Goal: Task Accomplishment & Management: Manage account settings

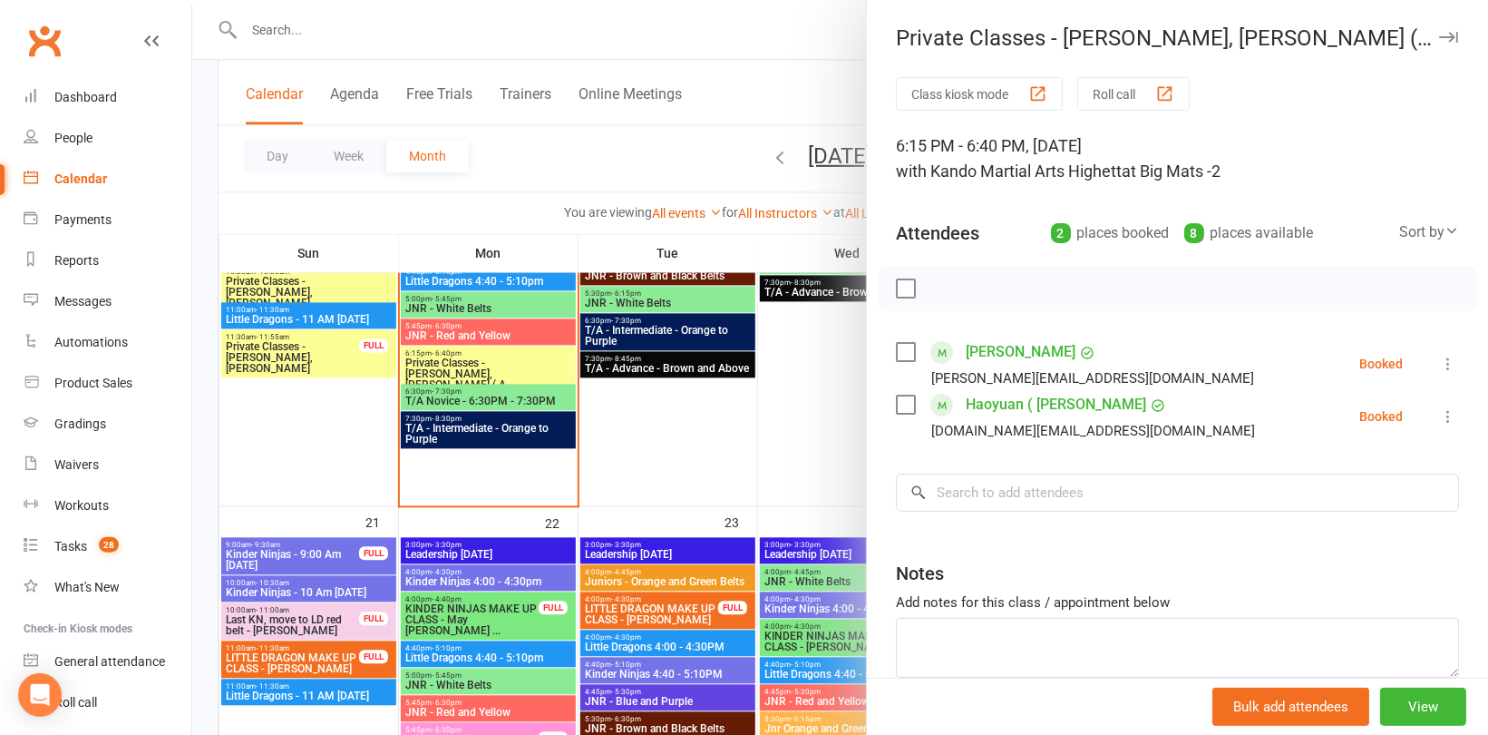
click at [414, 40] on div at bounding box center [840, 367] width 1296 height 735
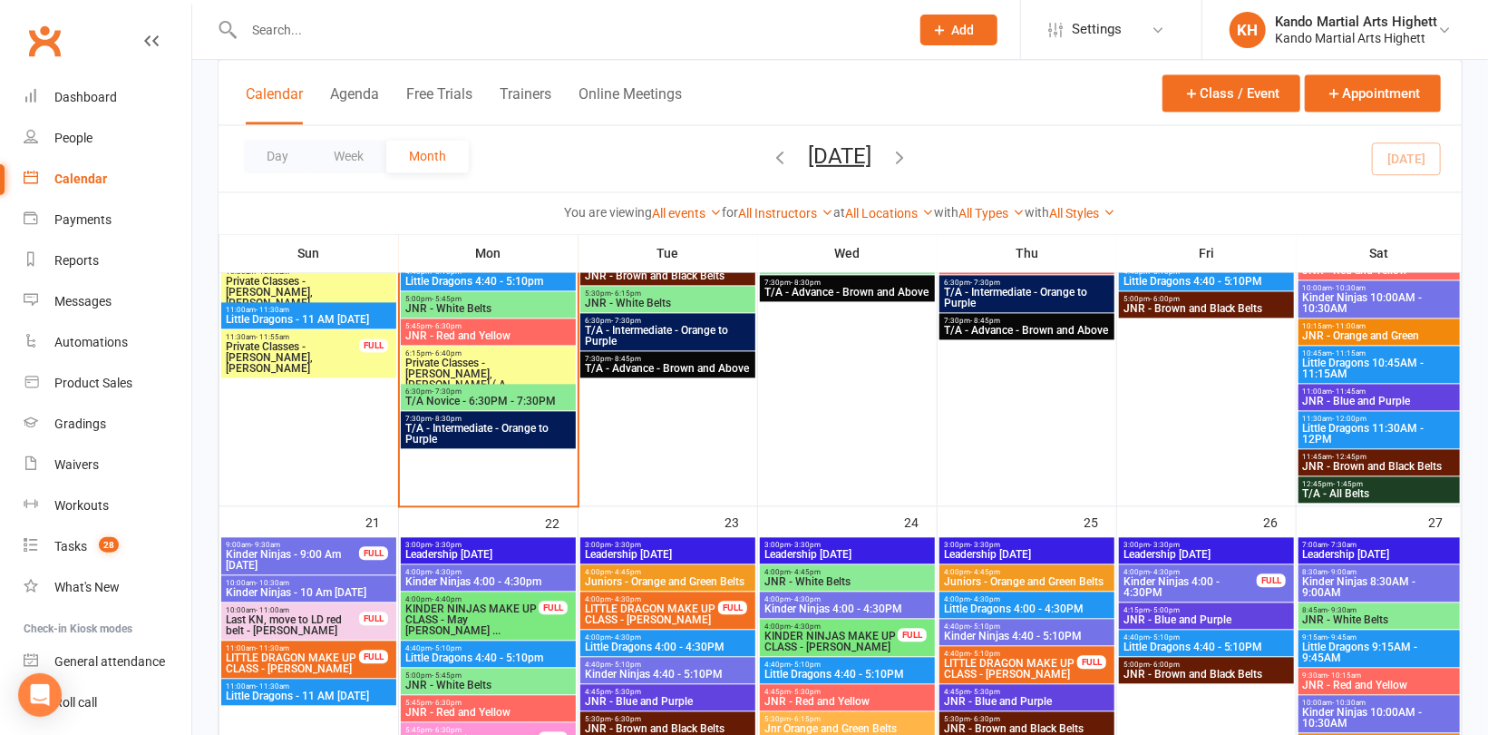
click at [404, 33] on input "text" at bounding box center [568, 29] width 659 height 25
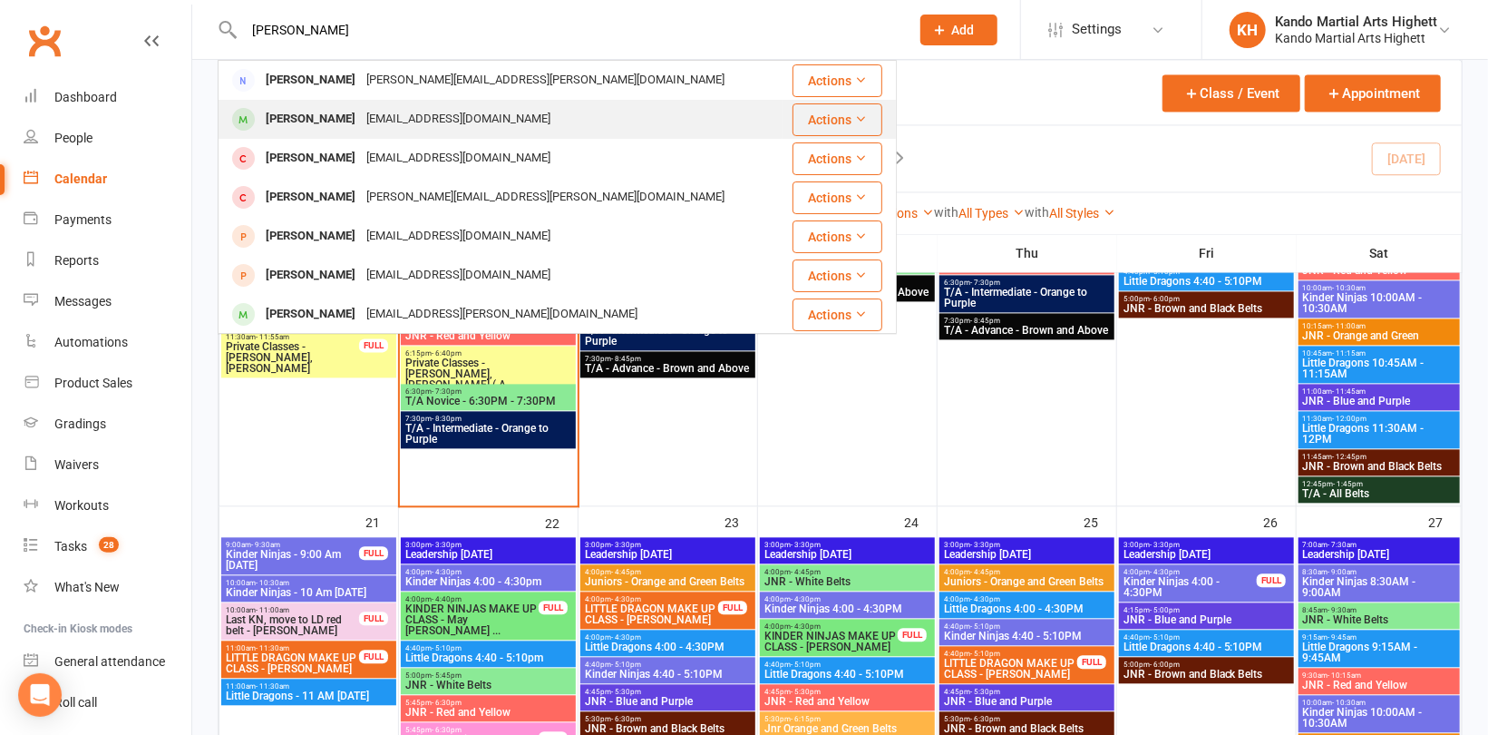
type input "clementina"
click at [361, 116] on div "[PERSON_NAME]" at bounding box center [310, 119] width 101 height 26
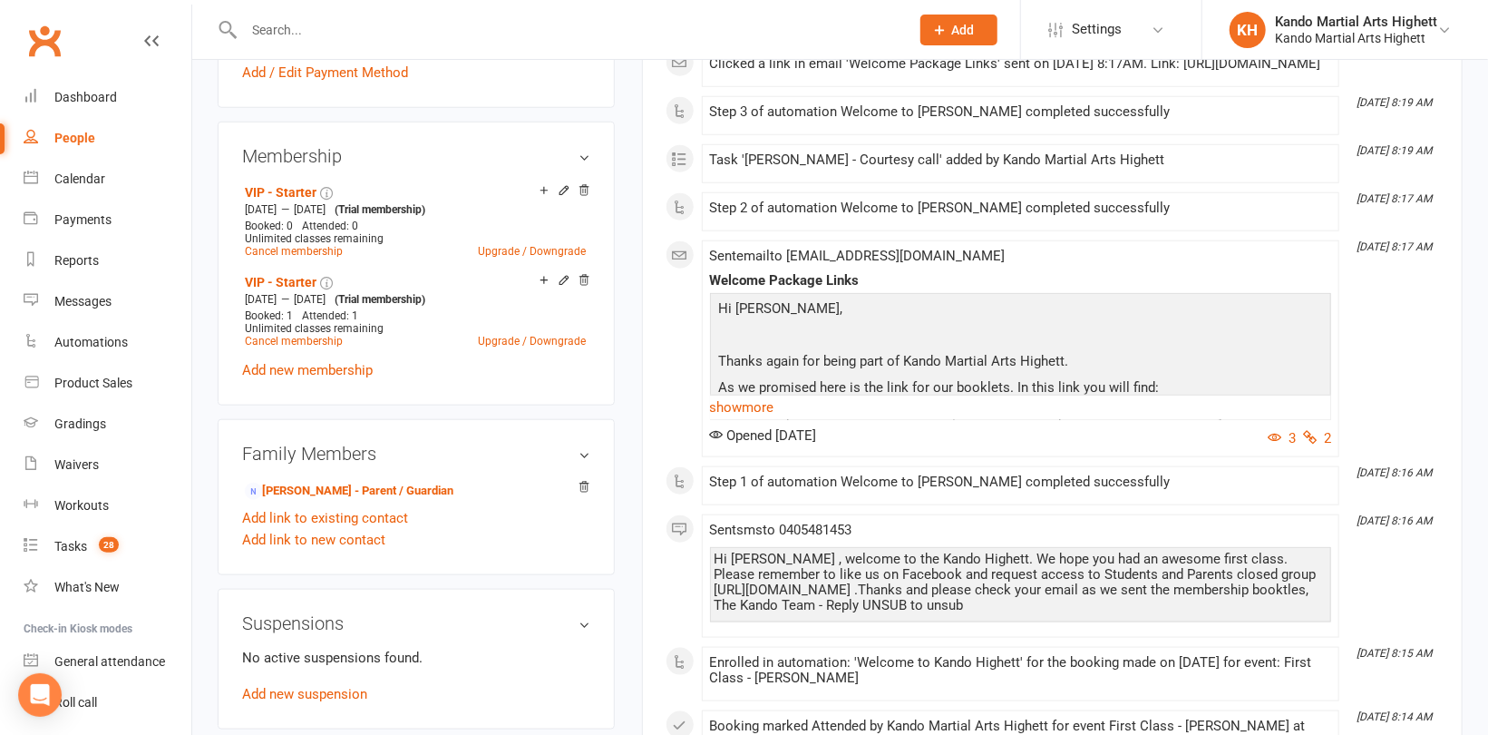
scroll to position [1088, 0]
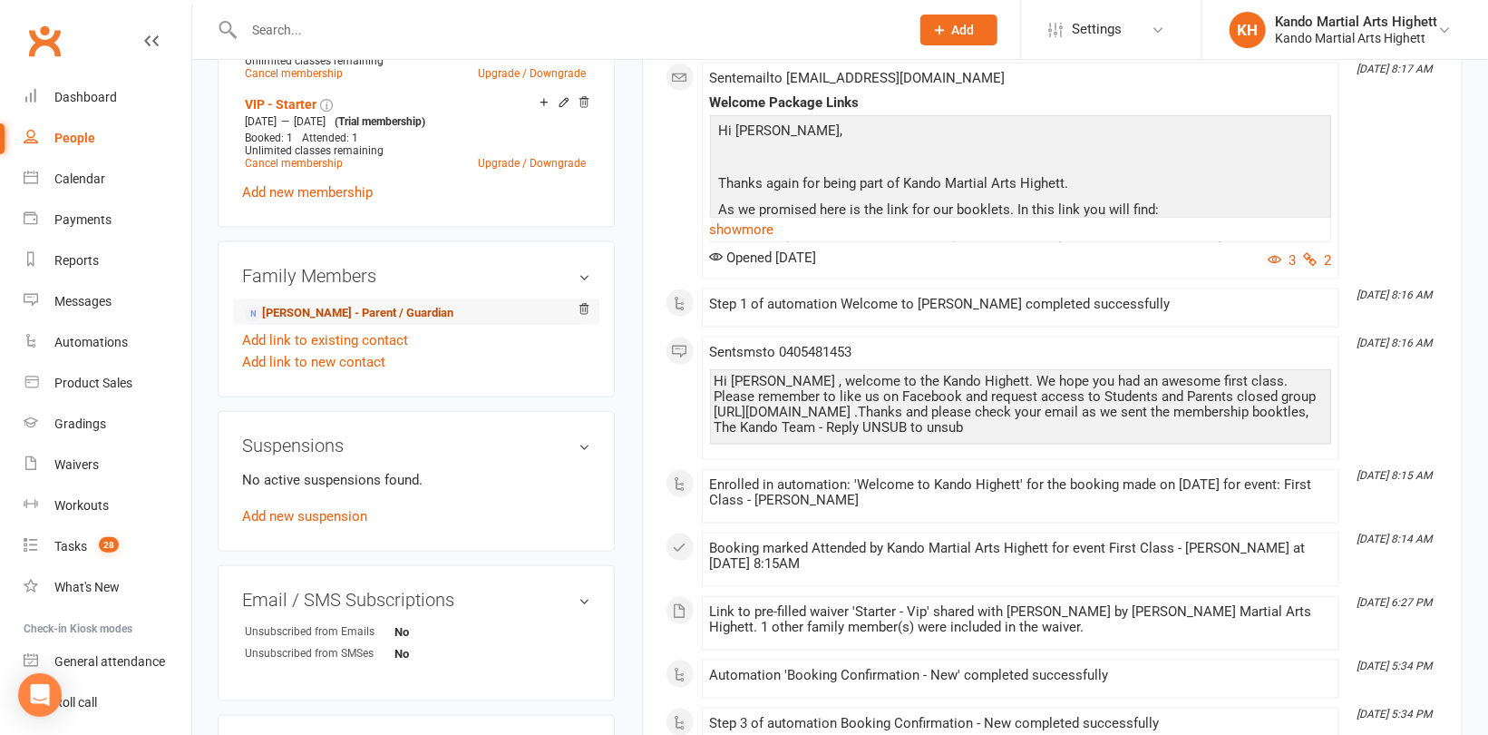
click at [357, 308] on link "Macarena Andres - Parent / Guardian" at bounding box center [349, 313] width 209 height 19
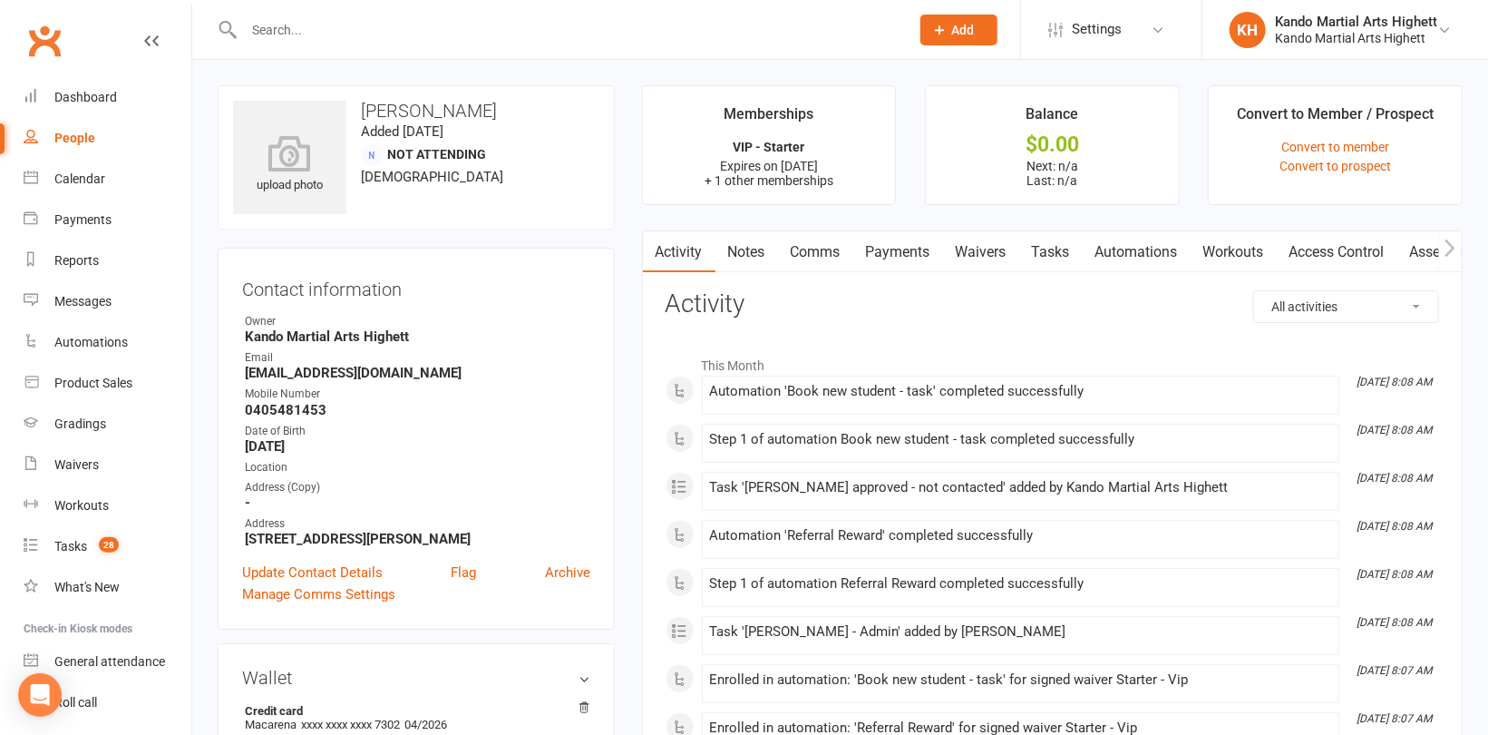
click at [984, 254] on link "Waivers" at bounding box center [981, 252] width 76 height 42
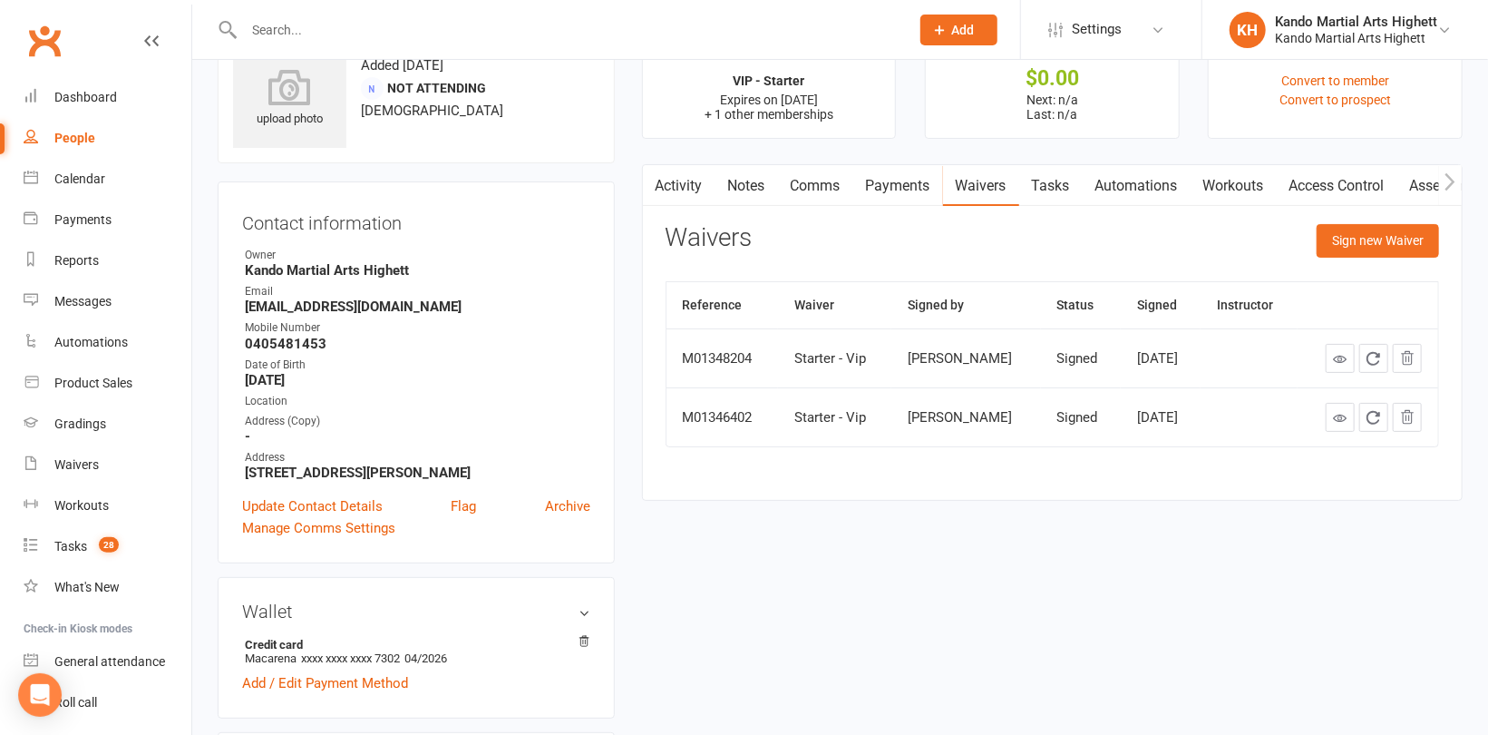
scroll to position [181, 0]
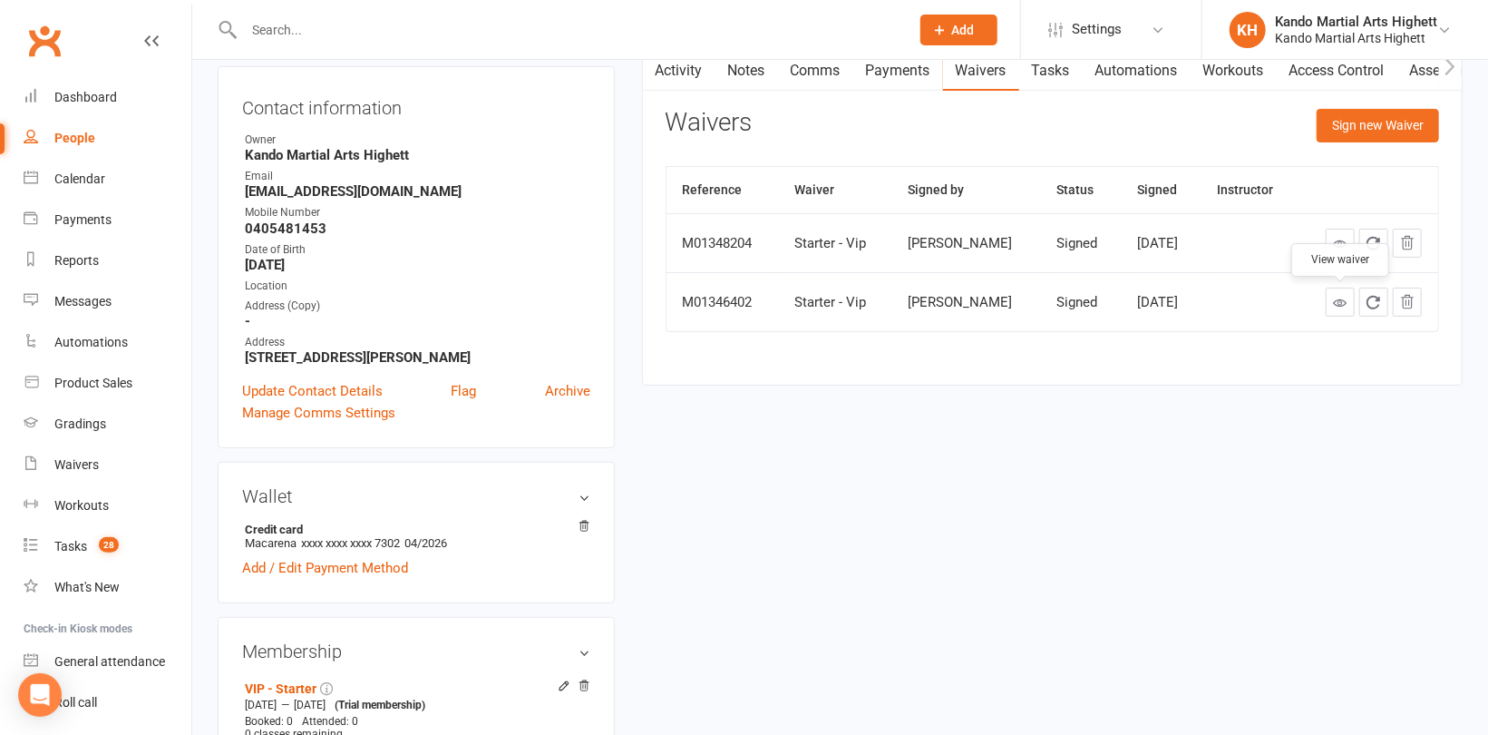
click at [1332, 305] on link at bounding box center [1340, 302] width 29 height 29
click at [290, 23] on input "text" at bounding box center [568, 29] width 659 height 25
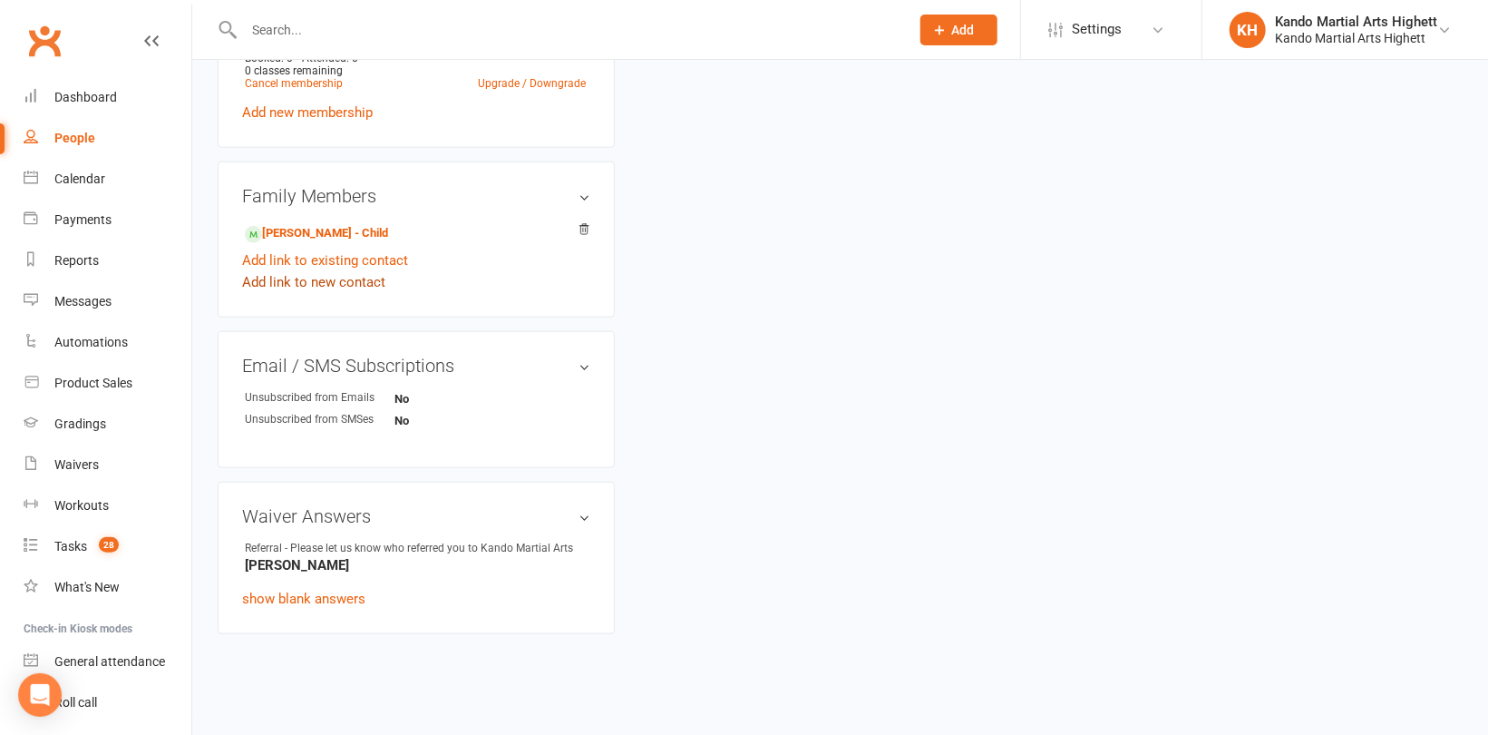
scroll to position [941, 0]
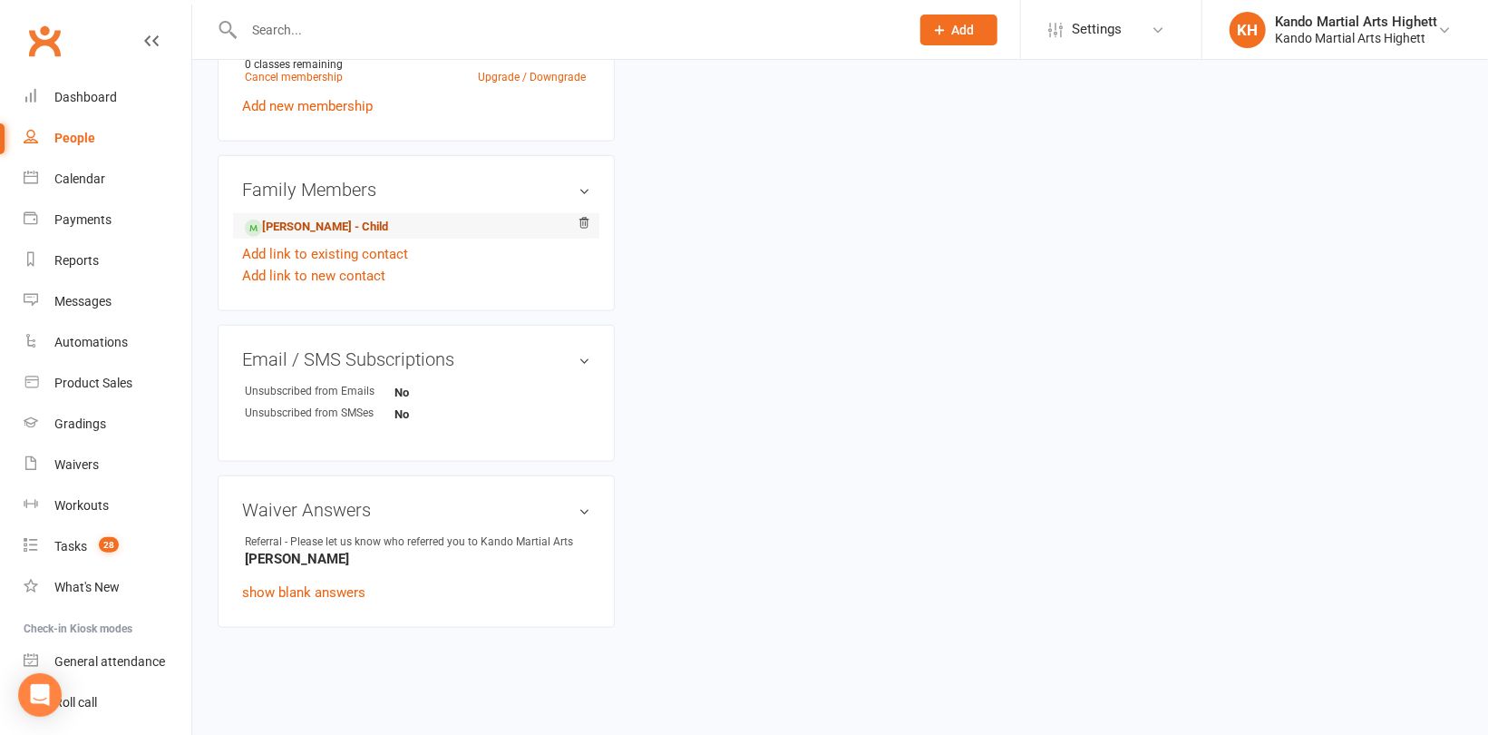
click at [356, 218] on link "[PERSON_NAME] - Child" at bounding box center [316, 227] width 143 height 19
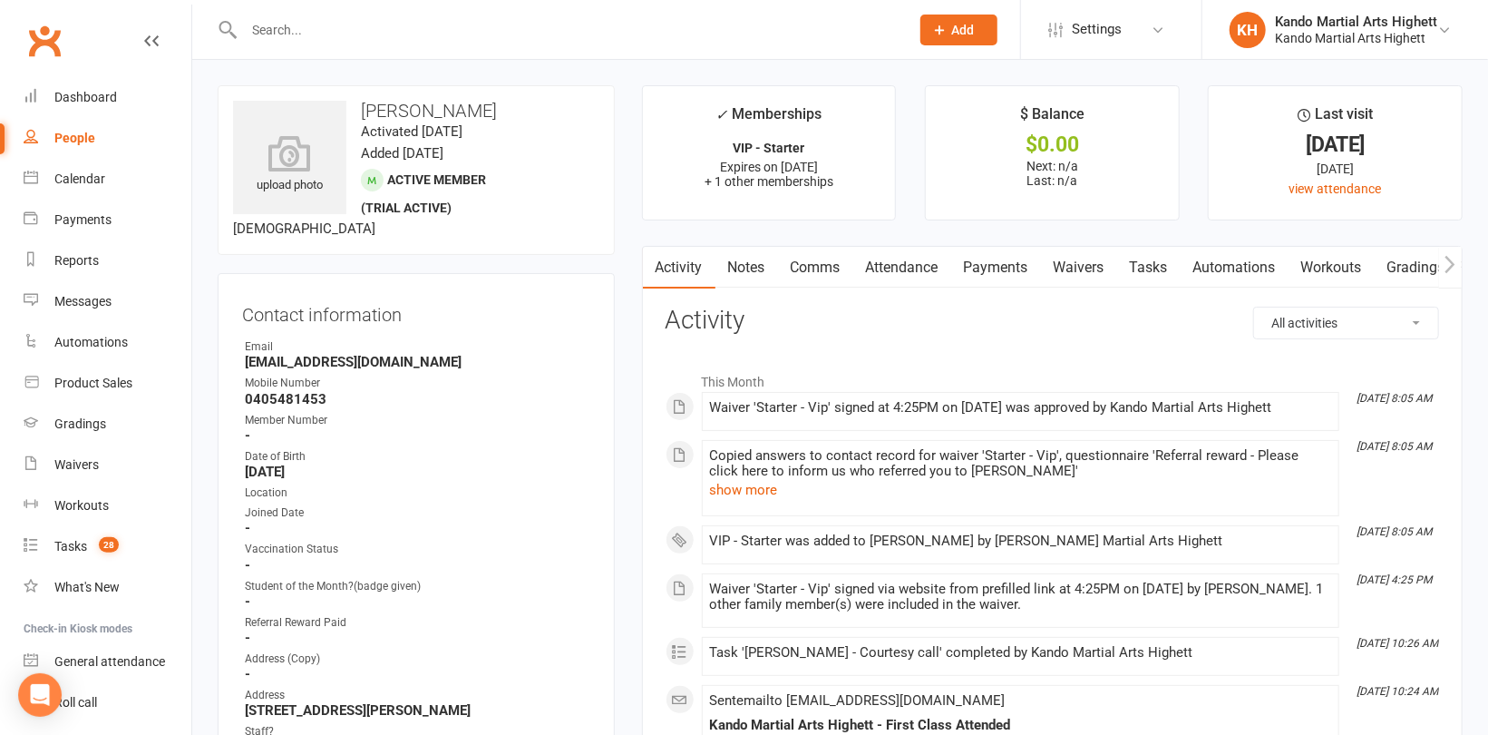
click at [923, 267] on link "Attendance" at bounding box center [903, 268] width 98 height 42
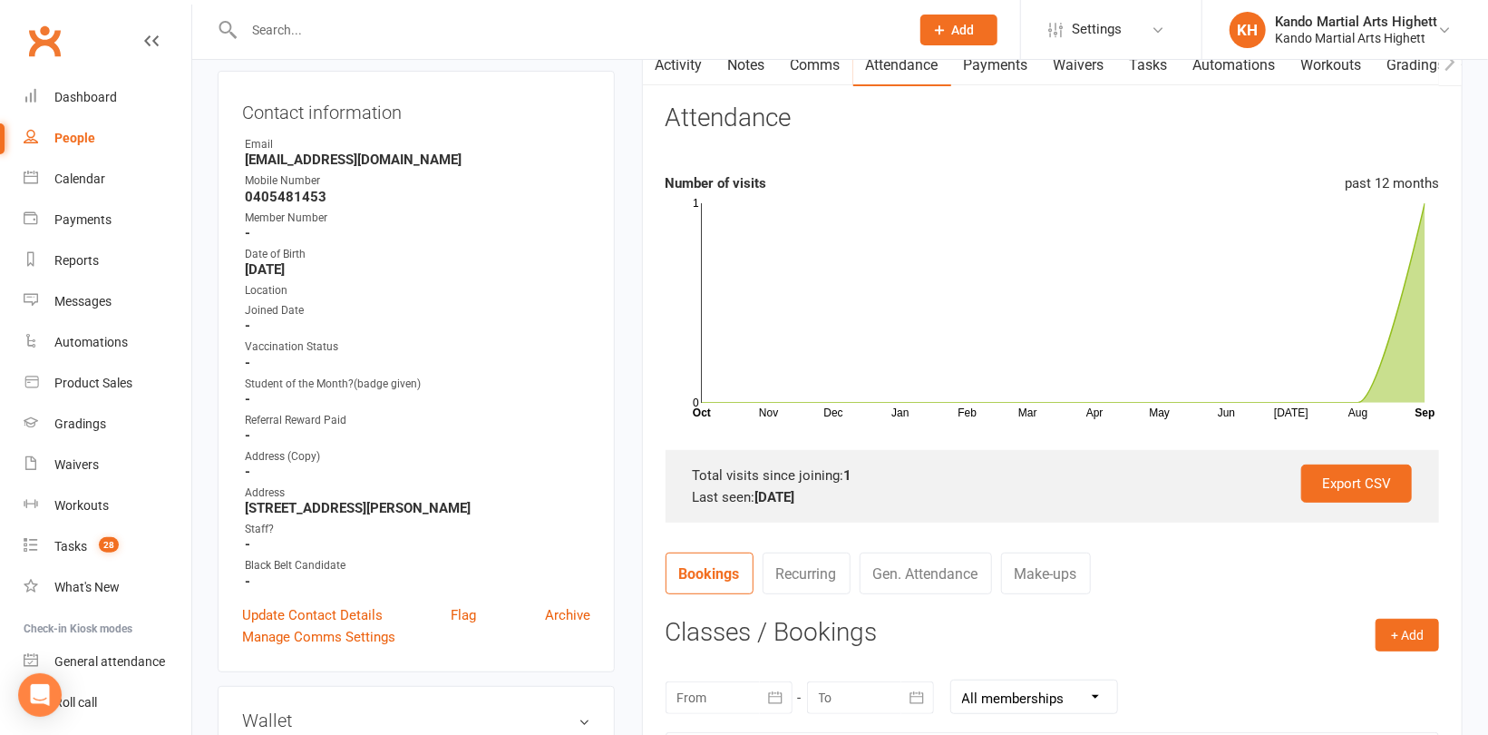
scroll to position [272, 0]
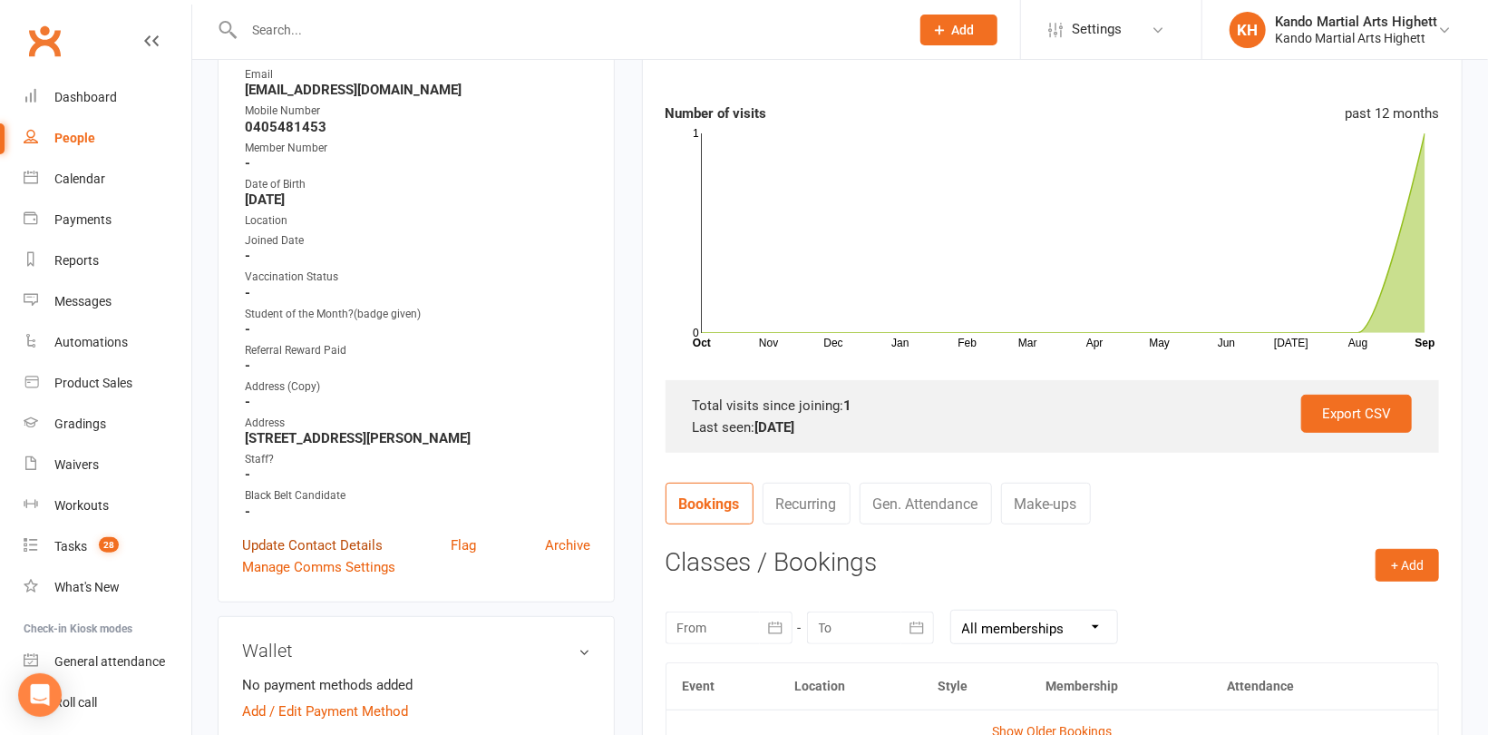
click at [334, 547] on link "Update Contact Details" at bounding box center [312, 545] width 141 height 22
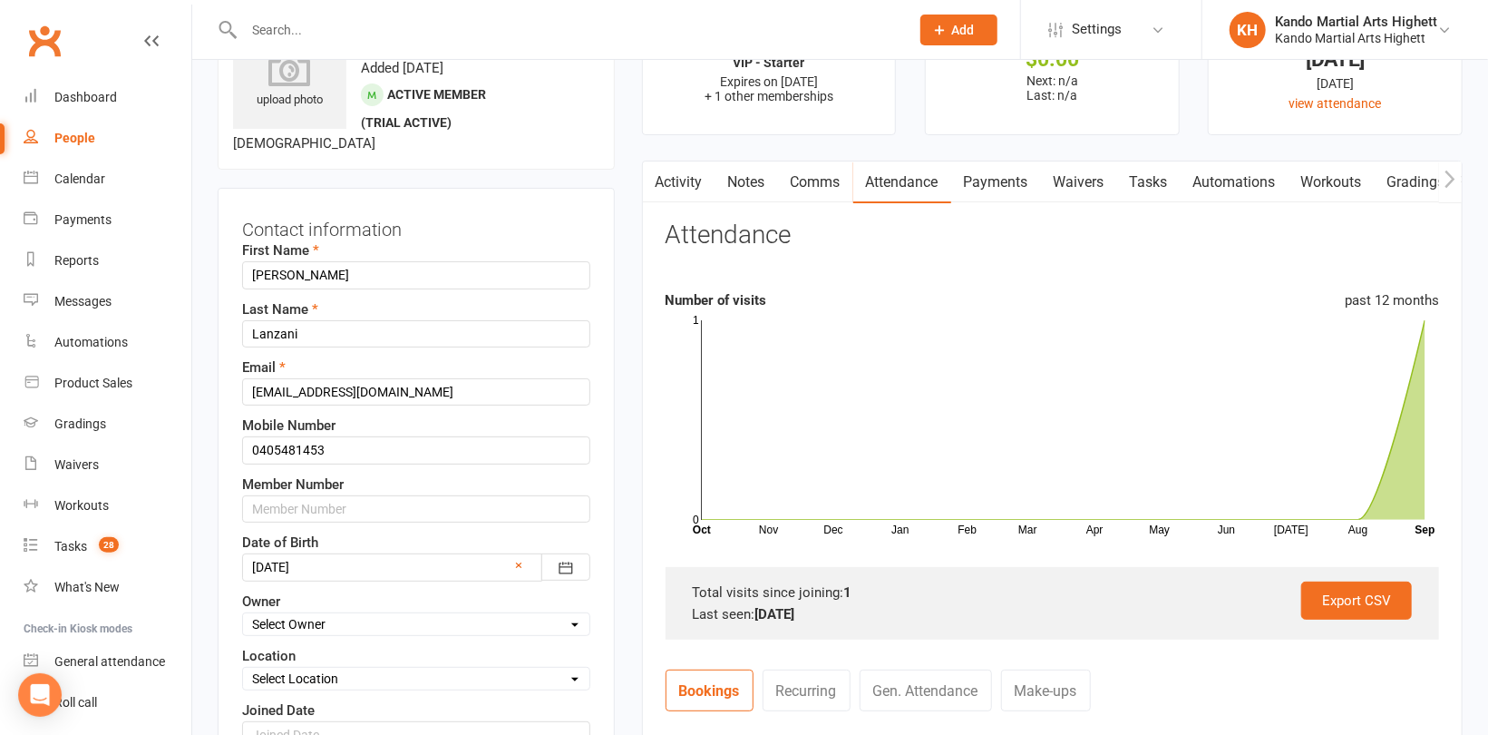
scroll to position [84, 0]
drag, startPoint x: 419, startPoint y: 272, endPoint x: 215, endPoint y: 288, distance: 204.7
type input "[PERSON_NAME]"
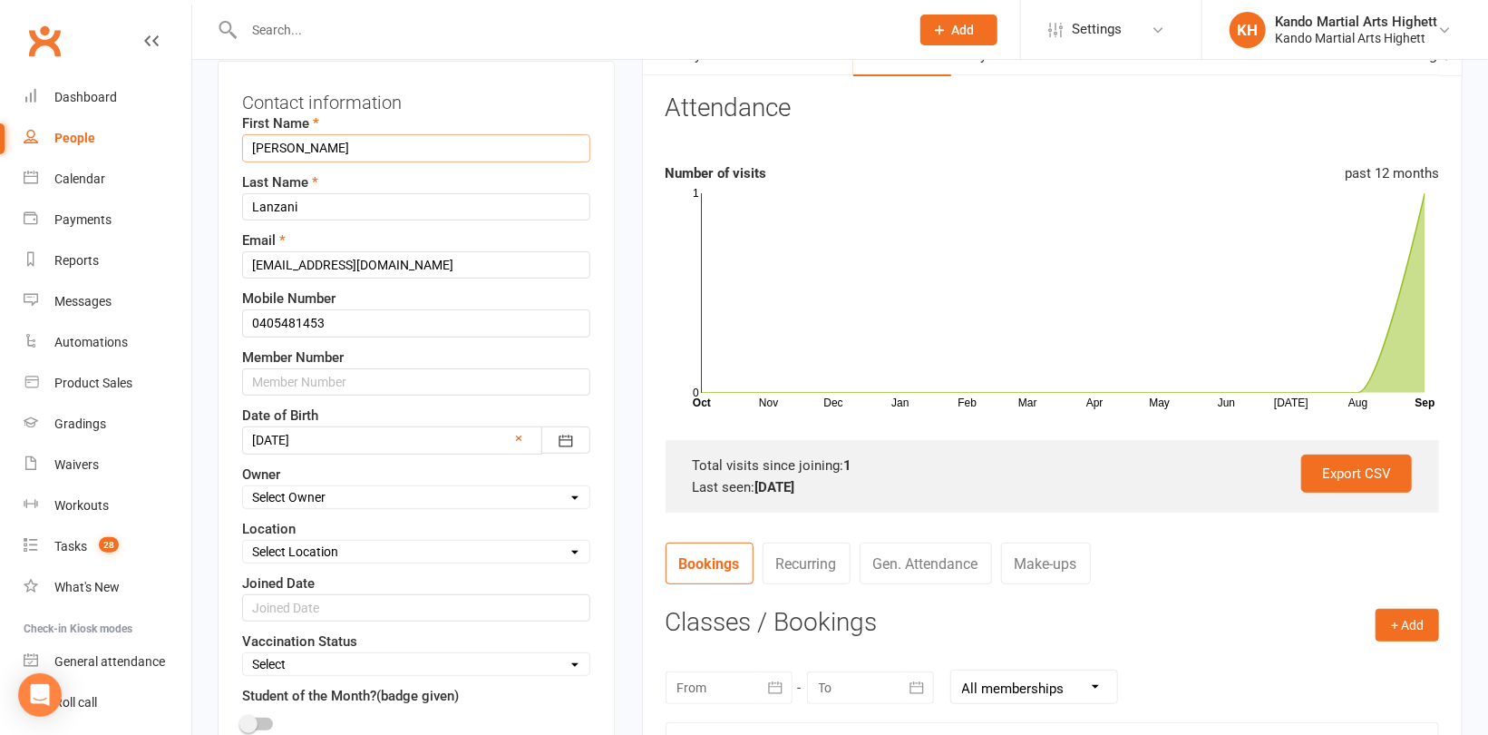
scroll to position [266, 0]
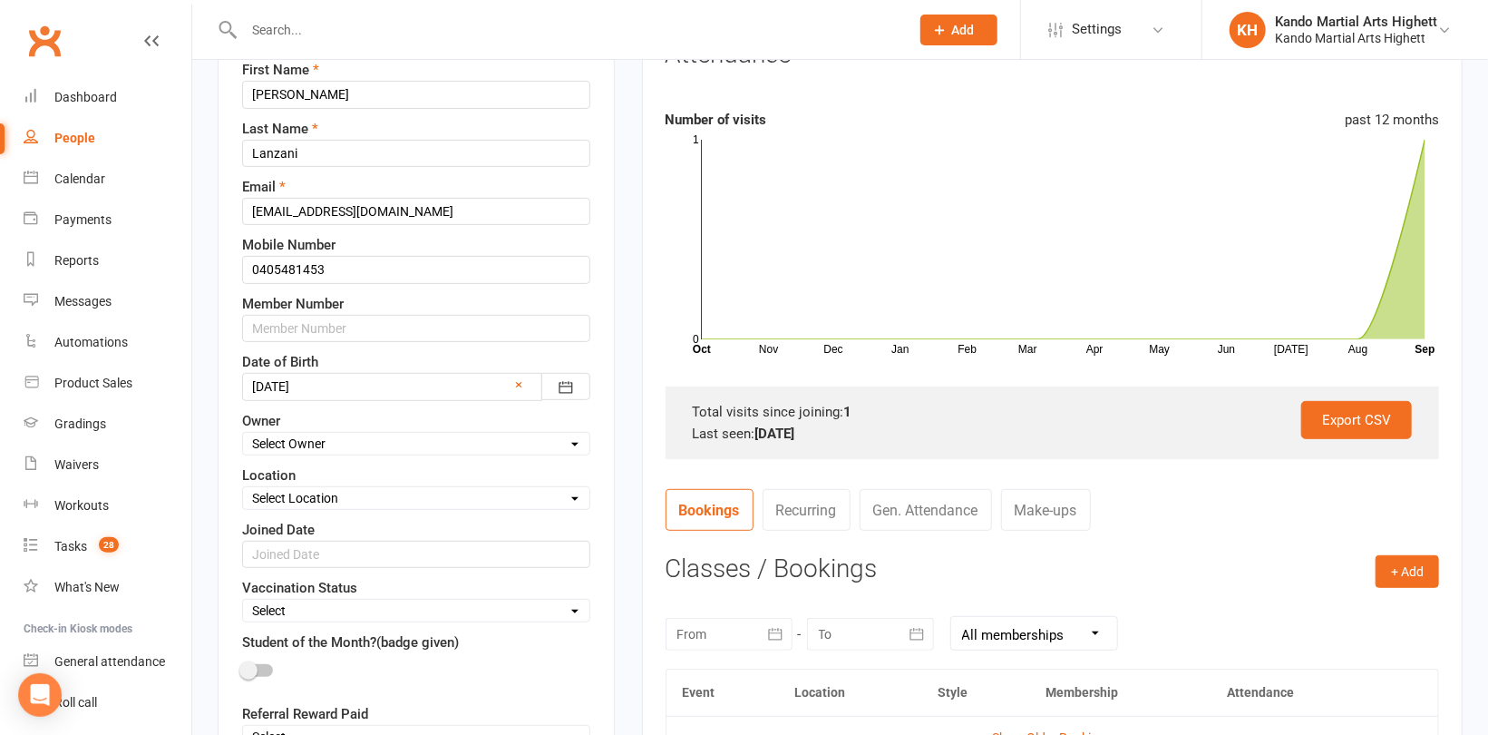
click at [490, 398] on div "First Name Lucas Last Name Lanzani Email maquiandres@gmail.com Mobile Number 04…" at bounding box center [416, 650] width 348 height 1183
click at [481, 377] on div at bounding box center [416, 386] width 348 height 27
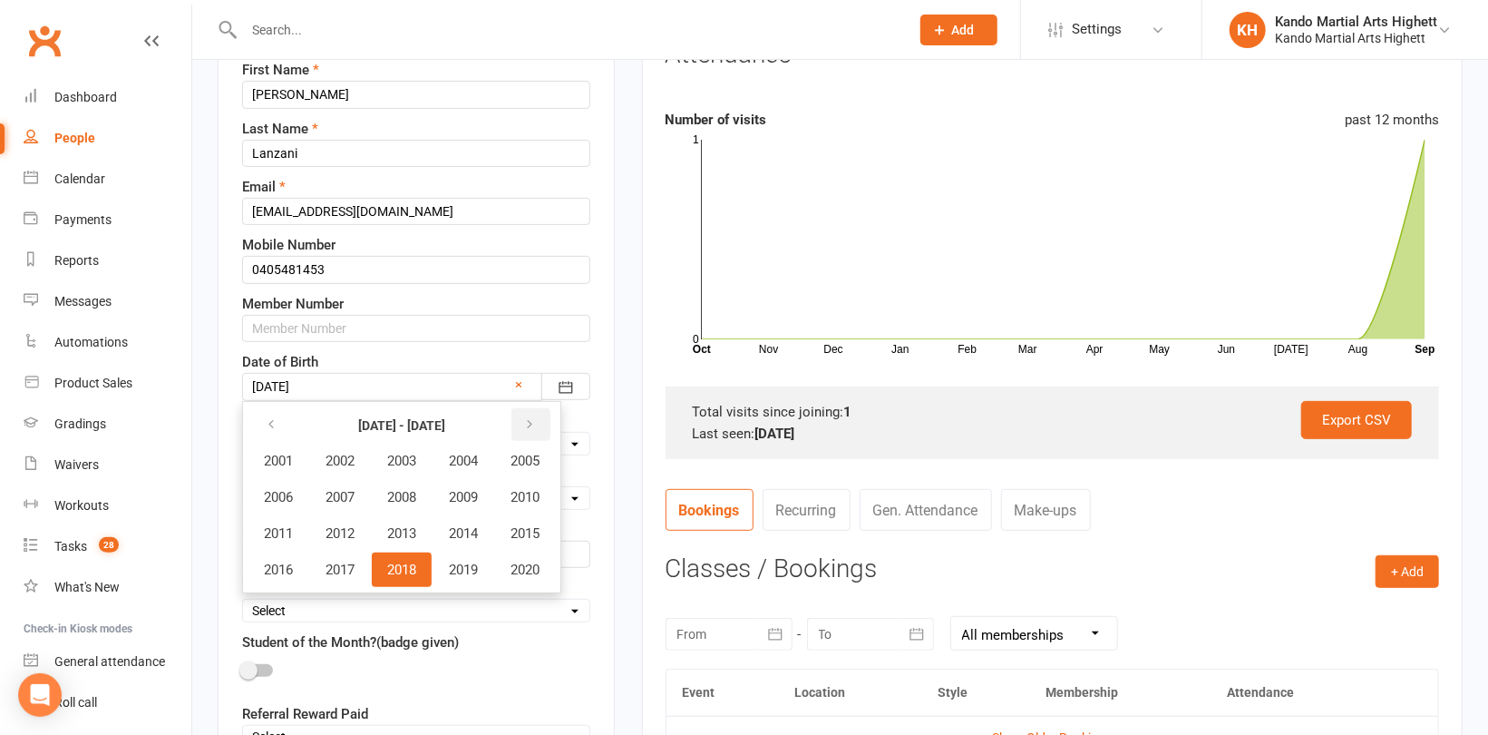
click at [532, 425] on icon "button" at bounding box center [529, 424] width 13 height 15
click at [288, 461] on span "2021" at bounding box center [278, 461] width 29 height 16
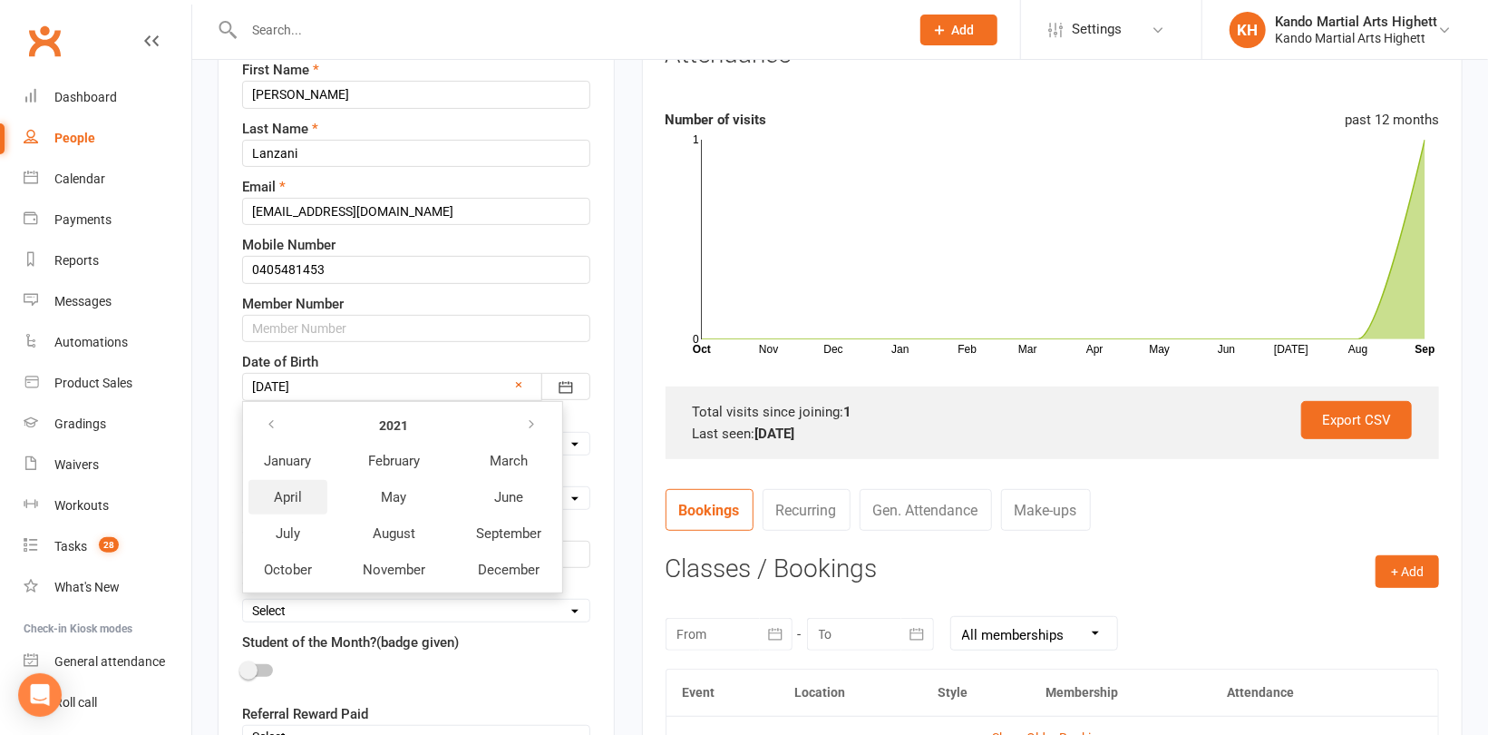
click at [283, 493] on span "April" at bounding box center [288, 497] width 28 height 16
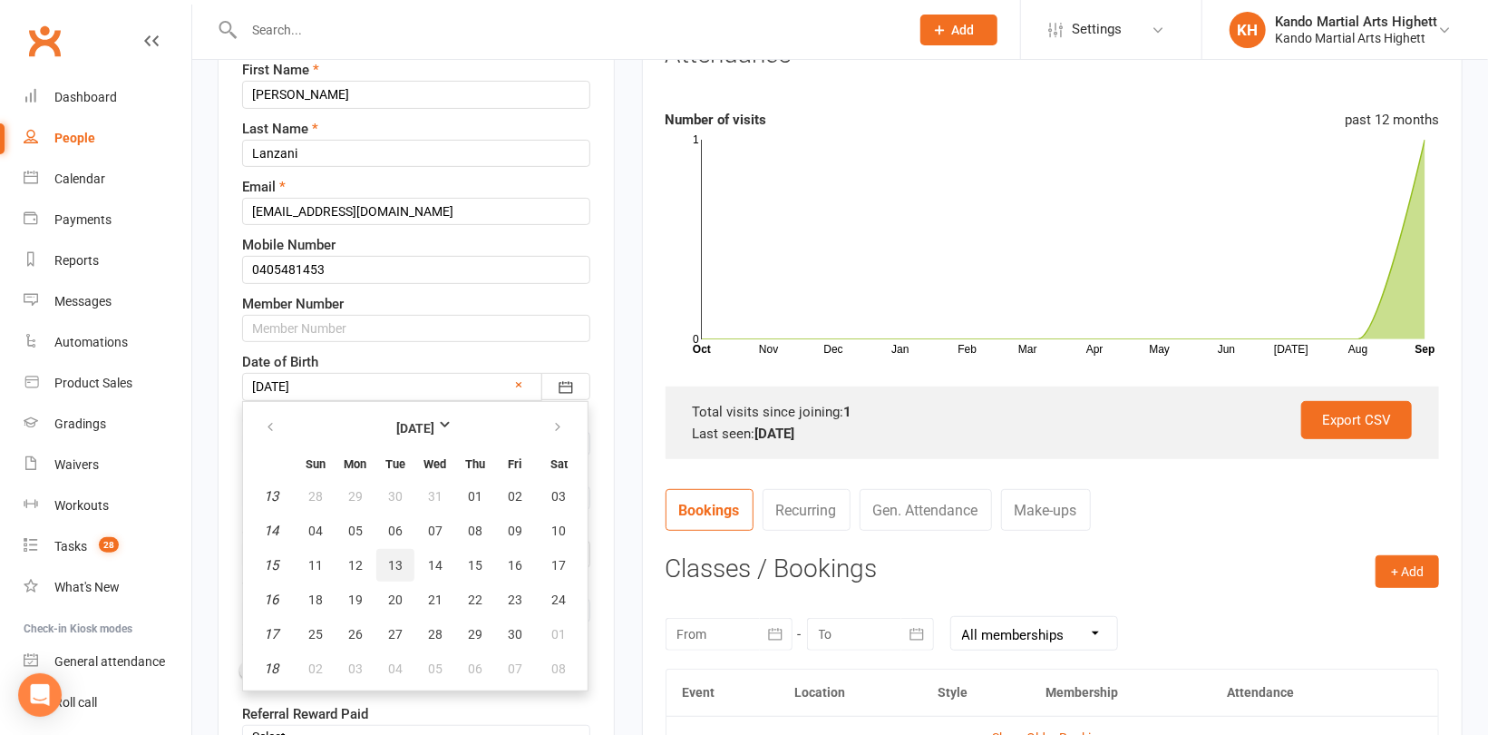
click at [394, 561] on span "13" at bounding box center [395, 565] width 15 height 15
type input "13 Apr 2021"
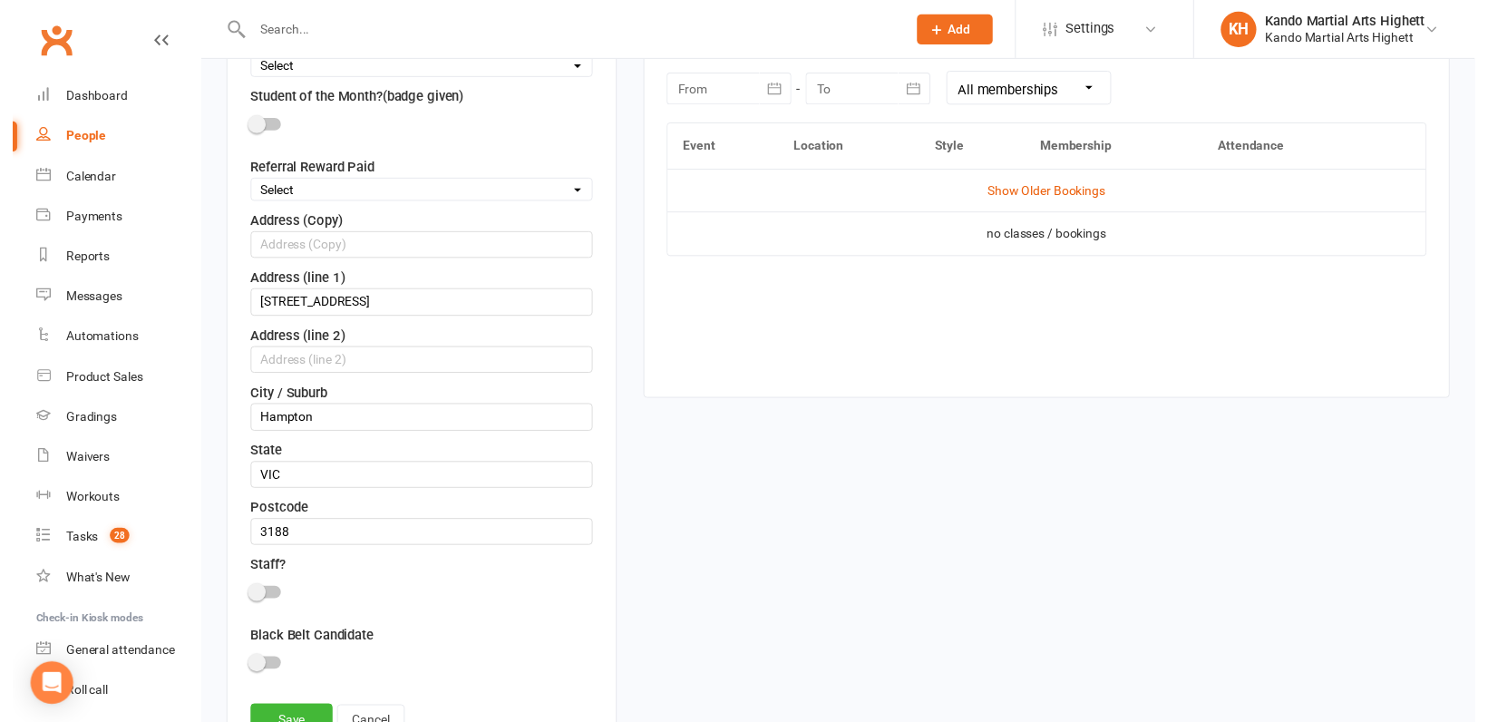
scroll to position [1082, 0]
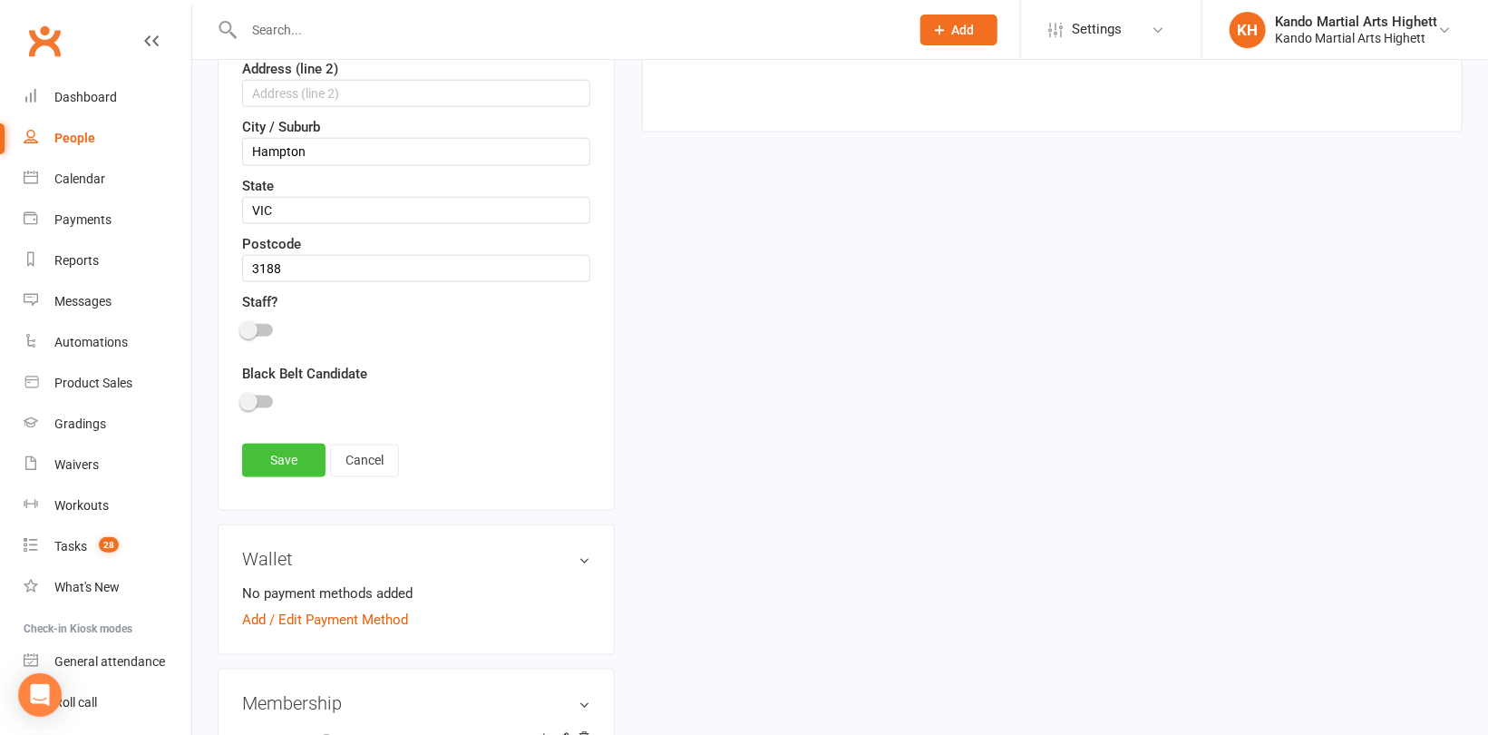
click at [265, 453] on link "Save" at bounding box center [283, 460] width 83 height 33
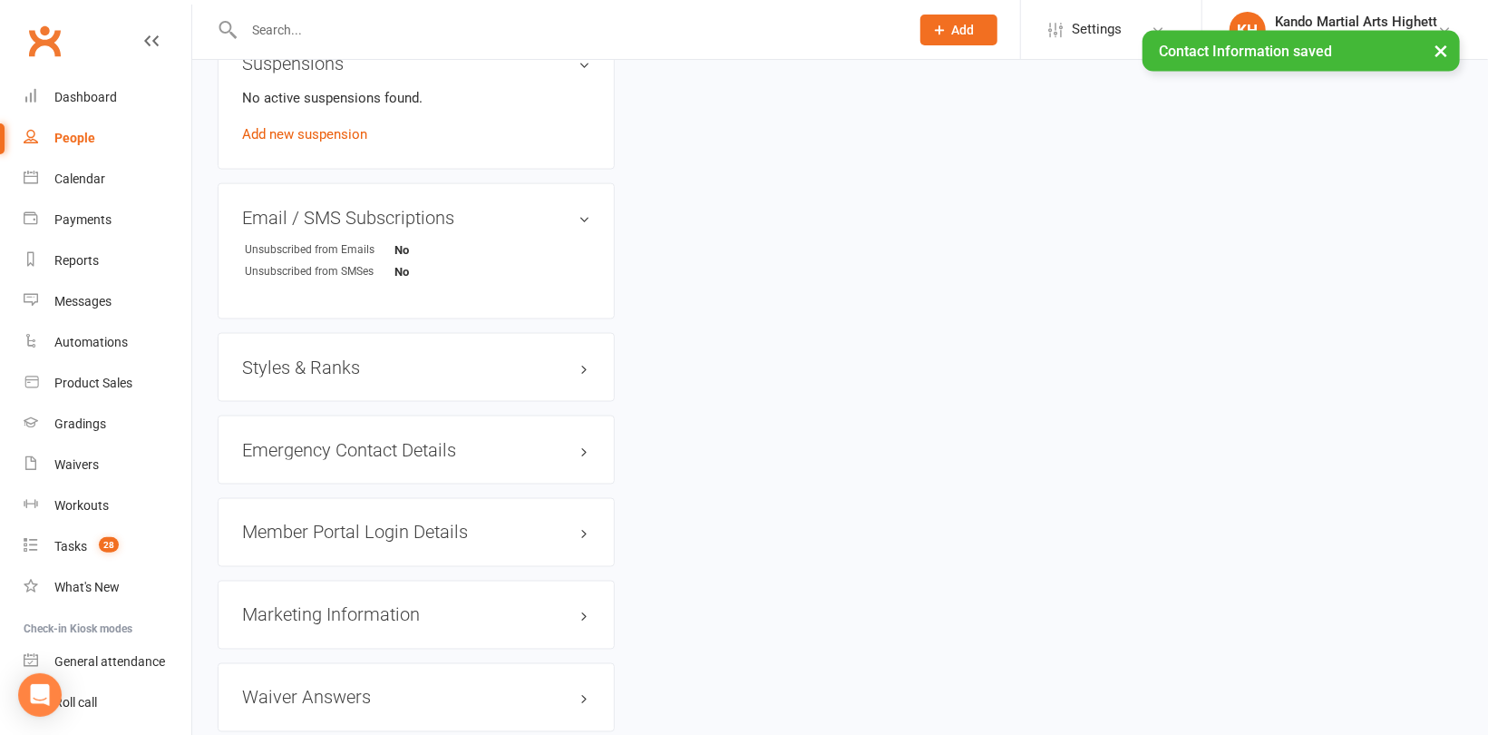
scroll to position [1595, 0]
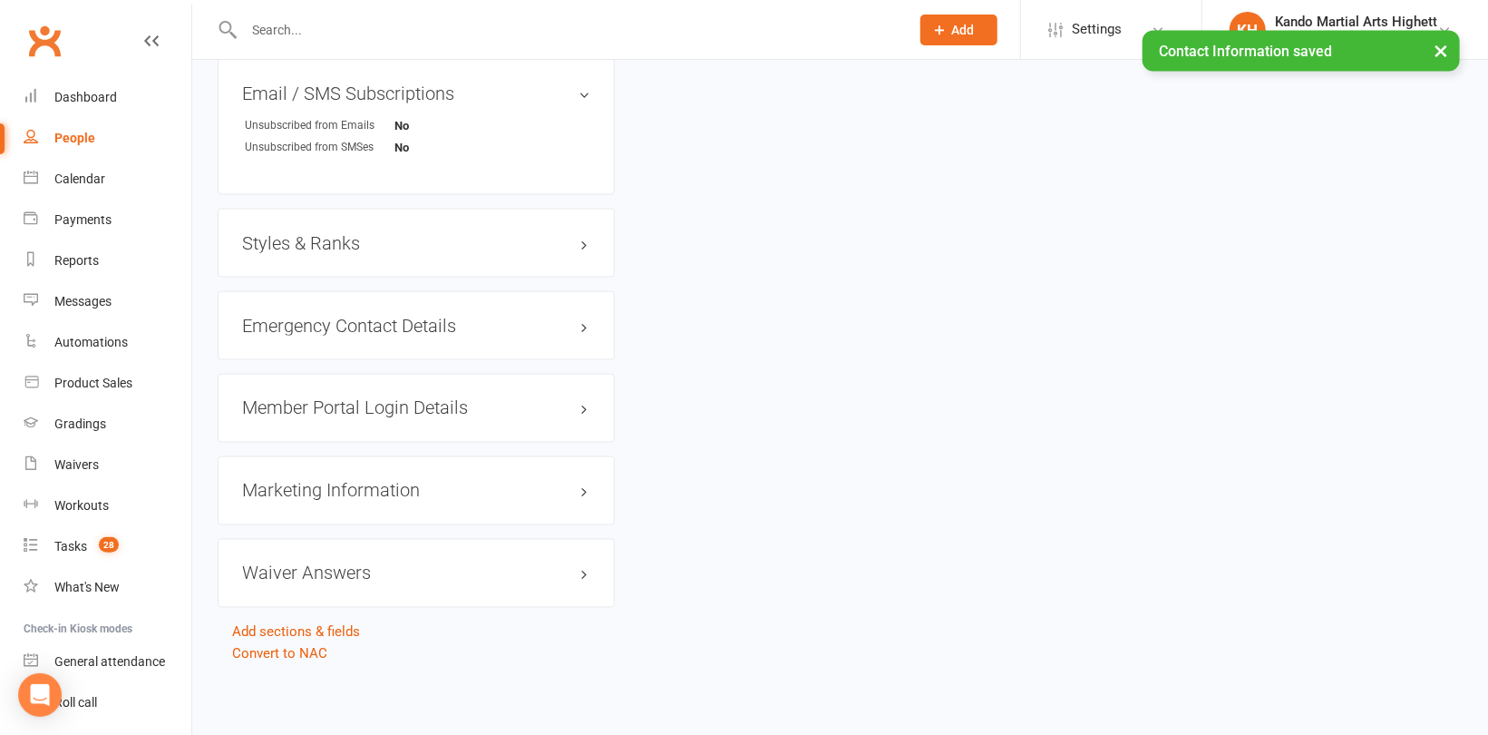
click at [329, 234] on h3 "Styles & Ranks" at bounding box center [416, 243] width 348 height 20
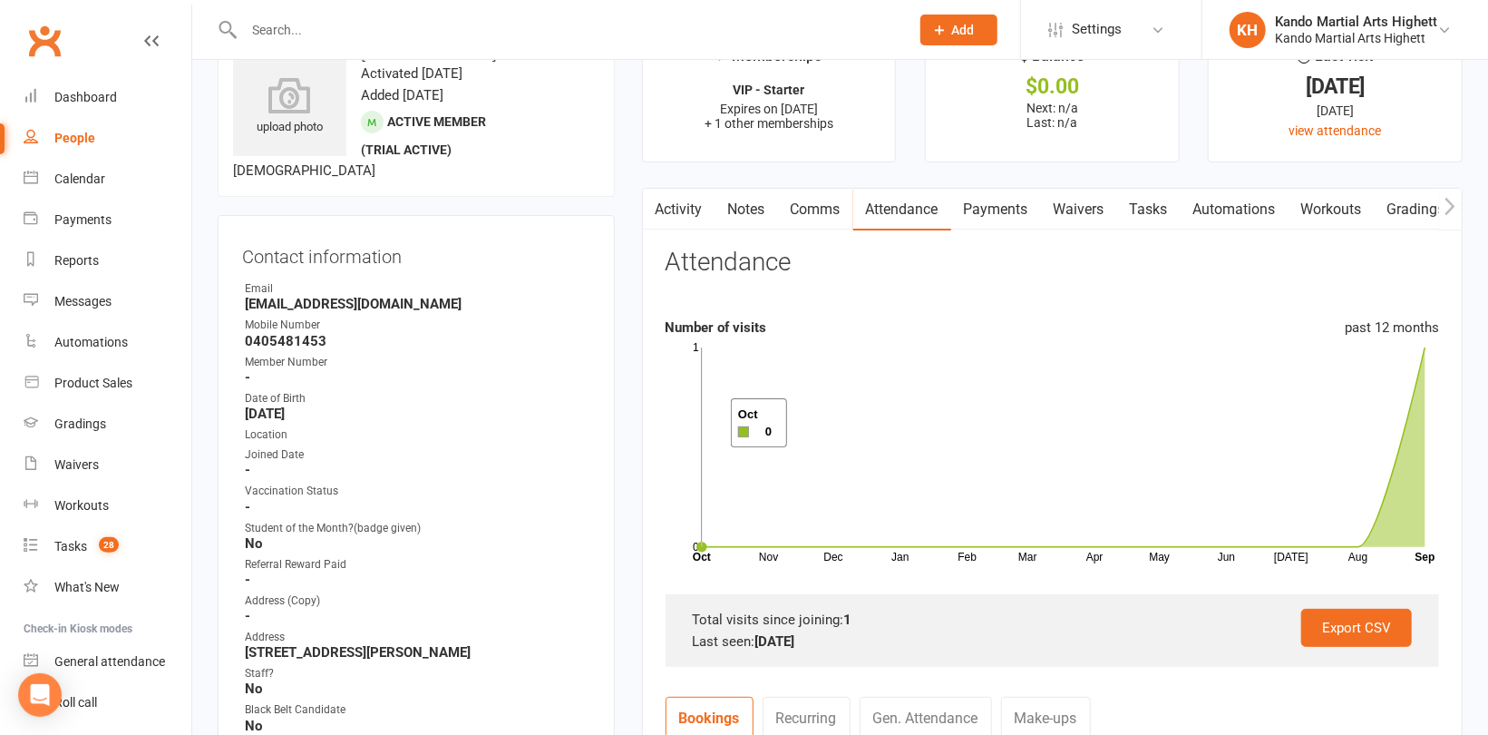
scroll to position [91, 0]
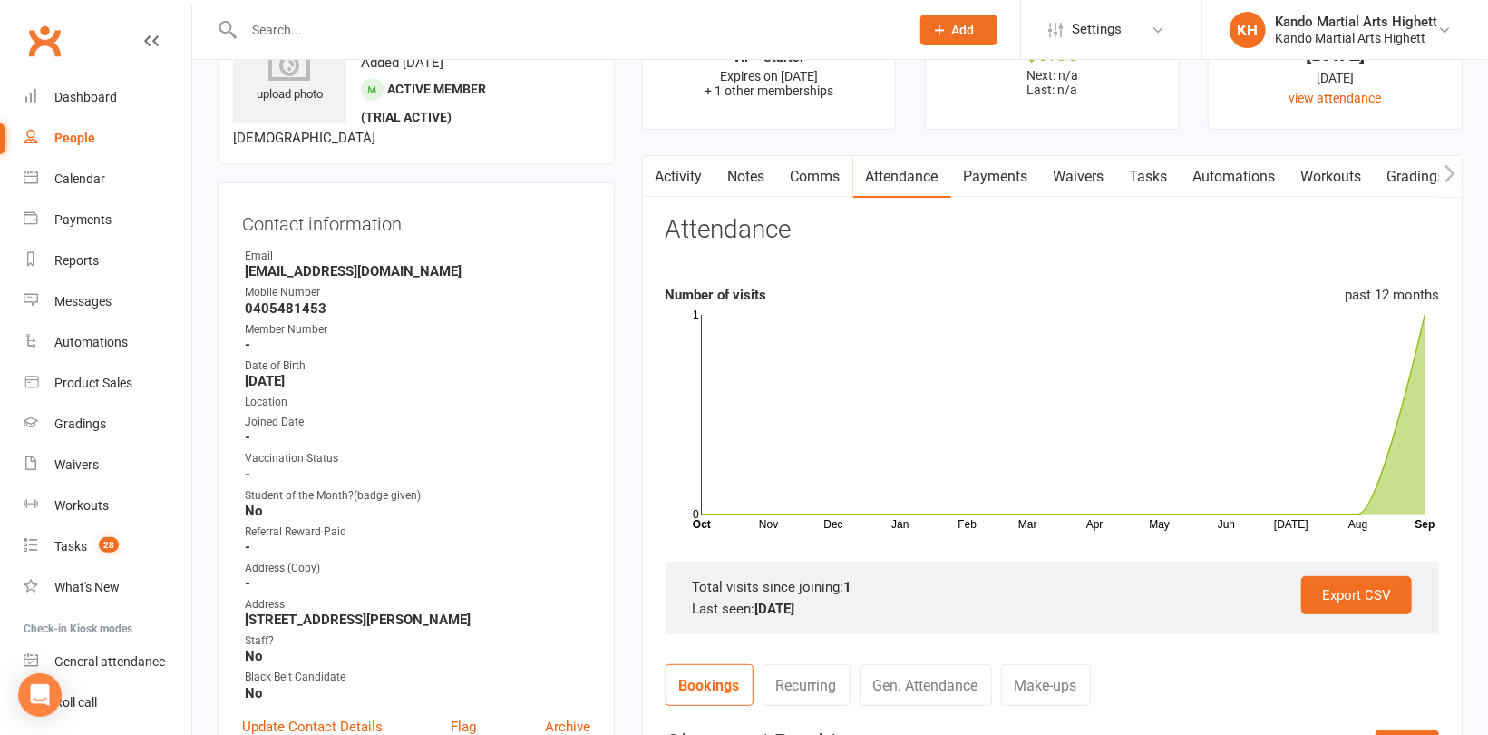
click at [1149, 172] on link "Tasks" at bounding box center [1149, 177] width 63 height 42
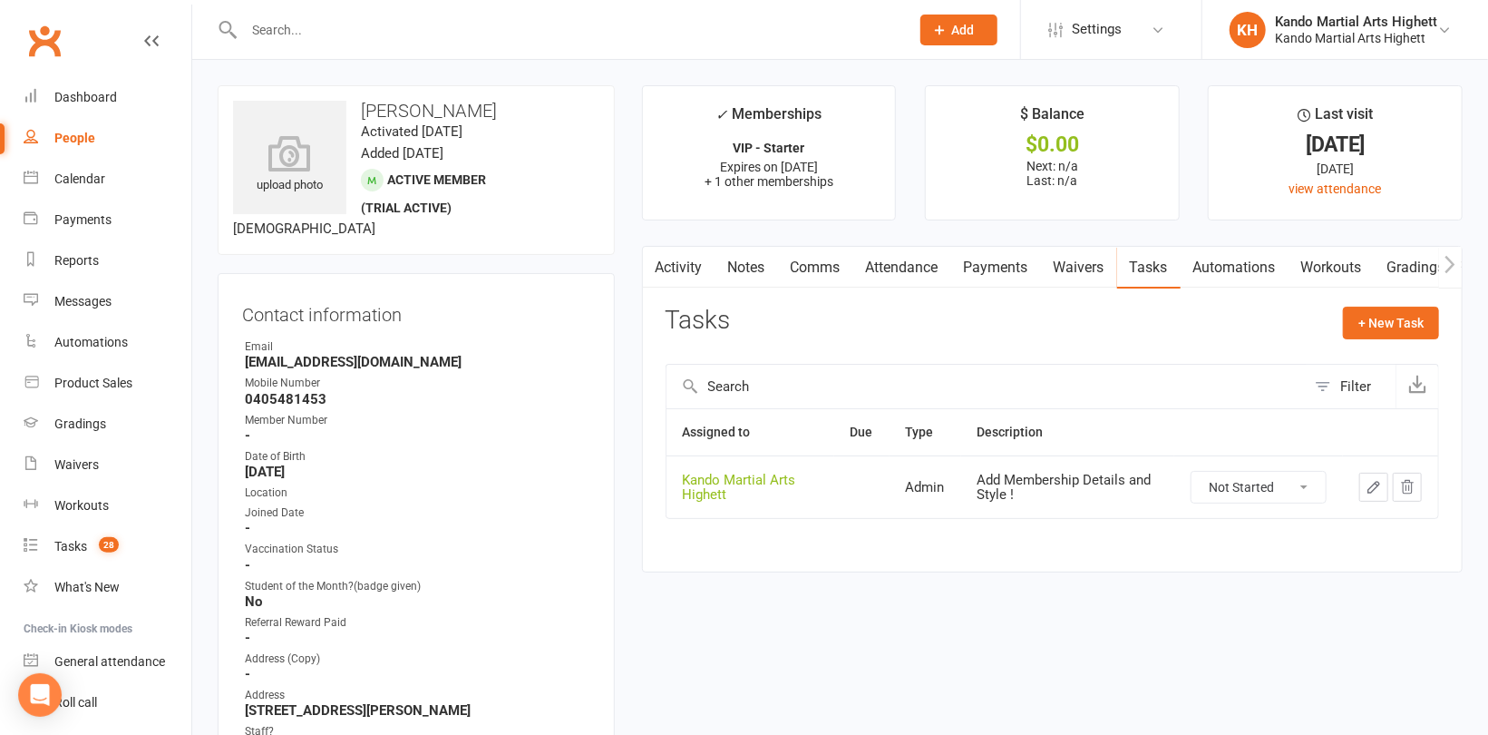
click at [980, 33] on button "Add" at bounding box center [959, 30] width 77 height 31
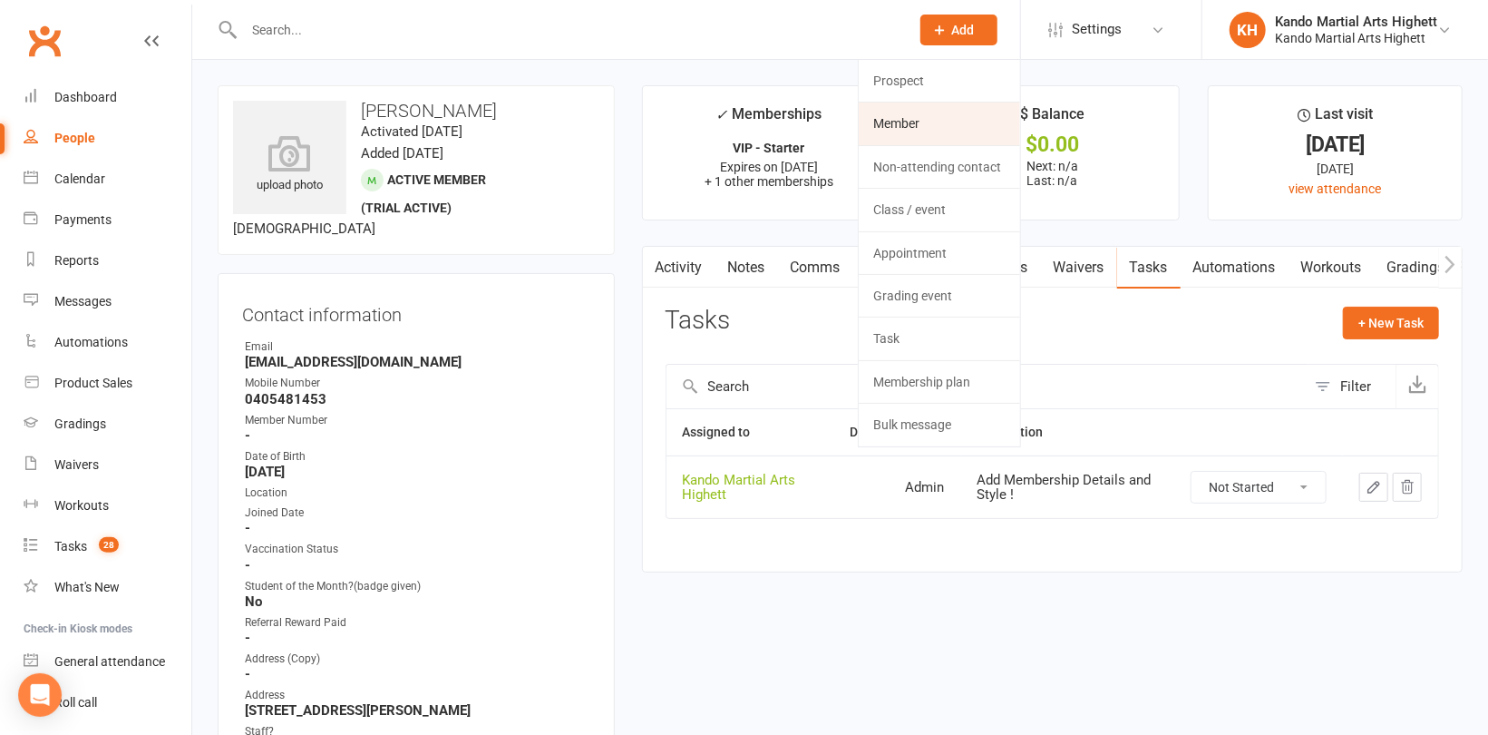
click at [949, 118] on link "Member" at bounding box center [939, 123] width 161 height 42
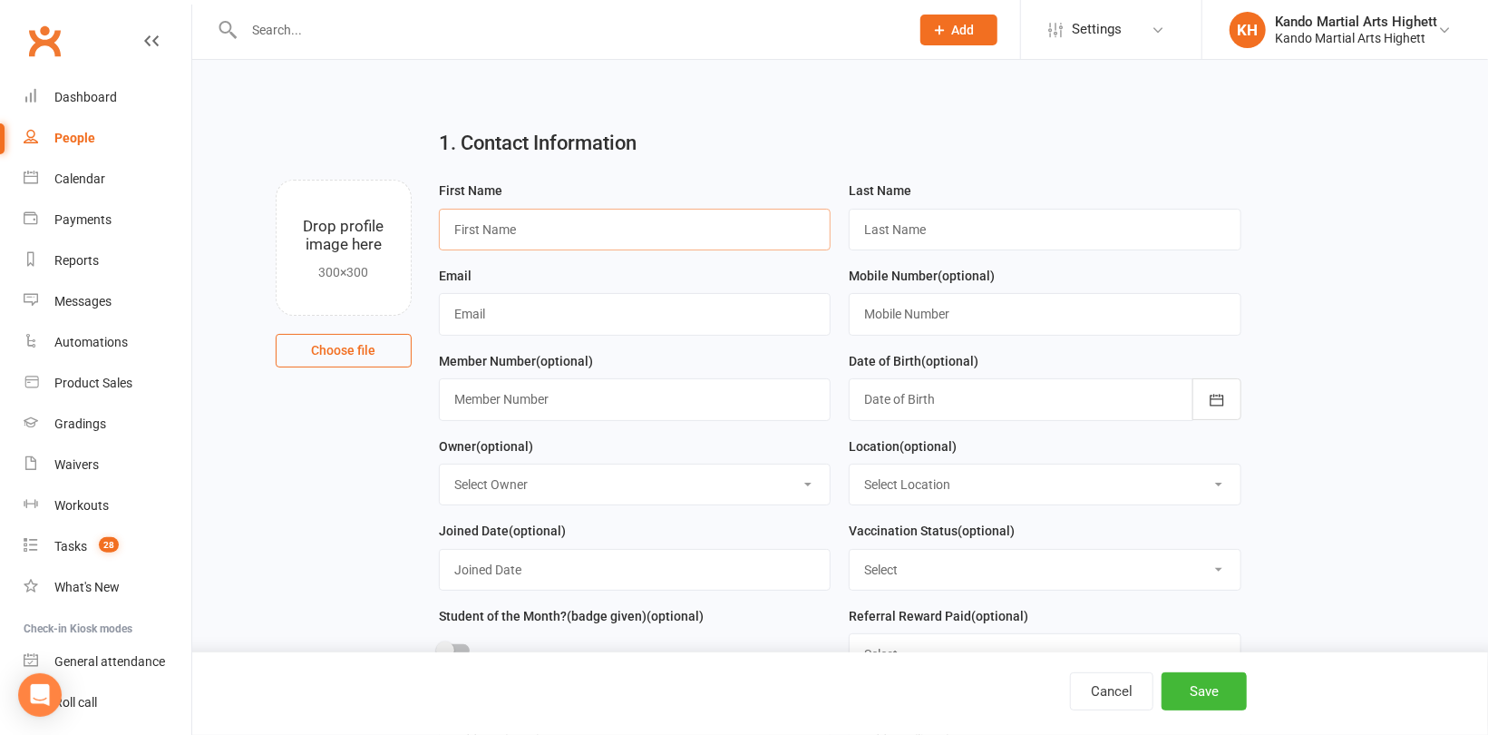
click at [495, 229] on input "text" at bounding box center [635, 230] width 393 height 42
type input "Clementina"
click at [884, 221] on input "text" at bounding box center [1045, 230] width 393 height 42
type input "Lanzani"
click at [526, 320] on input "text" at bounding box center [635, 314] width 393 height 42
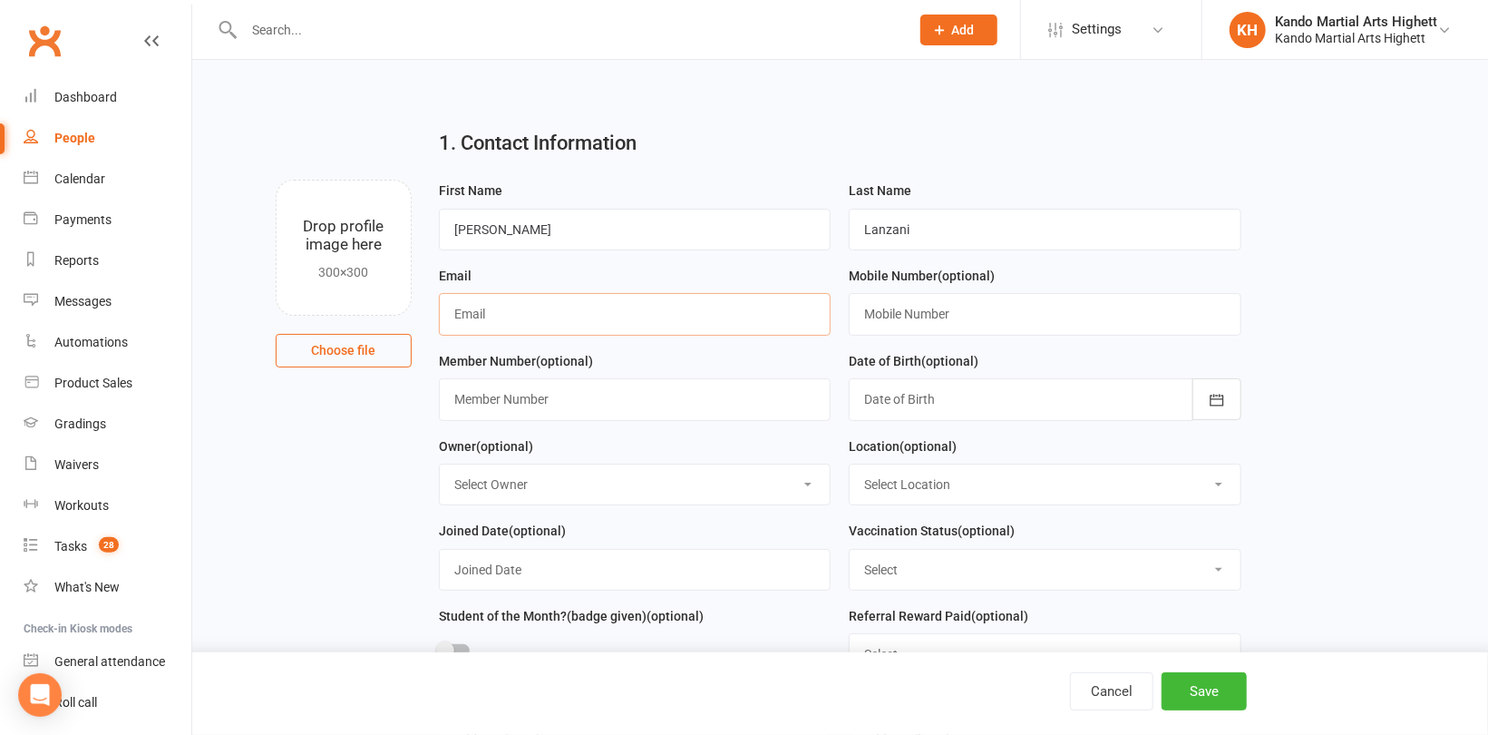
paste input "[EMAIL_ADDRESS][DOMAIN_NAME]"
type input "[EMAIL_ADDRESS][DOMAIN_NAME]"
click at [940, 314] on input "text" at bounding box center [1045, 314] width 393 height 42
paste input "0405481453"
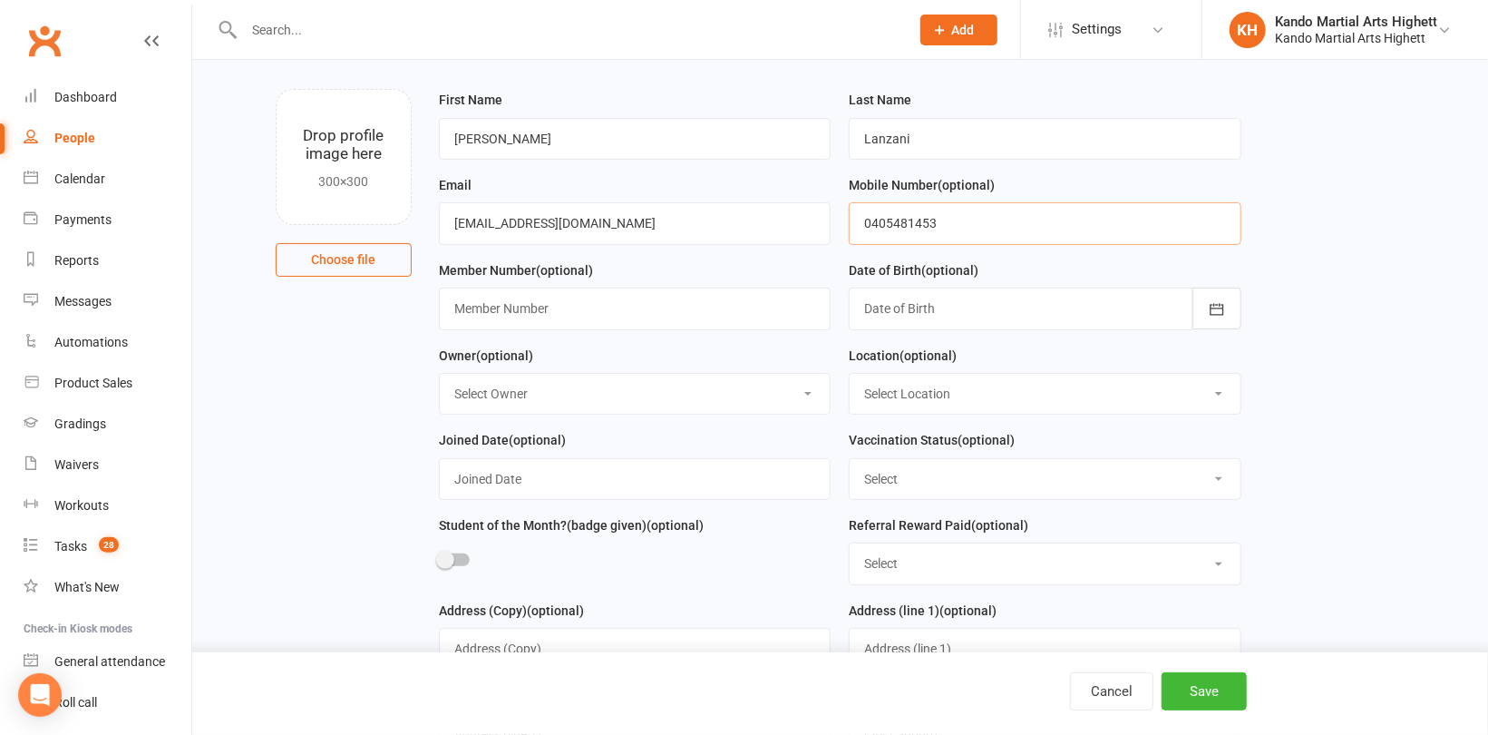
scroll to position [181, 0]
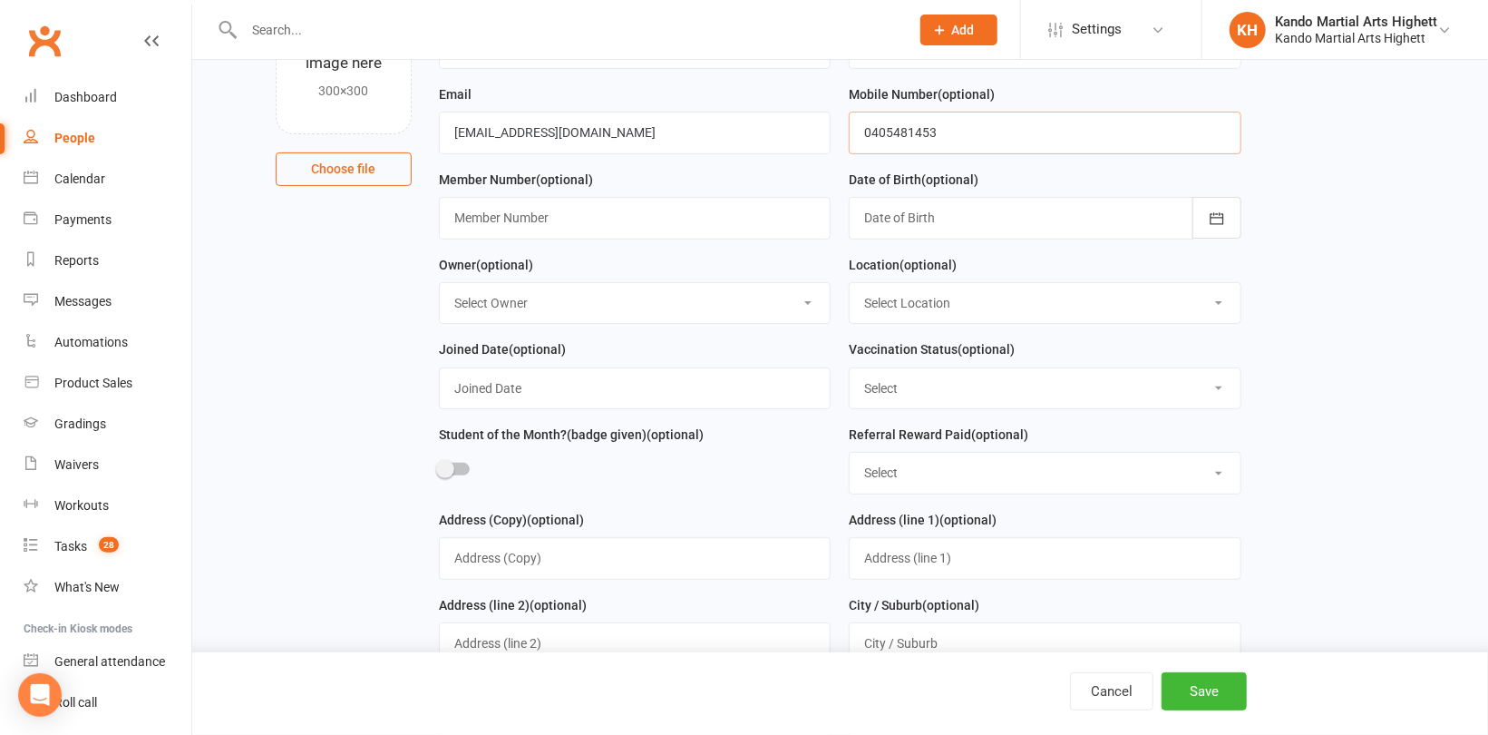
type input "0405481453"
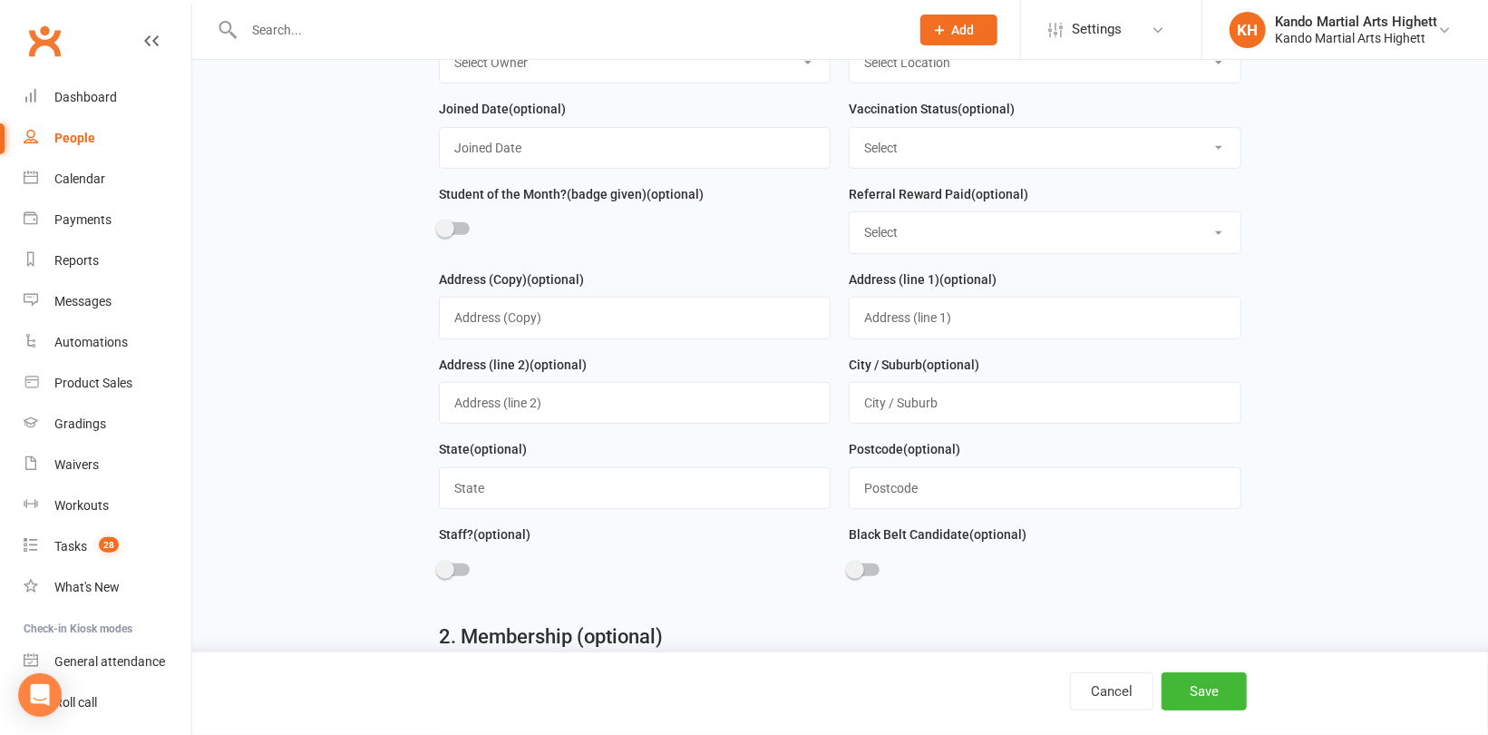
scroll to position [454, 0]
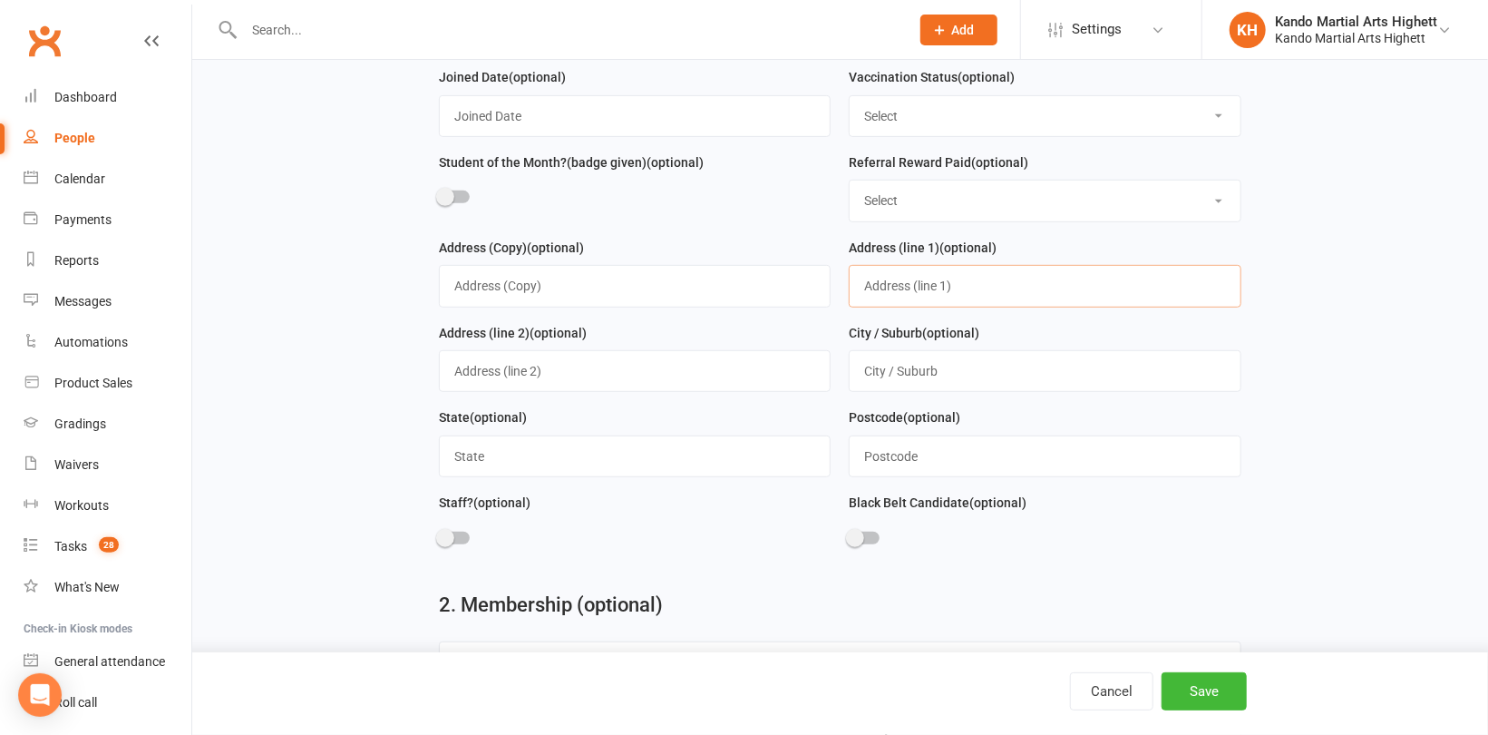
click at [879, 289] on input "text" at bounding box center [1045, 286] width 393 height 42
paste input "6/11 Highett Rd"
type input "6/11 Highett Rd"
click at [892, 368] on input "text" at bounding box center [1045, 371] width 393 height 42
type input "K"
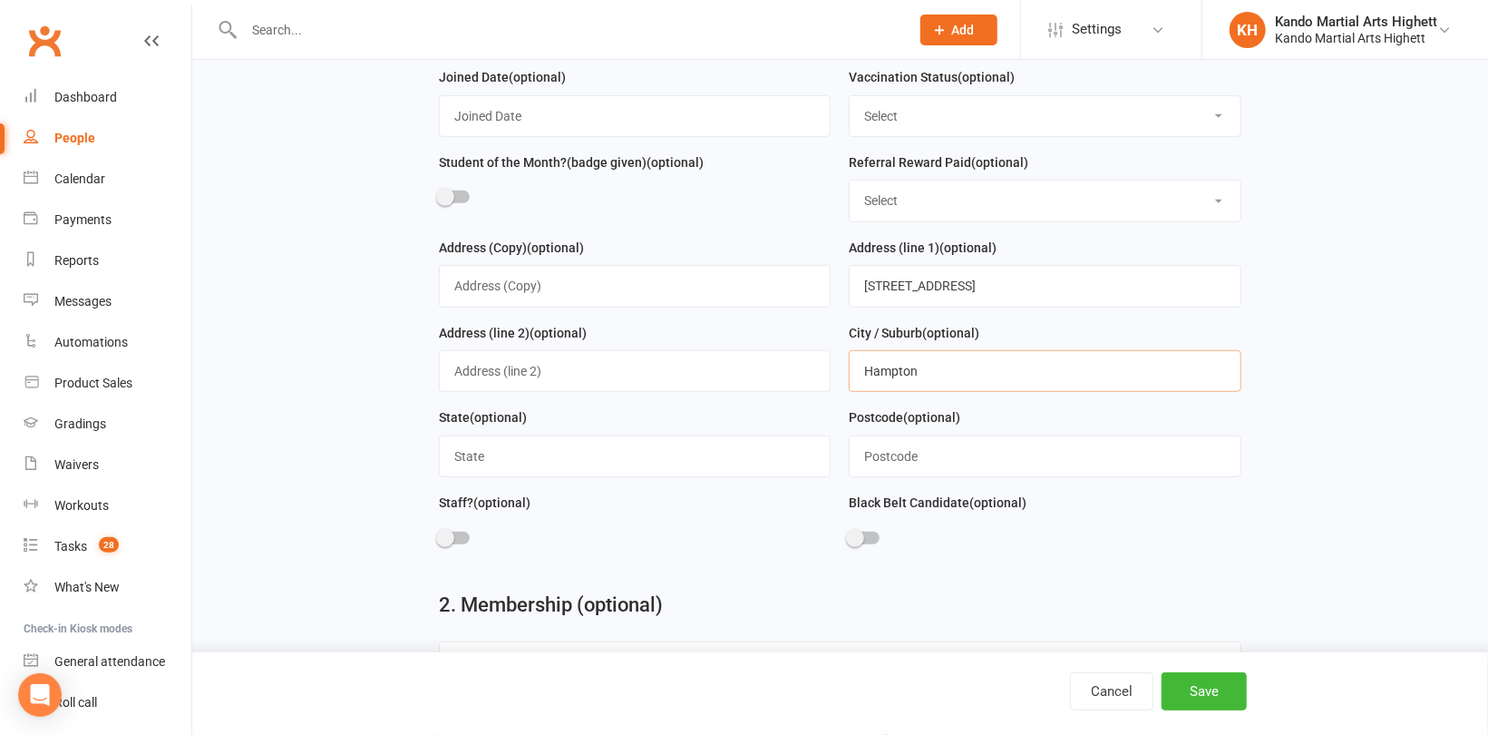
type input "Hampton"
click at [619, 471] on input "text" at bounding box center [635, 456] width 393 height 42
type input "Vic"
click at [912, 464] on input "text" at bounding box center [1045, 456] width 393 height 42
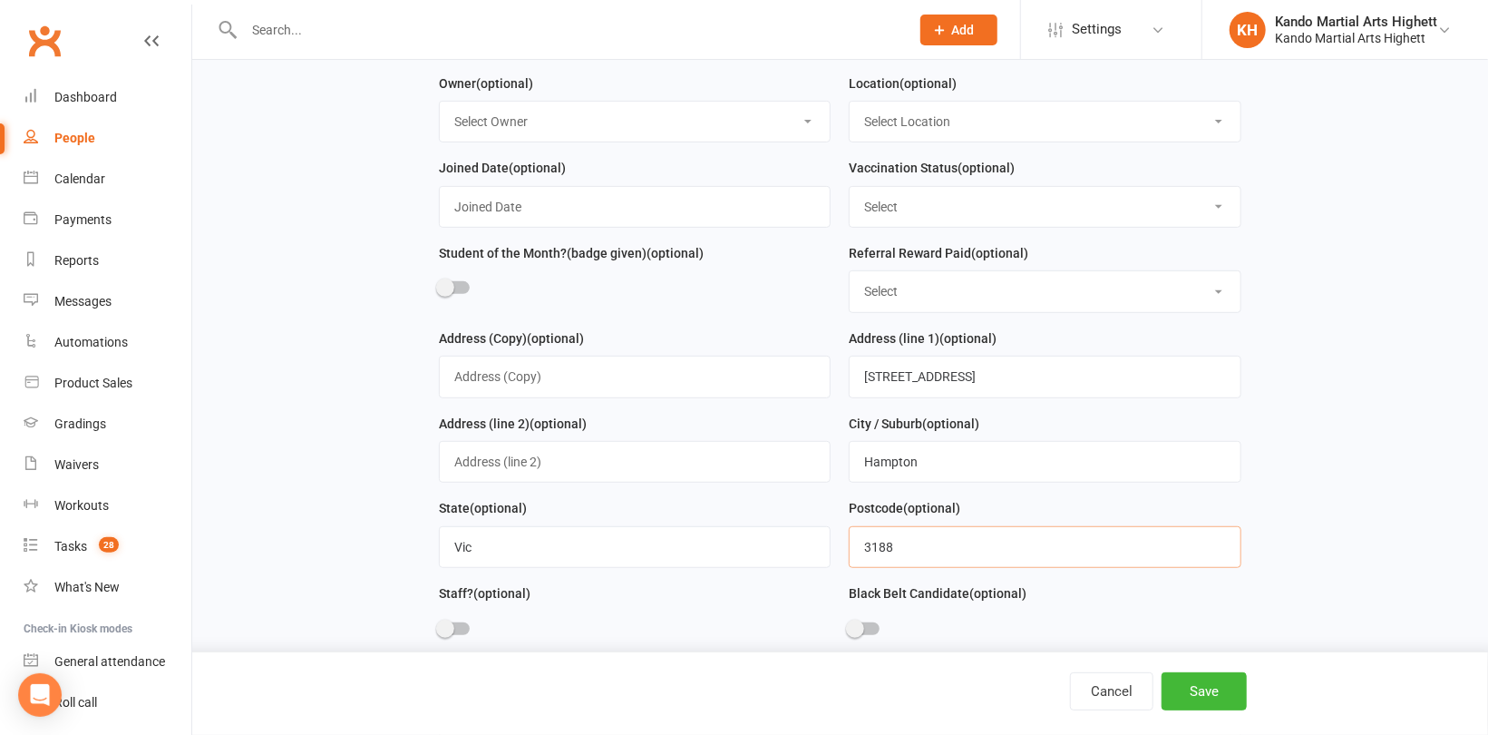
scroll to position [272, 0]
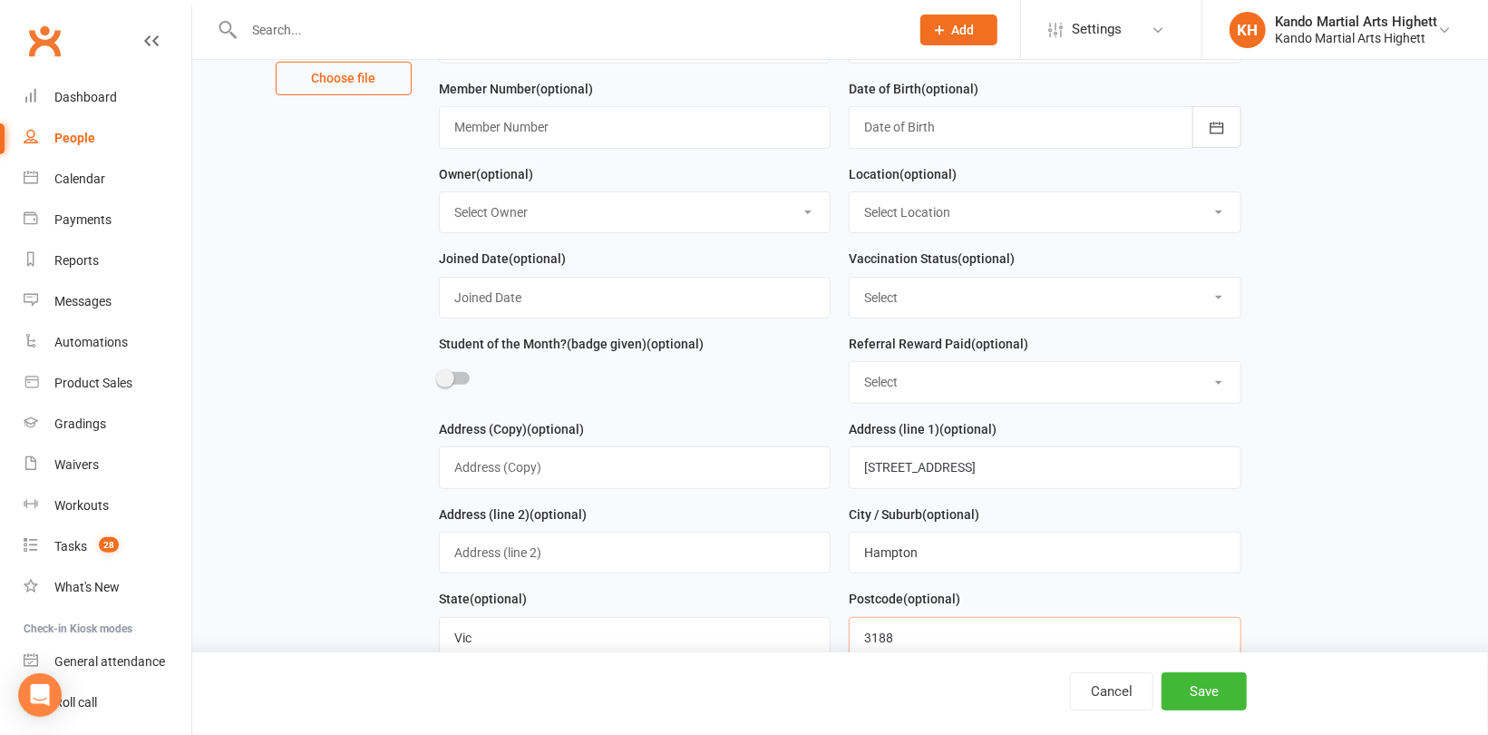
type input "3188"
click at [975, 130] on div at bounding box center [1045, 127] width 393 height 42
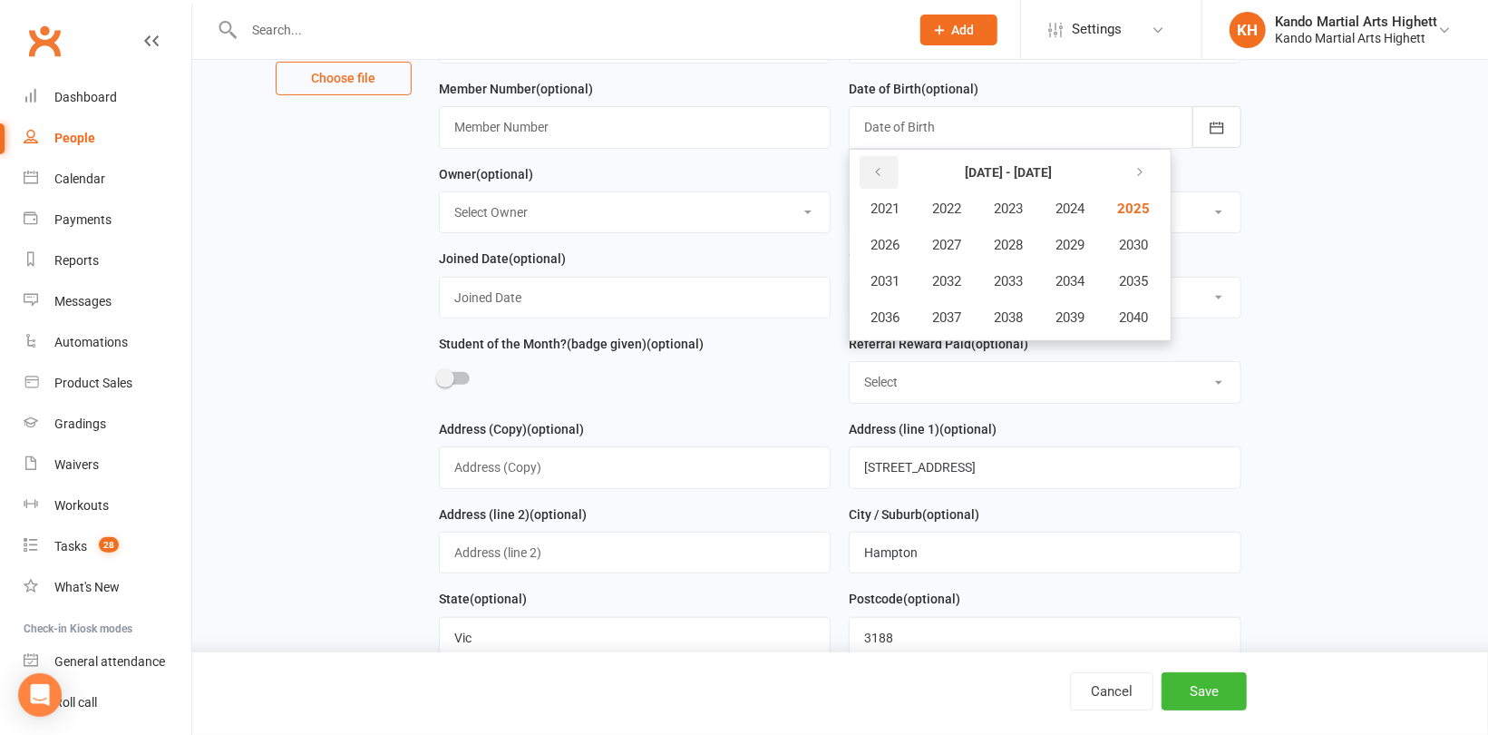
click at [876, 180] on icon "button" at bounding box center [878, 172] width 13 height 15
click at [1012, 319] on span "2018" at bounding box center [1008, 317] width 29 height 16
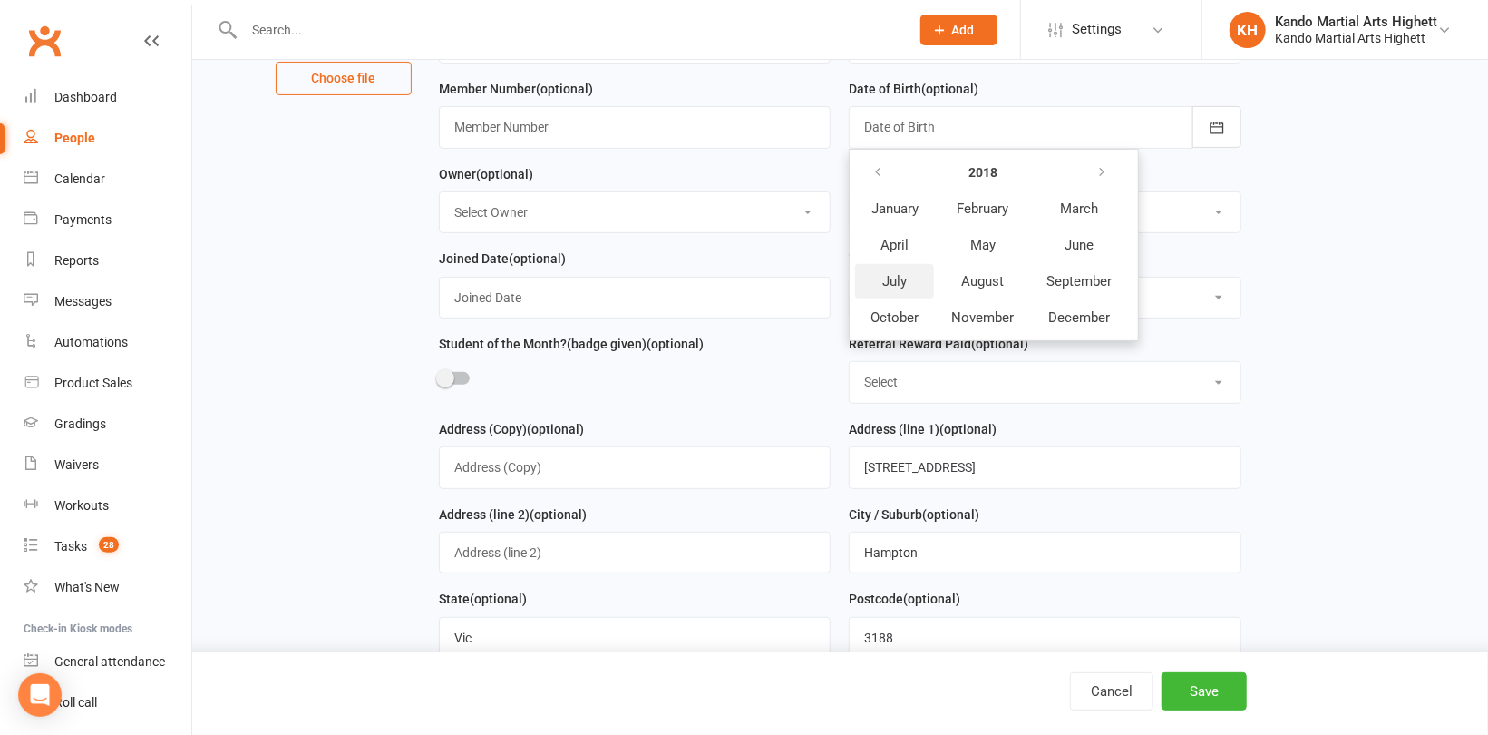
click at [903, 284] on span "July" at bounding box center [895, 281] width 24 height 16
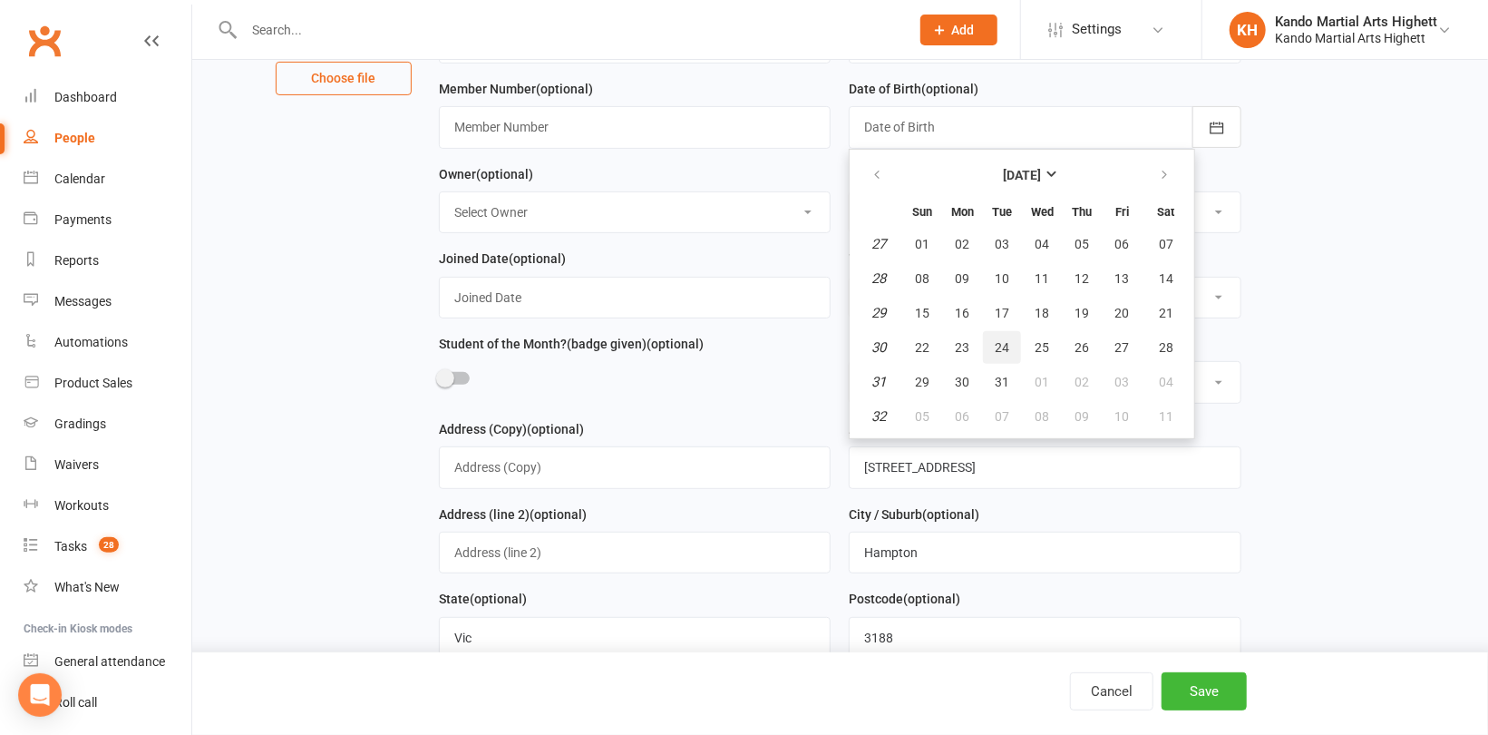
click at [1007, 346] on span "24" at bounding box center [1002, 347] width 15 height 15
type input "24 Jul 2018"
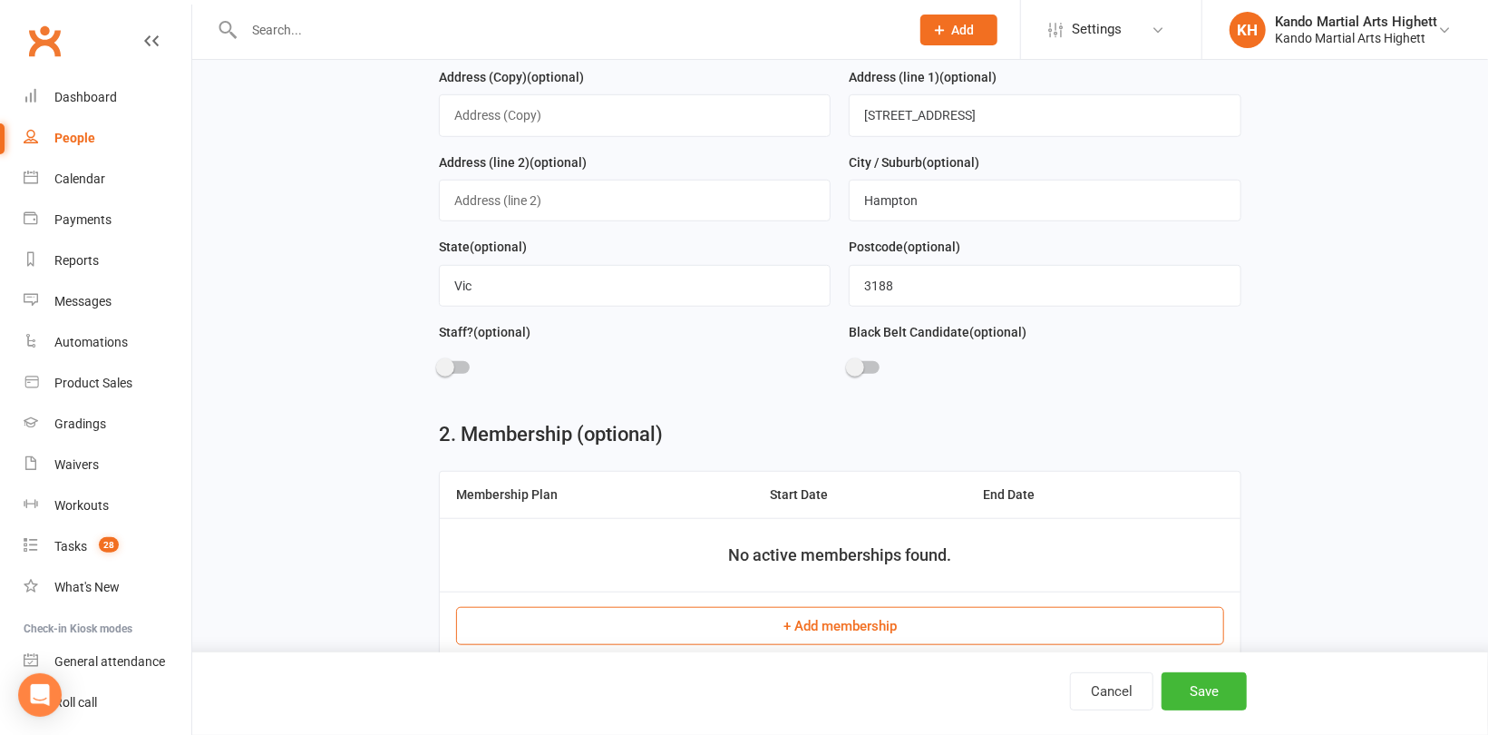
scroll to position [726, 0]
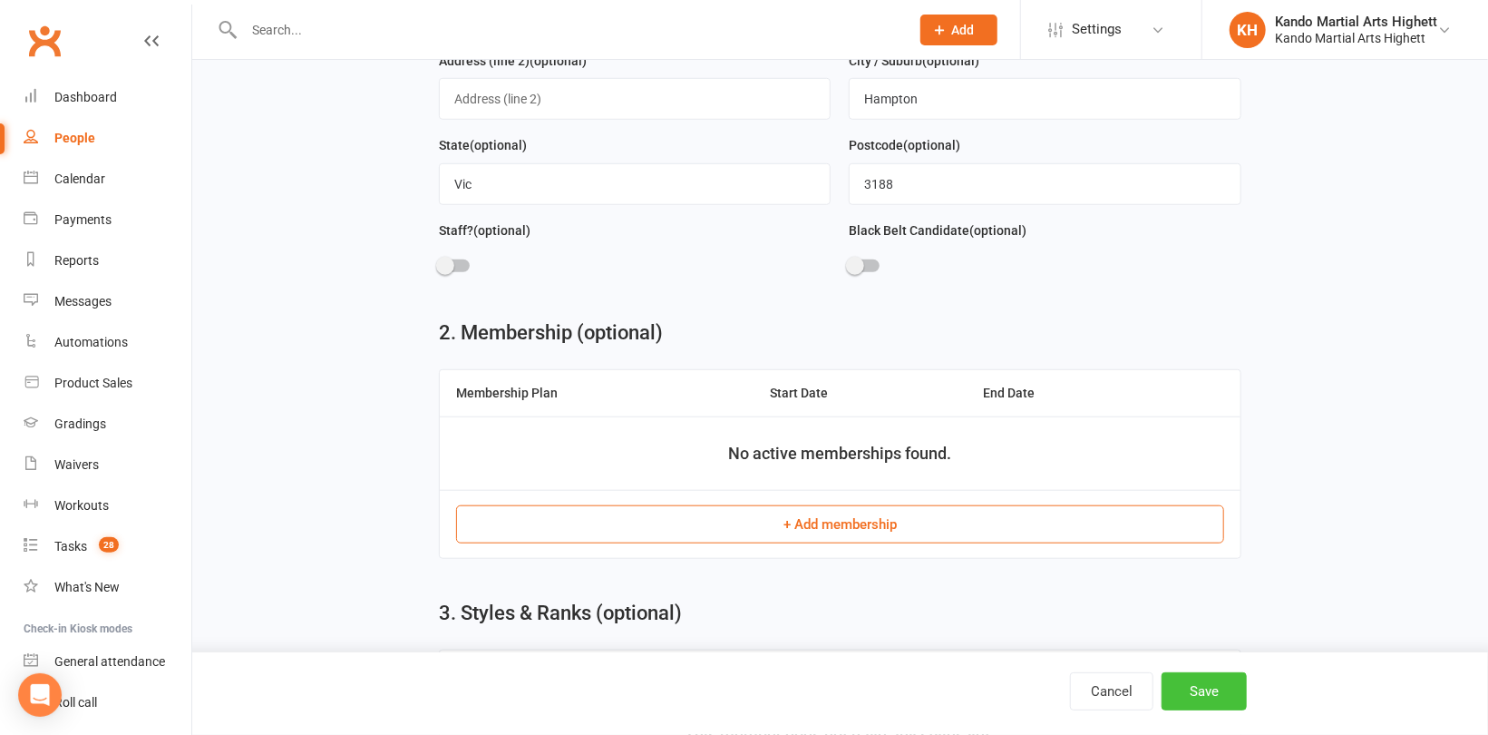
click at [1204, 680] on button "Save" at bounding box center [1204, 691] width 85 height 38
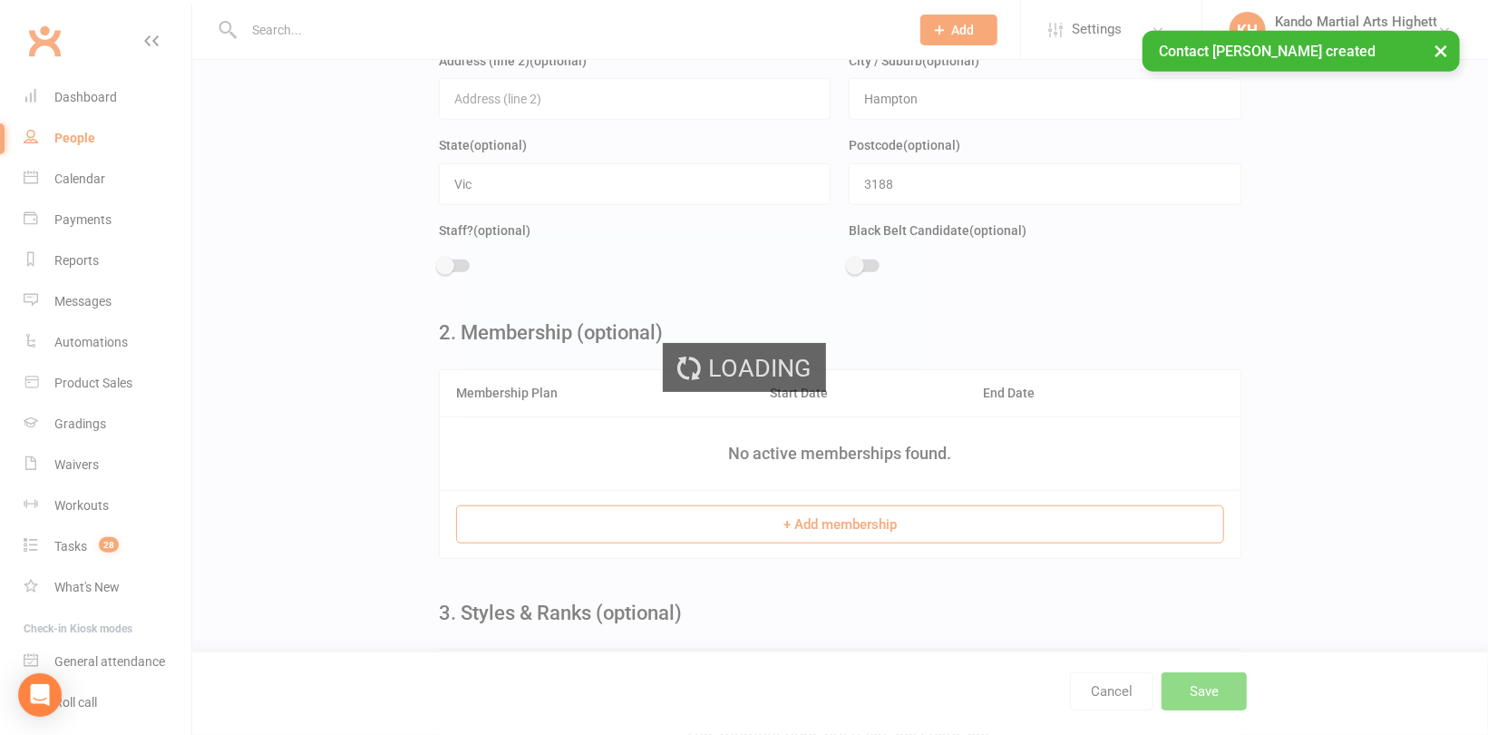
scroll to position [0, 0]
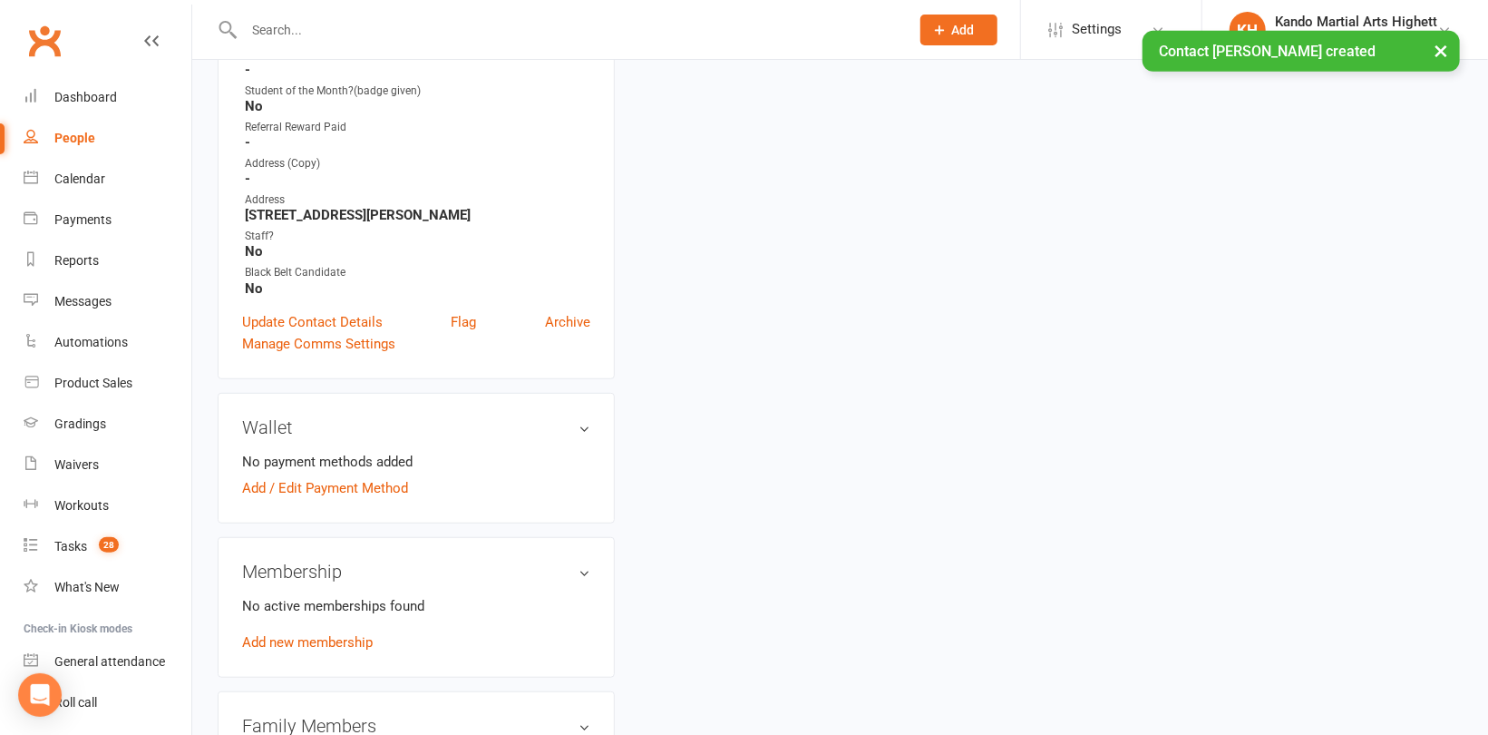
scroll to position [544, 0]
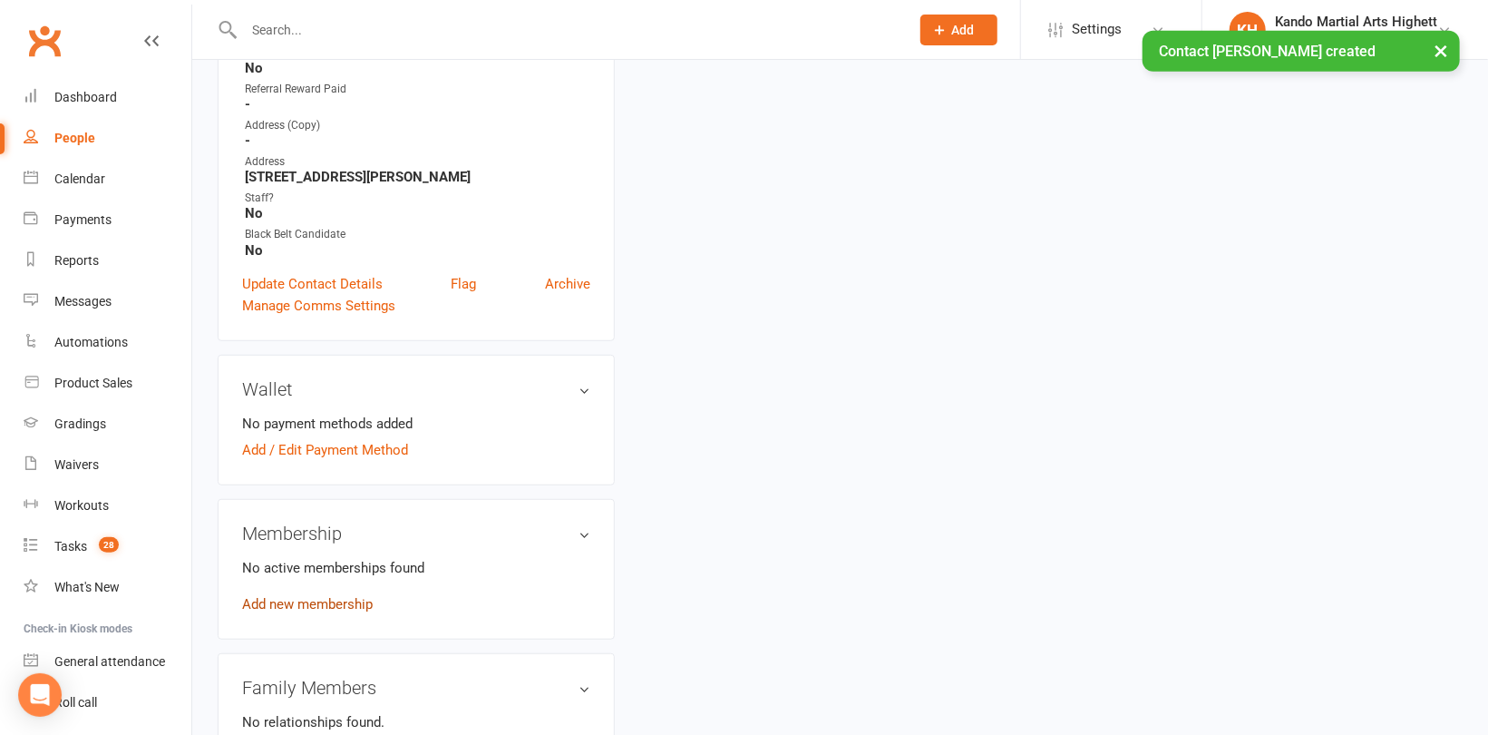
click at [304, 601] on link "Add new membership" at bounding box center [307, 604] width 131 height 16
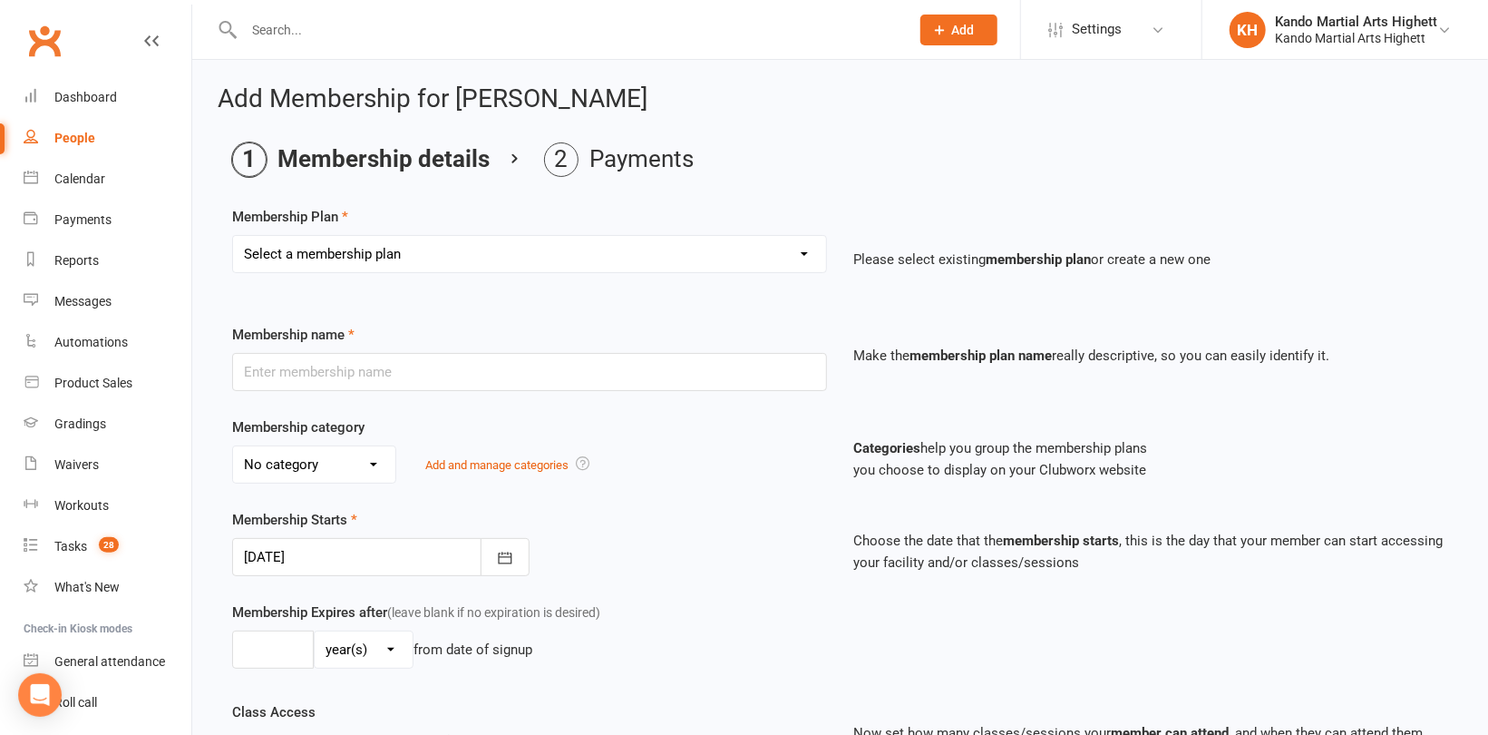
click at [407, 256] on select "Select a membership plan Create new Membership Plan Starter Program - 4 weeks p…" at bounding box center [529, 254] width 593 height 36
select select "7"
click at [233, 236] on select "Select a membership plan Create new Membership Plan Starter Program - 4 weeks p…" at bounding box center [529, 254] width 593 height 36
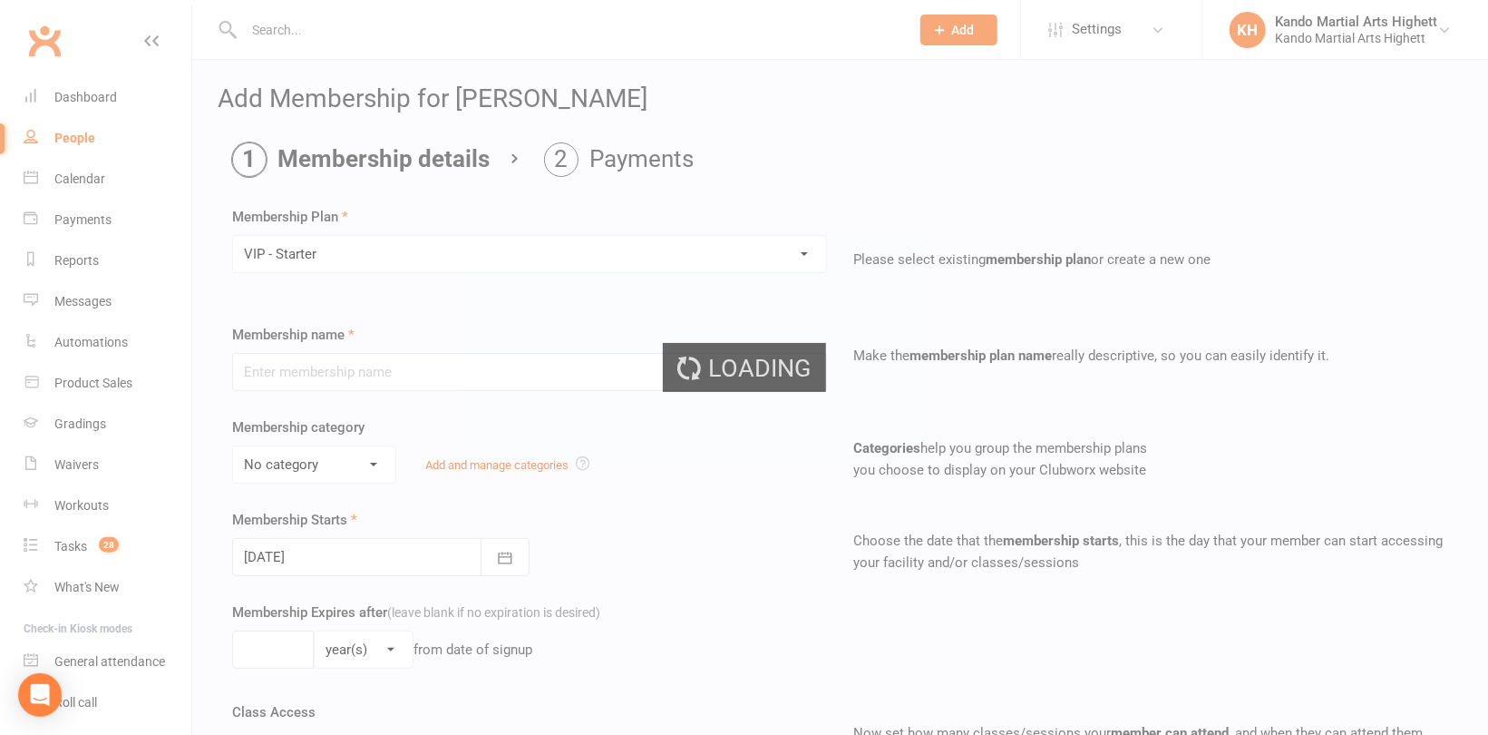
type input "VIP - Starter"
select select "13"
type input "4"
select select "1"
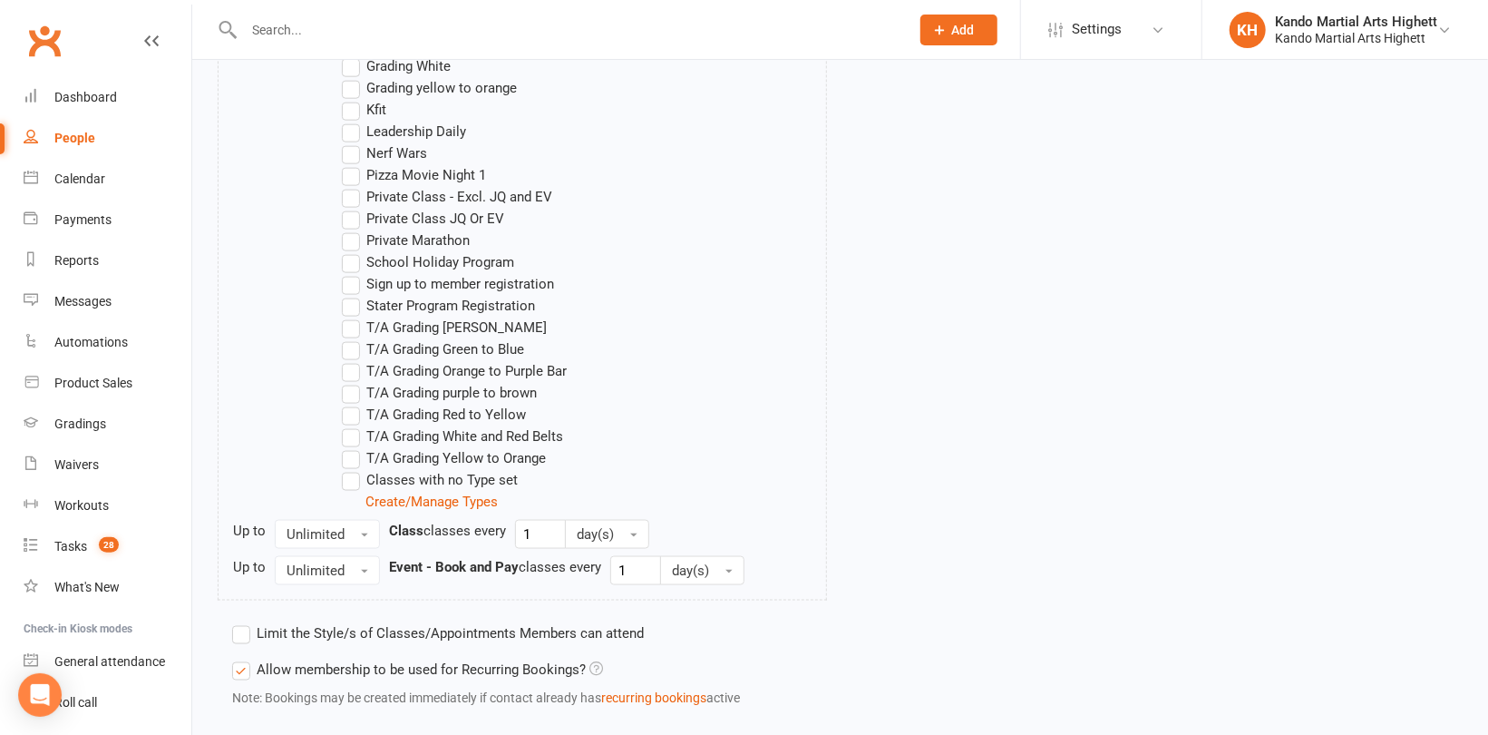
scroll to position [1343, 0]
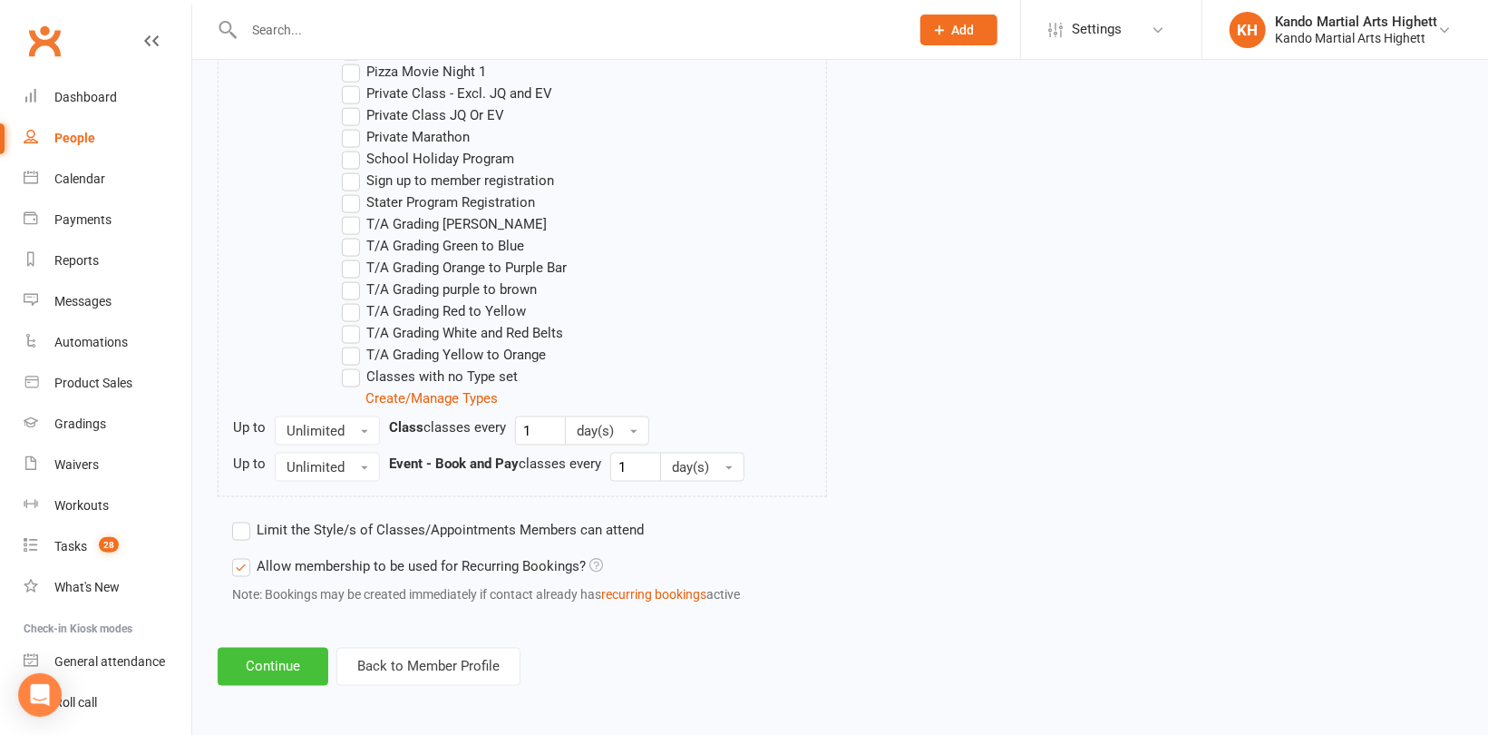
click at [291, 657] on button "Continue" at bounding box center [273, 667] width 111 height 38
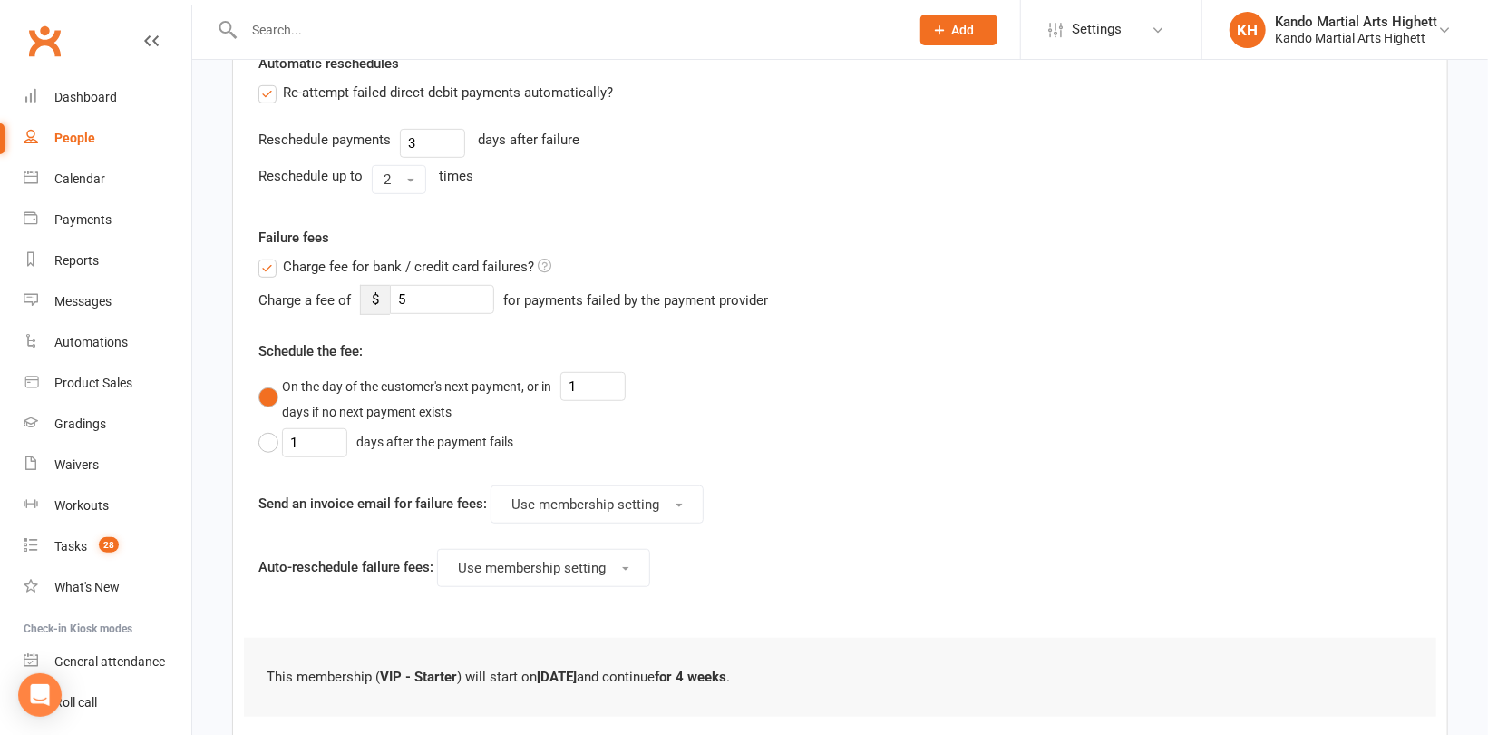
scroll to position [583, 0]
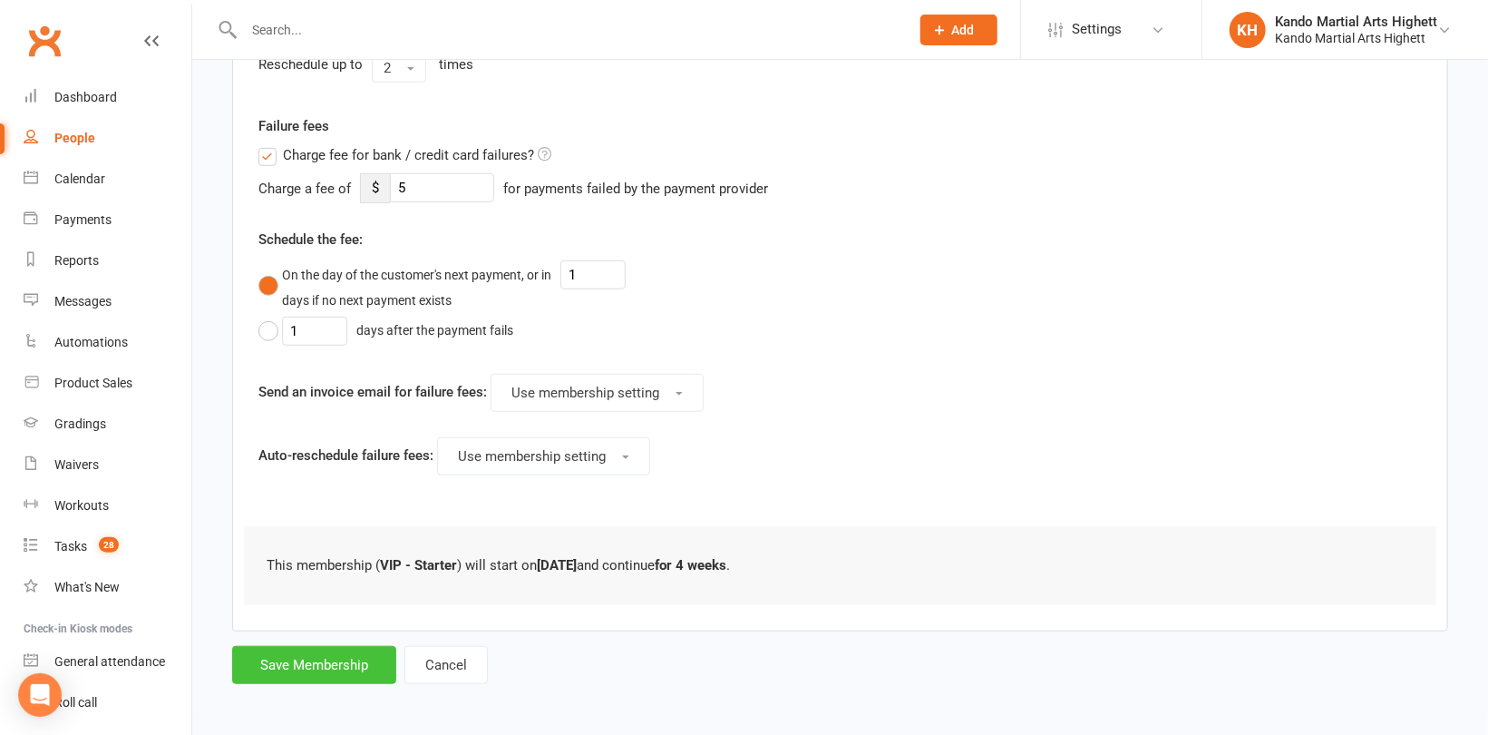
click at [288, 655] on button "Save Membership" at bounding box center [314, 665] width 164 height 38
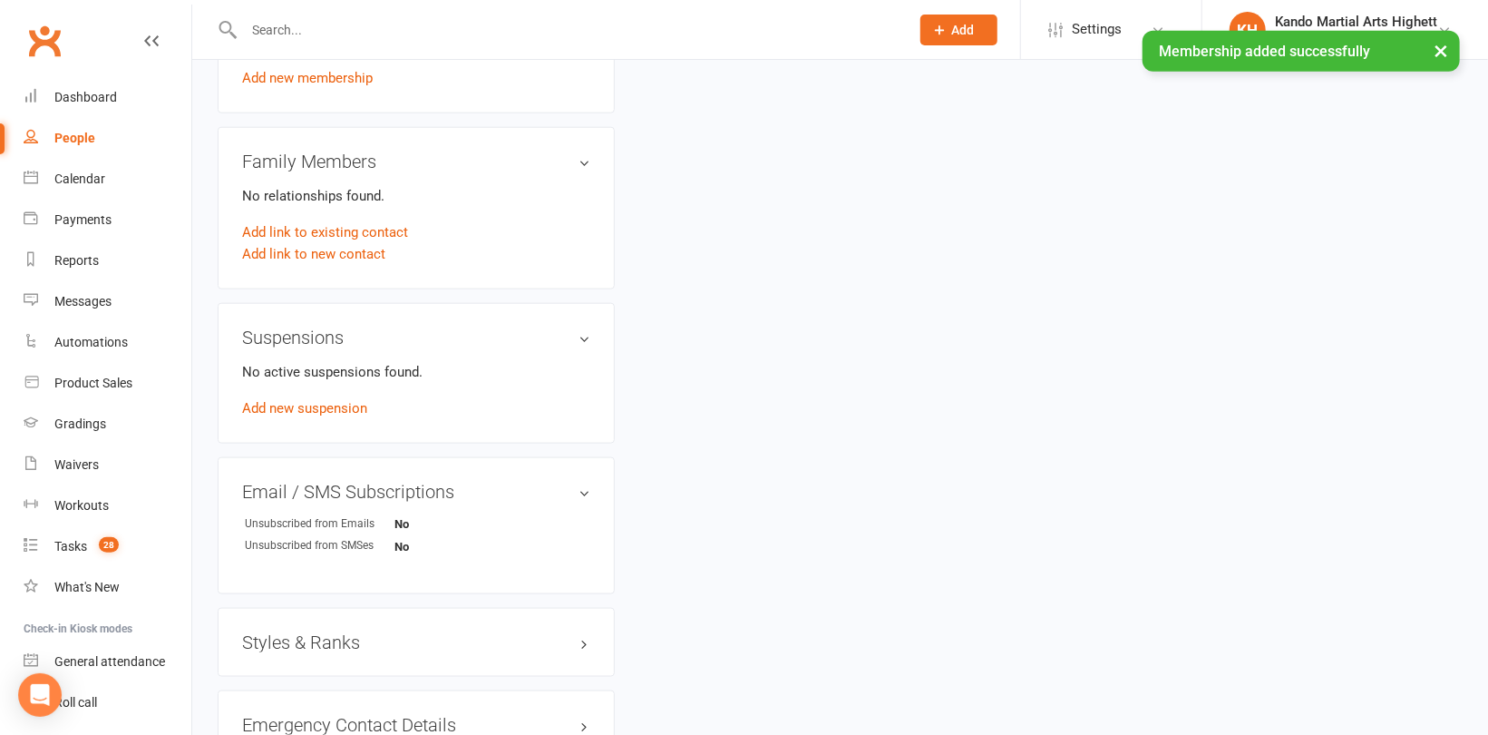
scroll to position [1179, 0]
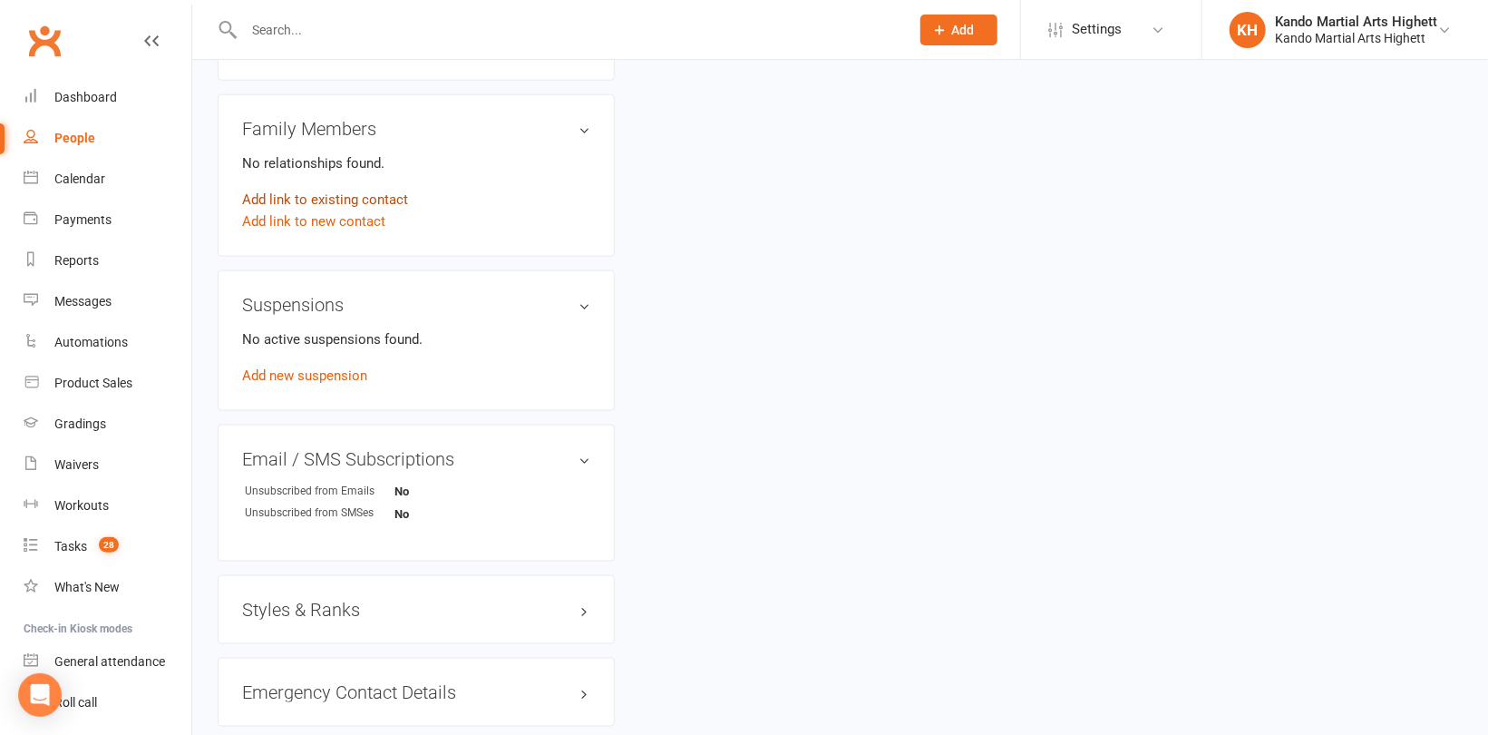
click at [360, 196] on link "Add link to existing contact" at bounding box center [325, 200] width 166 height 22
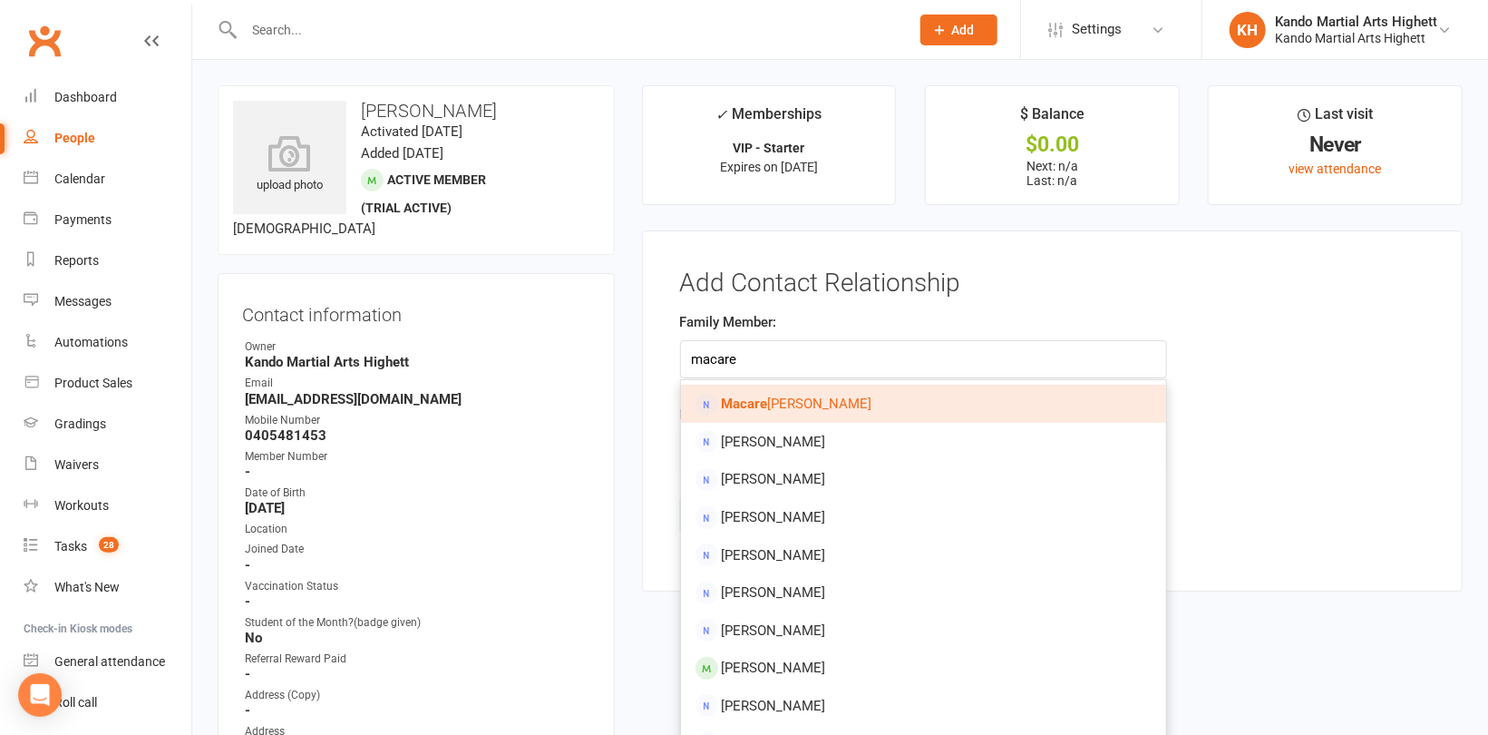
type input "macare"
click at [794, 403] on span "Macare na Andres" at bounding box center [797, 403] width 151 height 16
type input "[PERSON_NAME]"
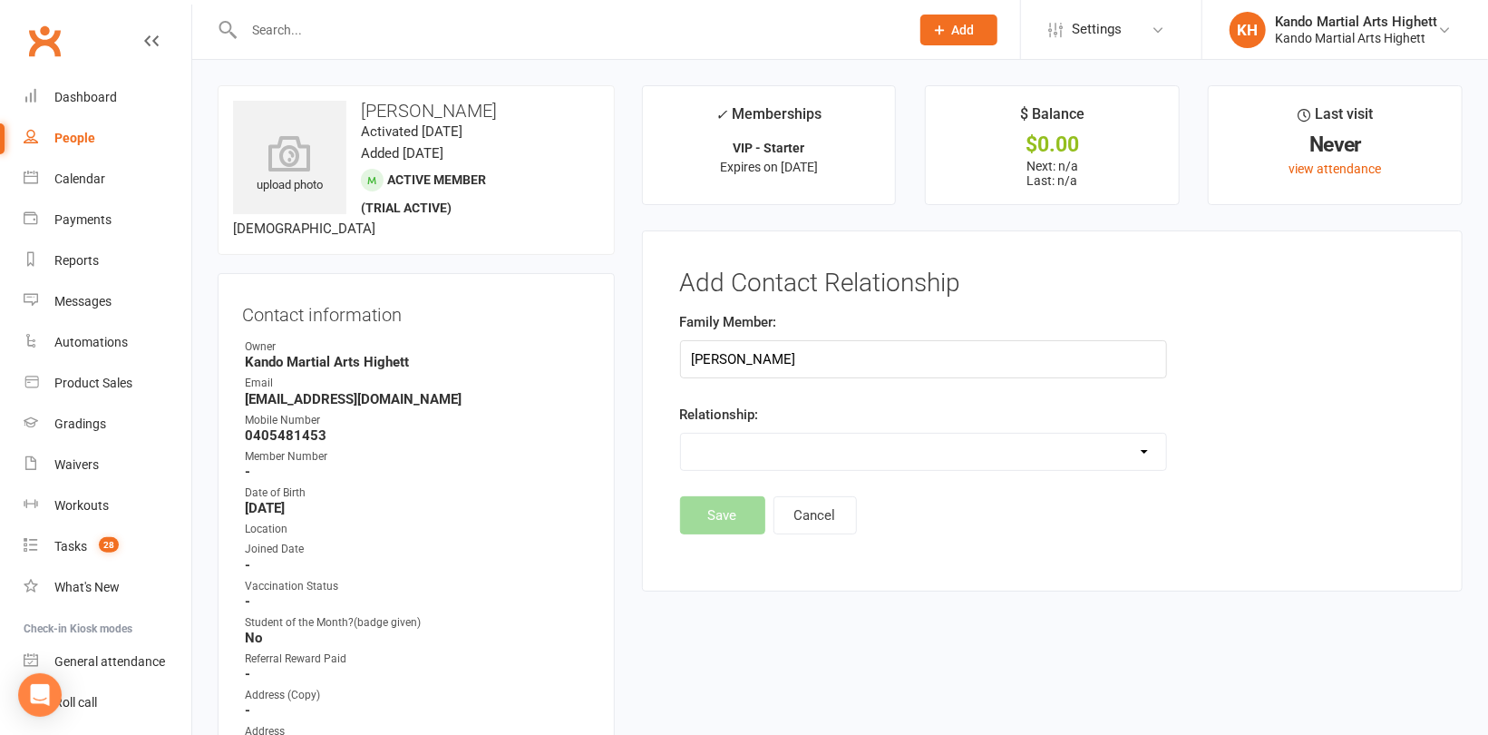
click at [786, 454] on select "Parent / Guardian Child Sibling (parent not in system) Spouse / Partner Cousin …" at bounding box center [924, 452] width 486 height 36
select select "0"
click at [681, 434] on select "Parent / Guardian Child Sibling (parent not in system) Spouse / Partner Cousin …" at bounding box center [924, 452] width 486 height 36
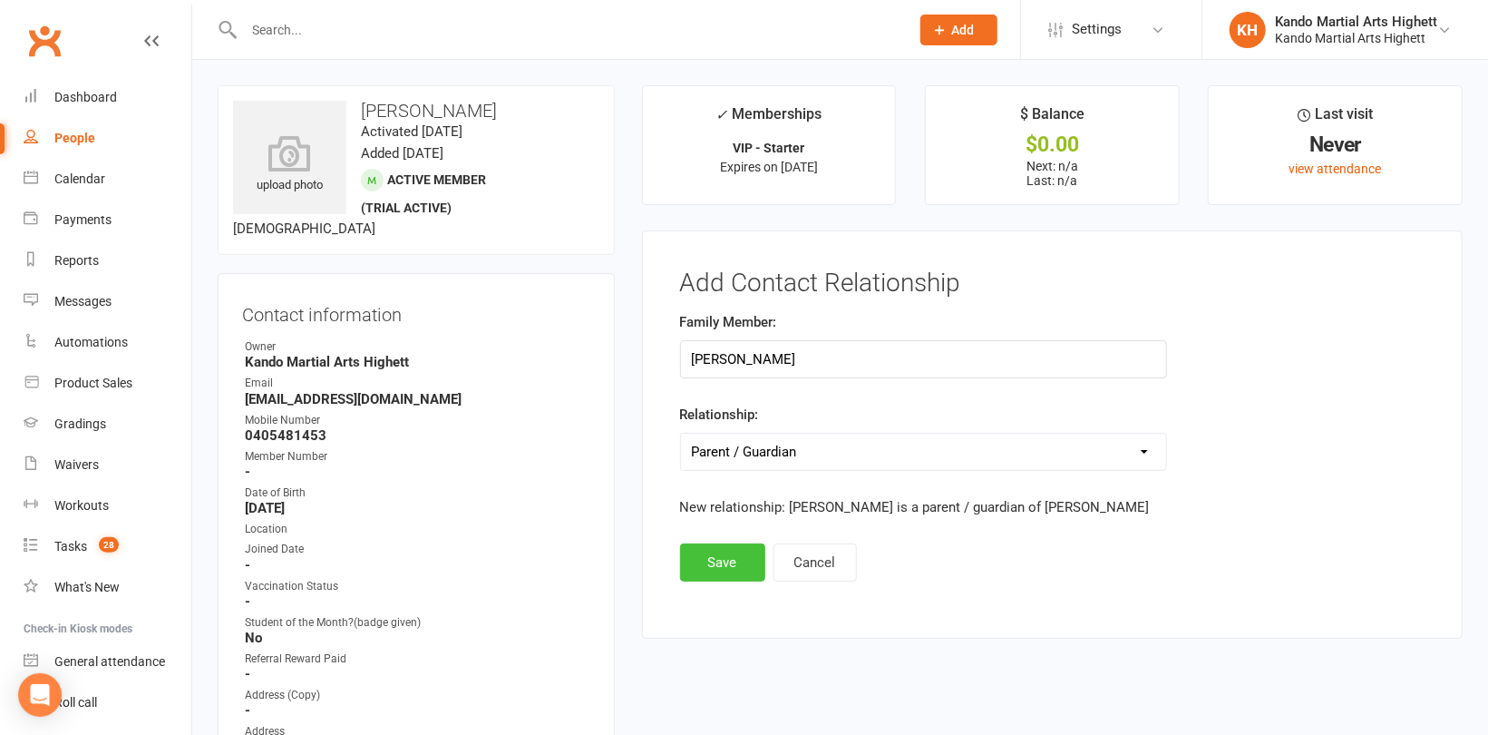
click at [716, 551] on button "Save" at bounding box center [722, 562] width 85 height 38
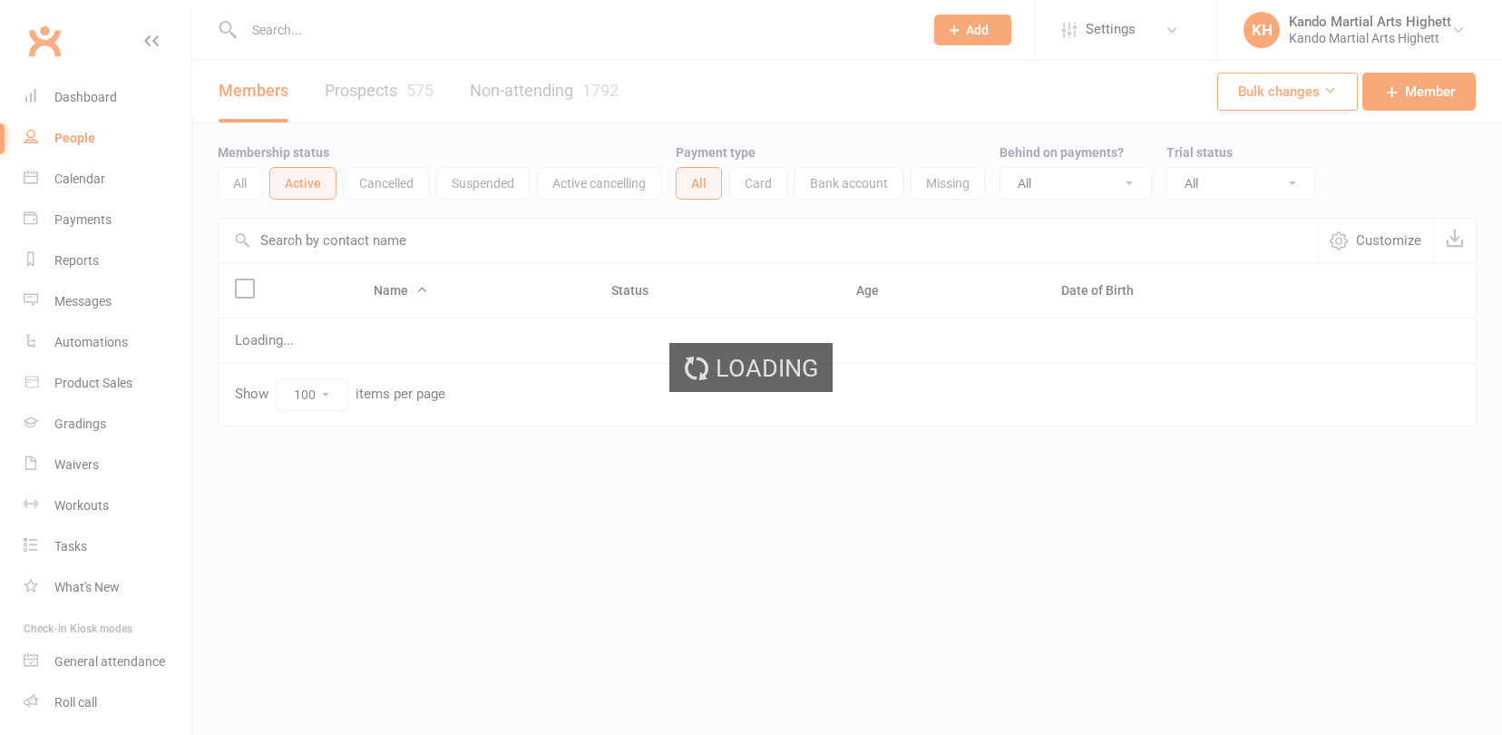
select select "100"
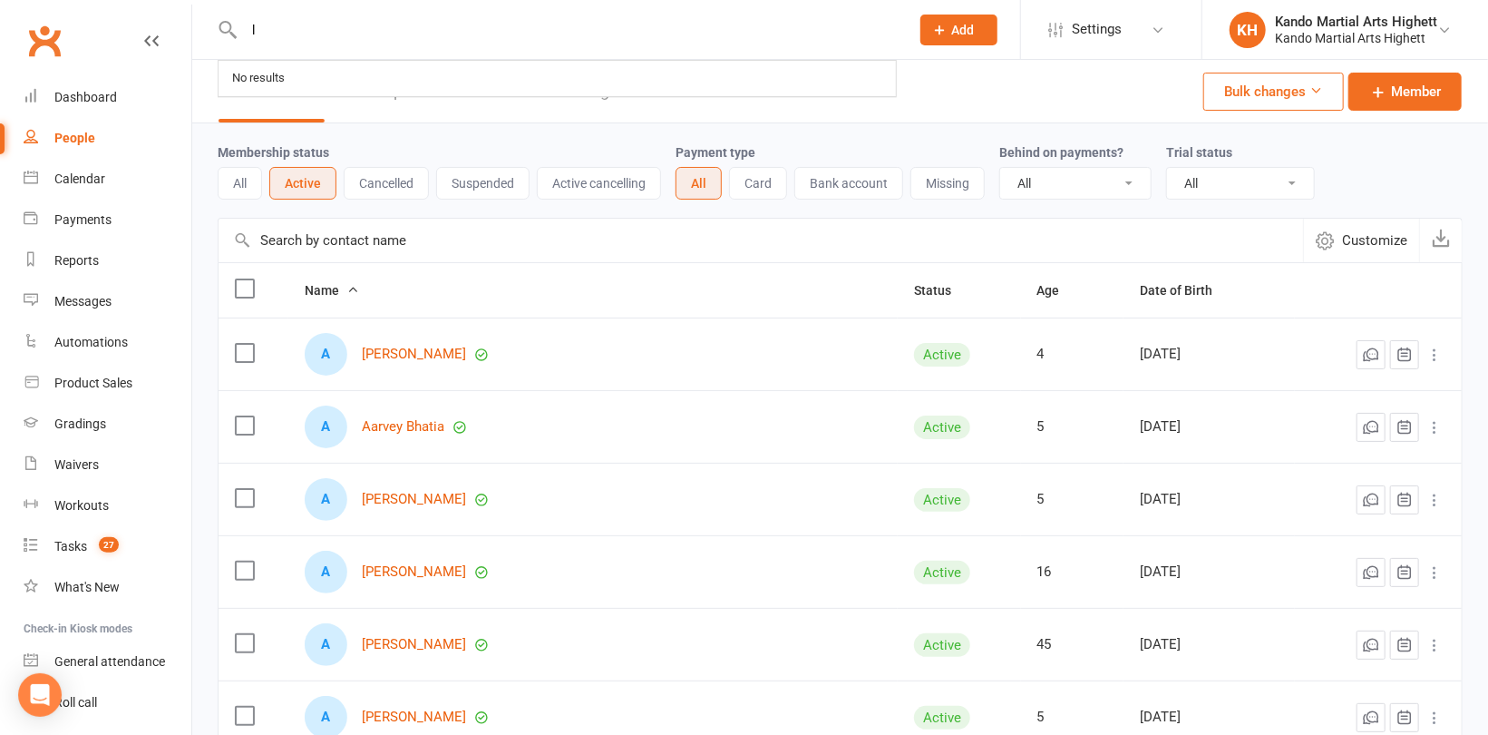
drag, startPoint x: 294, startPoint y: 28, endPoint x: 247, endPoint y: 137, distance: 118.6
click at [369, 40] on input "l" at bounding box center [568, 29] width 659 height 25
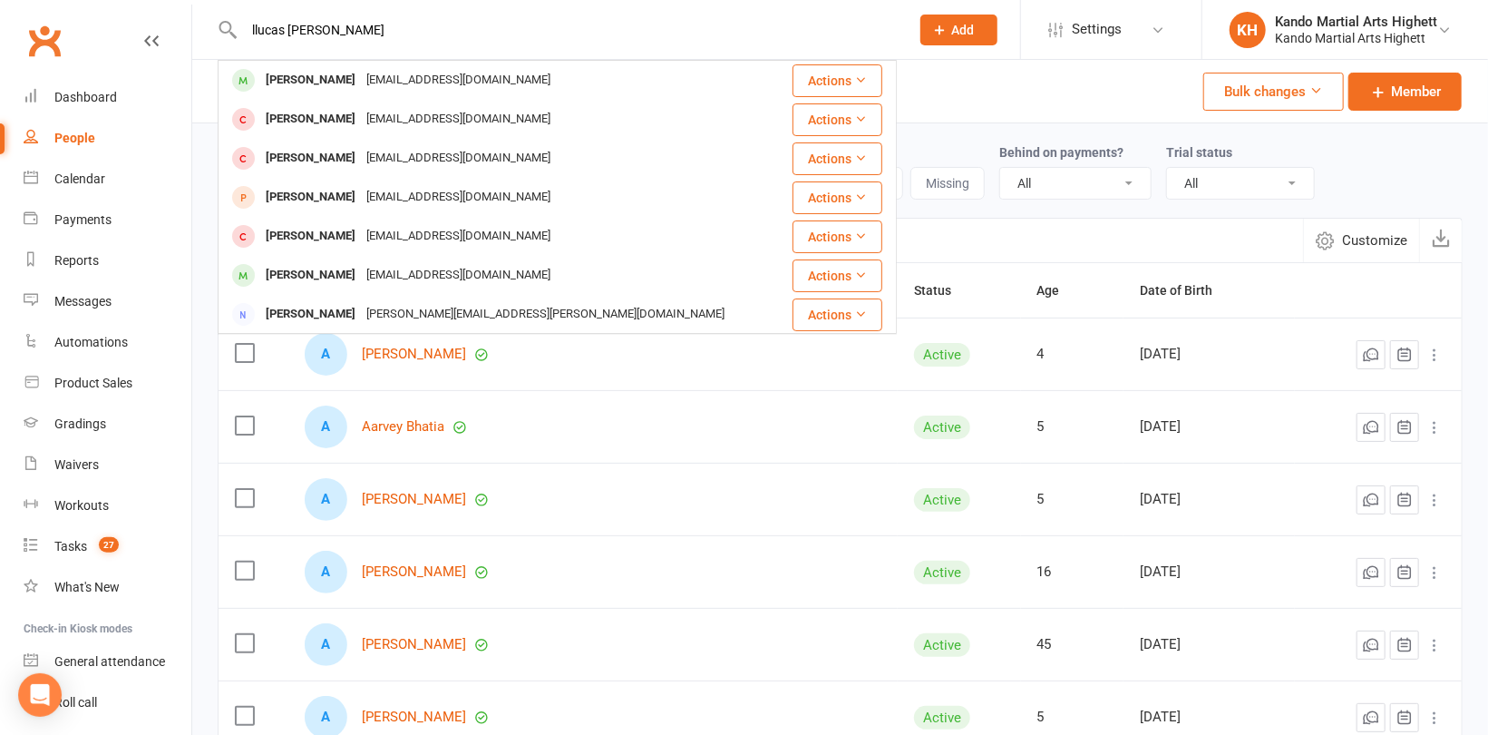
click at [309, 56] on div "llucas lanza Lucas Lai linyahsun888@gmail.com Actions Lucas Yuan 17893851@qq.co…" at bounding box center [557, 29] width 679 height 59
drag, startPoint x: 363, startPoint y: 25, endPoint x: 209, endPoint y: 34, distance: 154.5
click at [209, 34] on react-component "llucas lanza Lucas Lai linyahsun888@gmail.com Actions Lucas Yuan 17893851@qq.co…" at bounding box center [448, 29] width 897 height 59
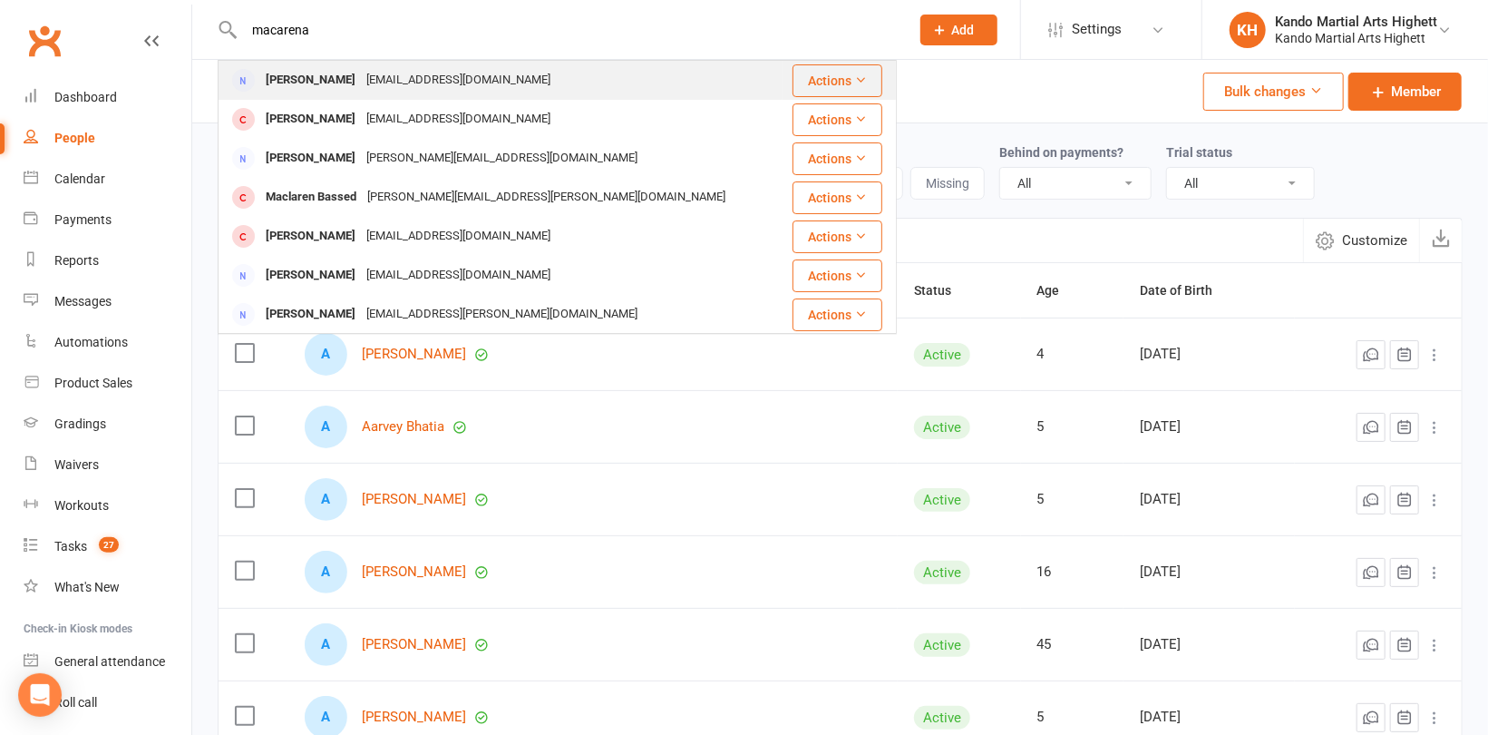
type input "macarena"
click at [336, 78] on div "[PERSON_NAME]" at bounding box center [310, 80] width 101 height 26
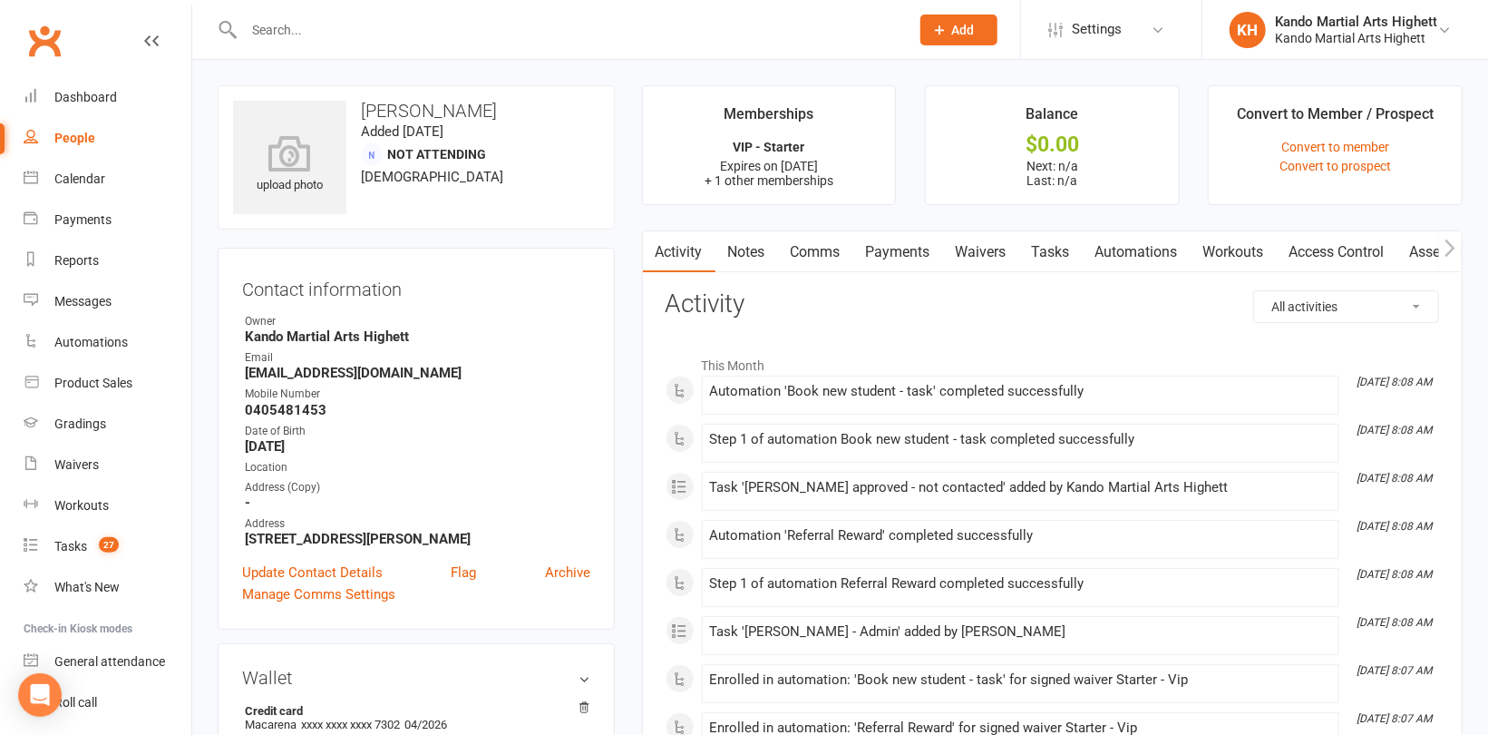
click at [996, 255] on link "Waivers" at bounding box center [981, 252] width 76 height 42
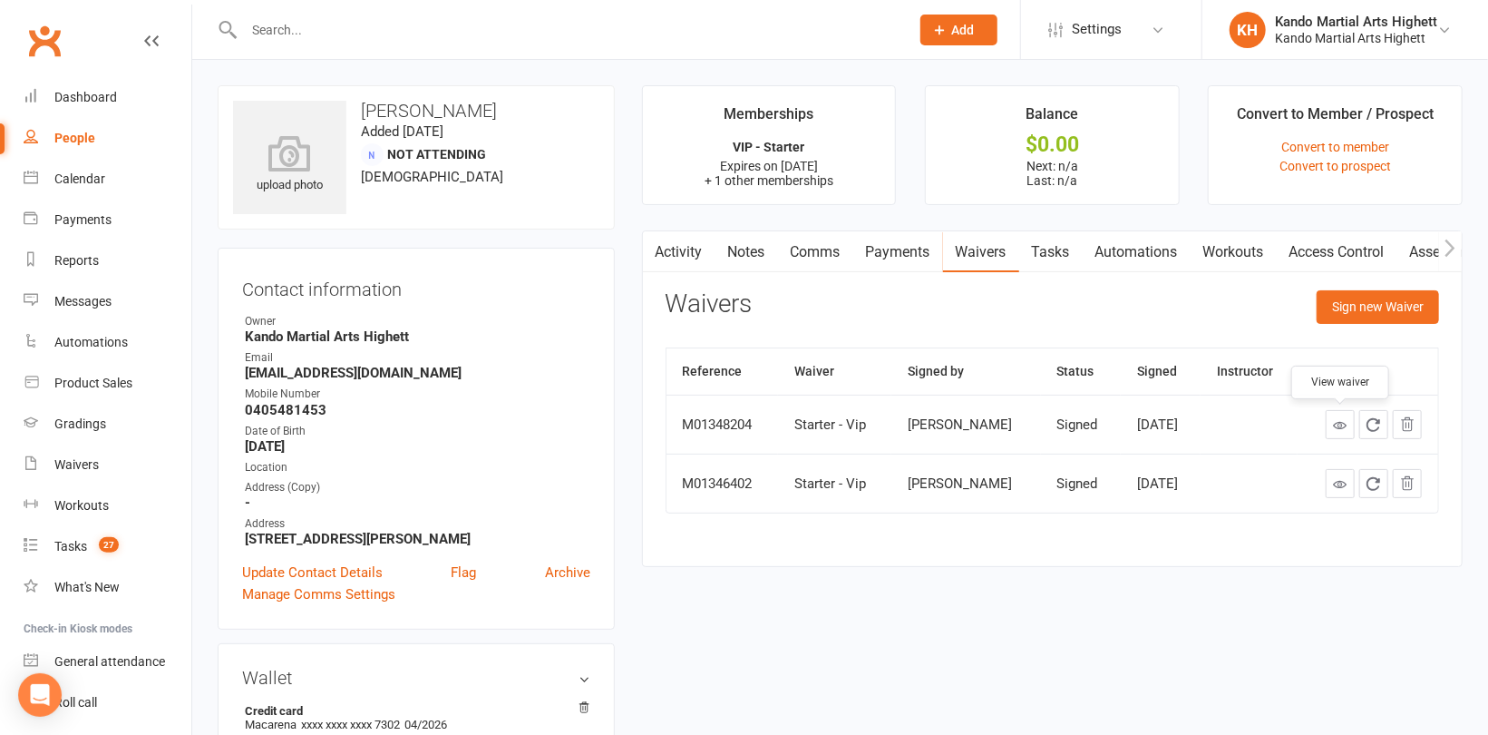
click at [1347, 422] on icon at bounding box center [1340, 425] width 14 height 14
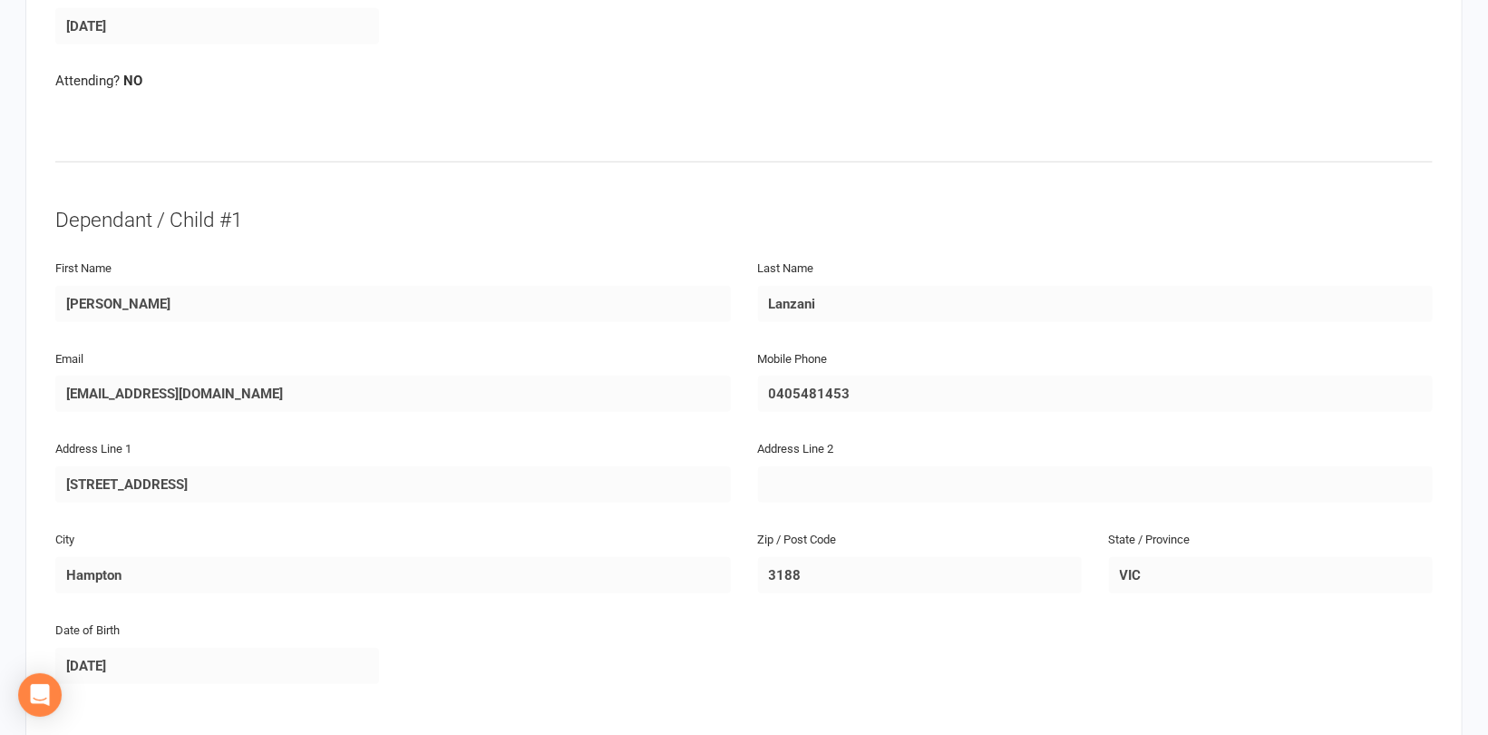
scroll to position [726, 0]
click at [52, 395] on div "Email maquiandres@gmail.com" at bounding box center [393, 391] width 703 height 91
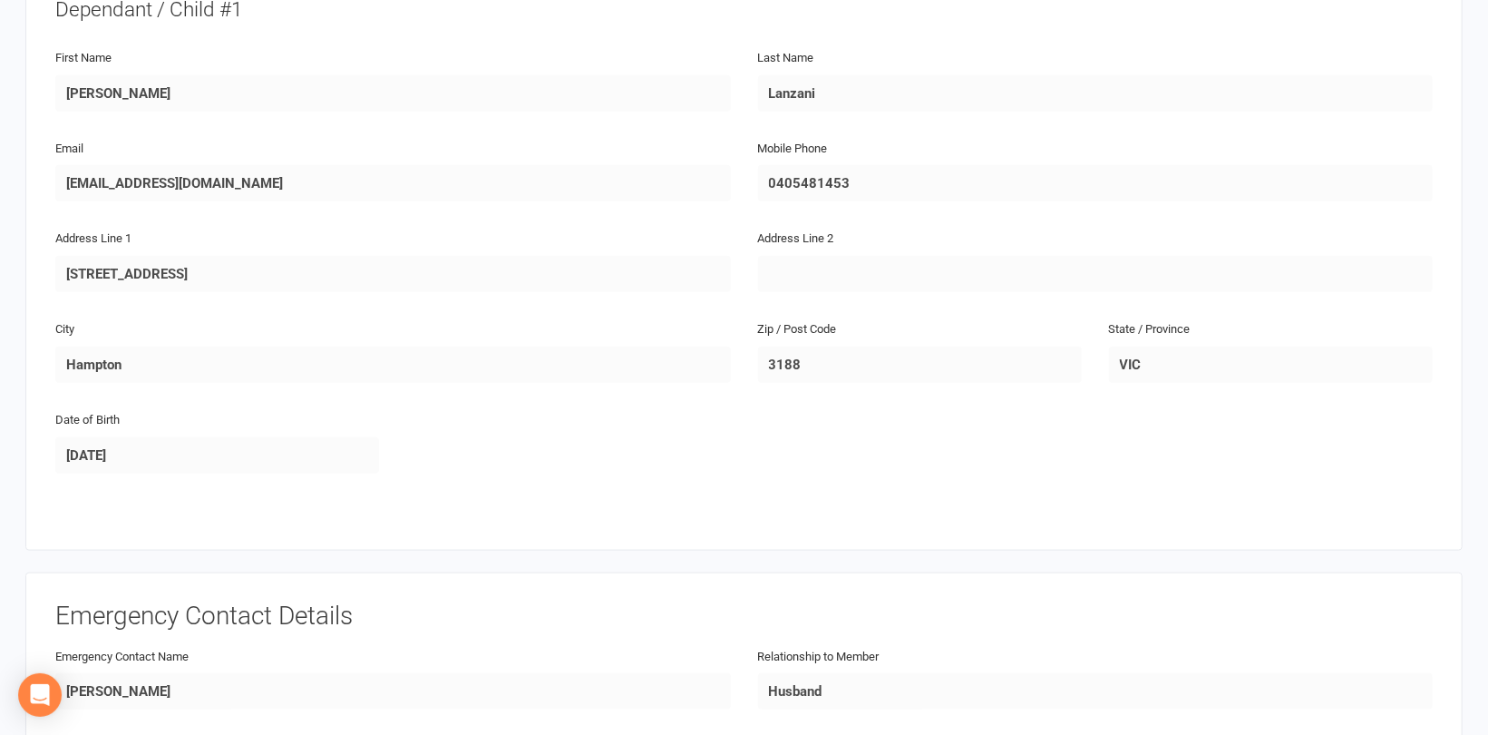
scroll to position [907, 0]
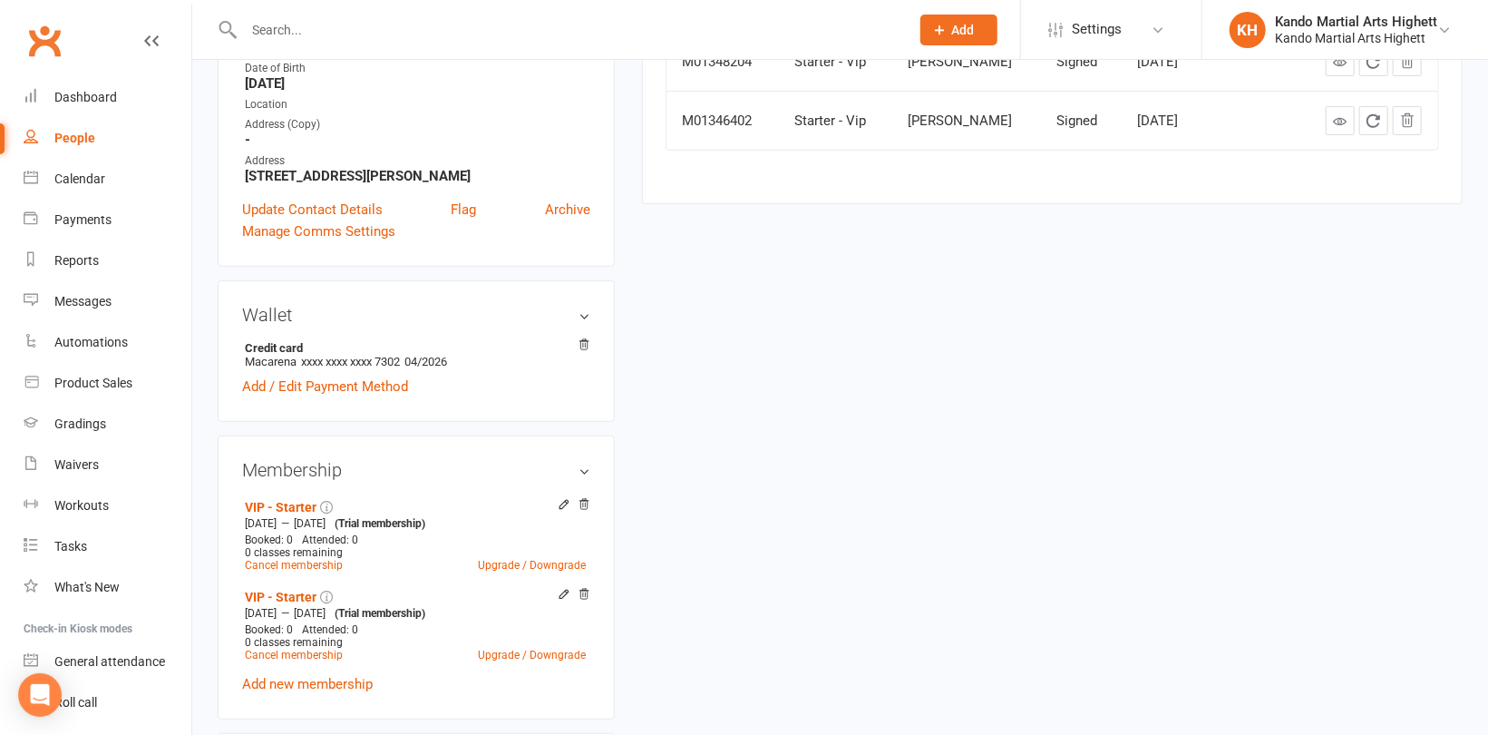
scroll to position [726, 0]
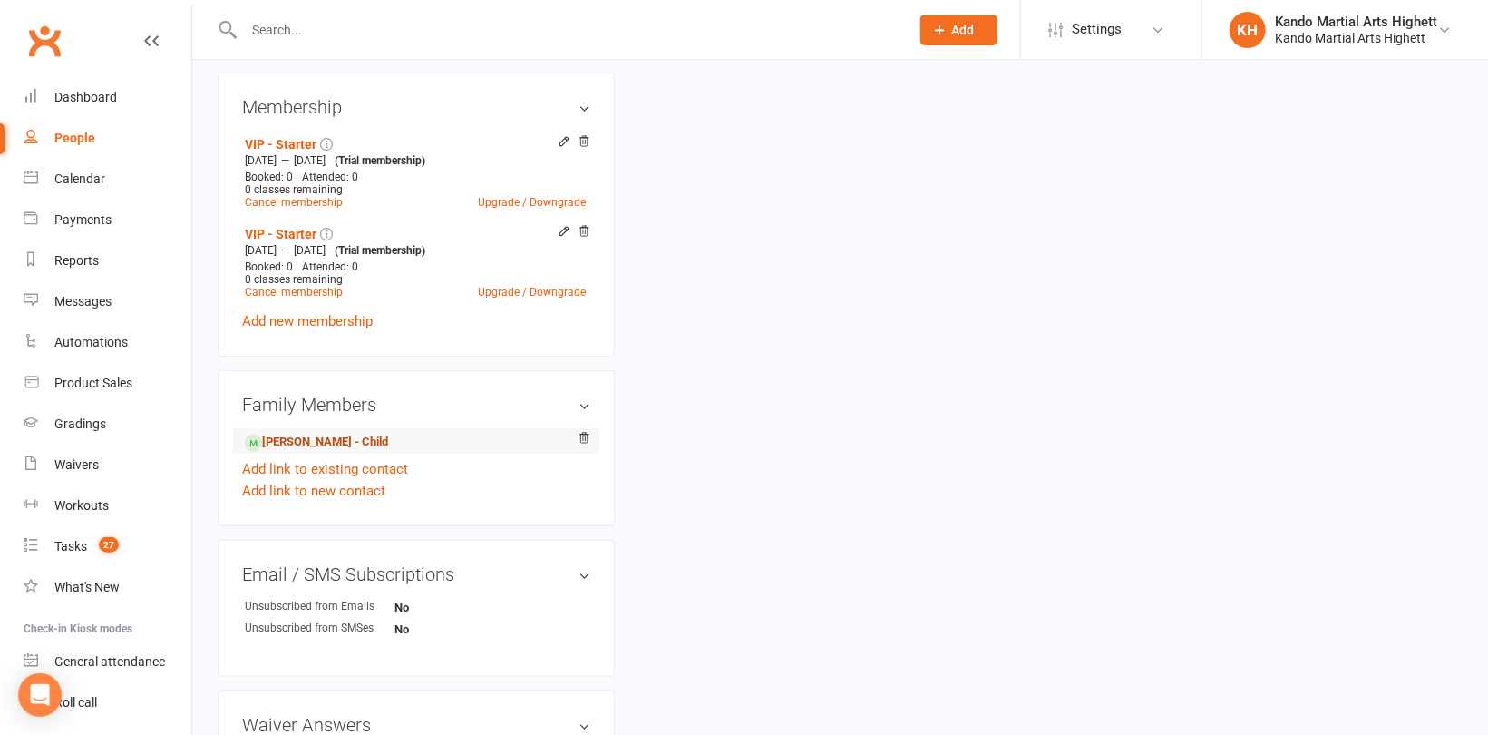
click at [342, 441] on link "[PERSON_NAME] - Child" at bounding box center [316, 442] width 143 height 19
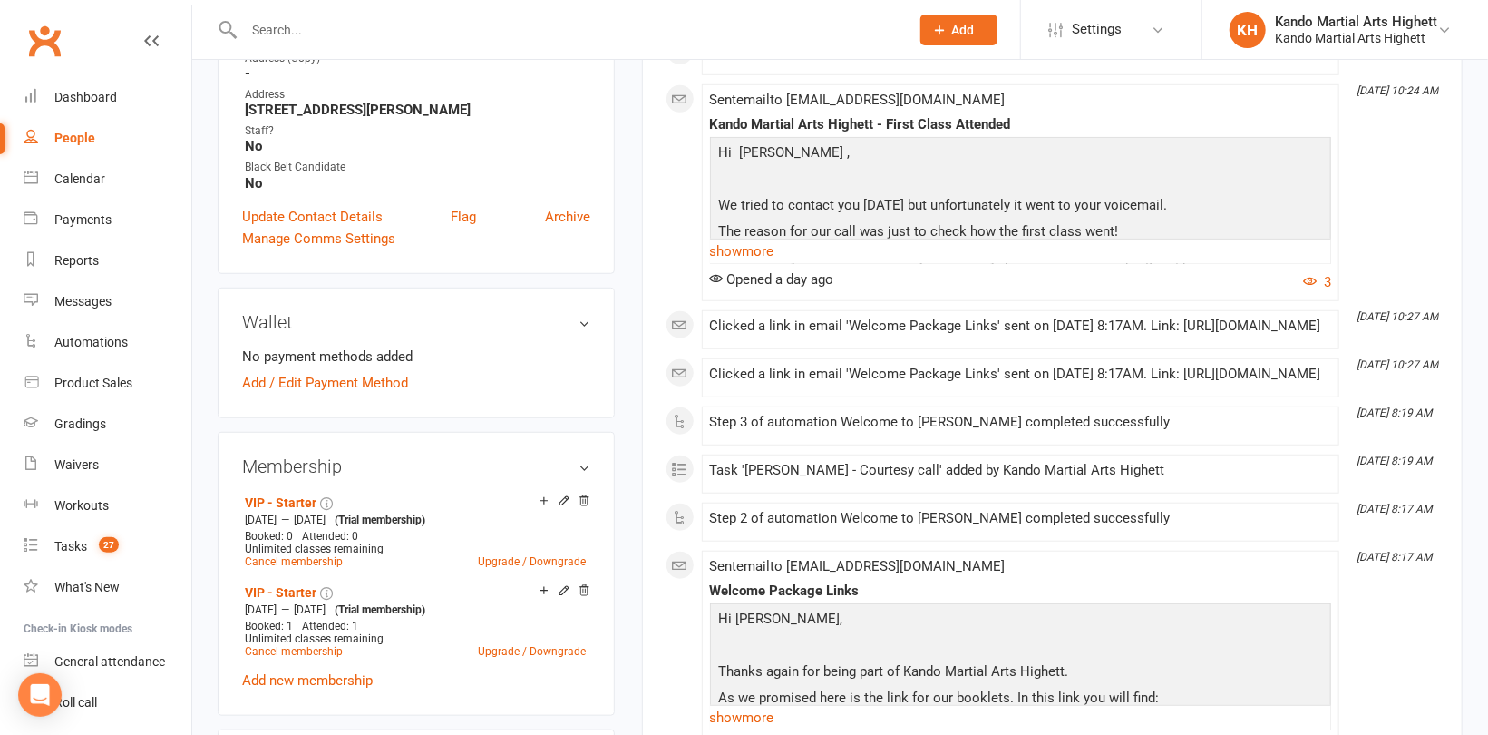
scroll to position [726, 0]
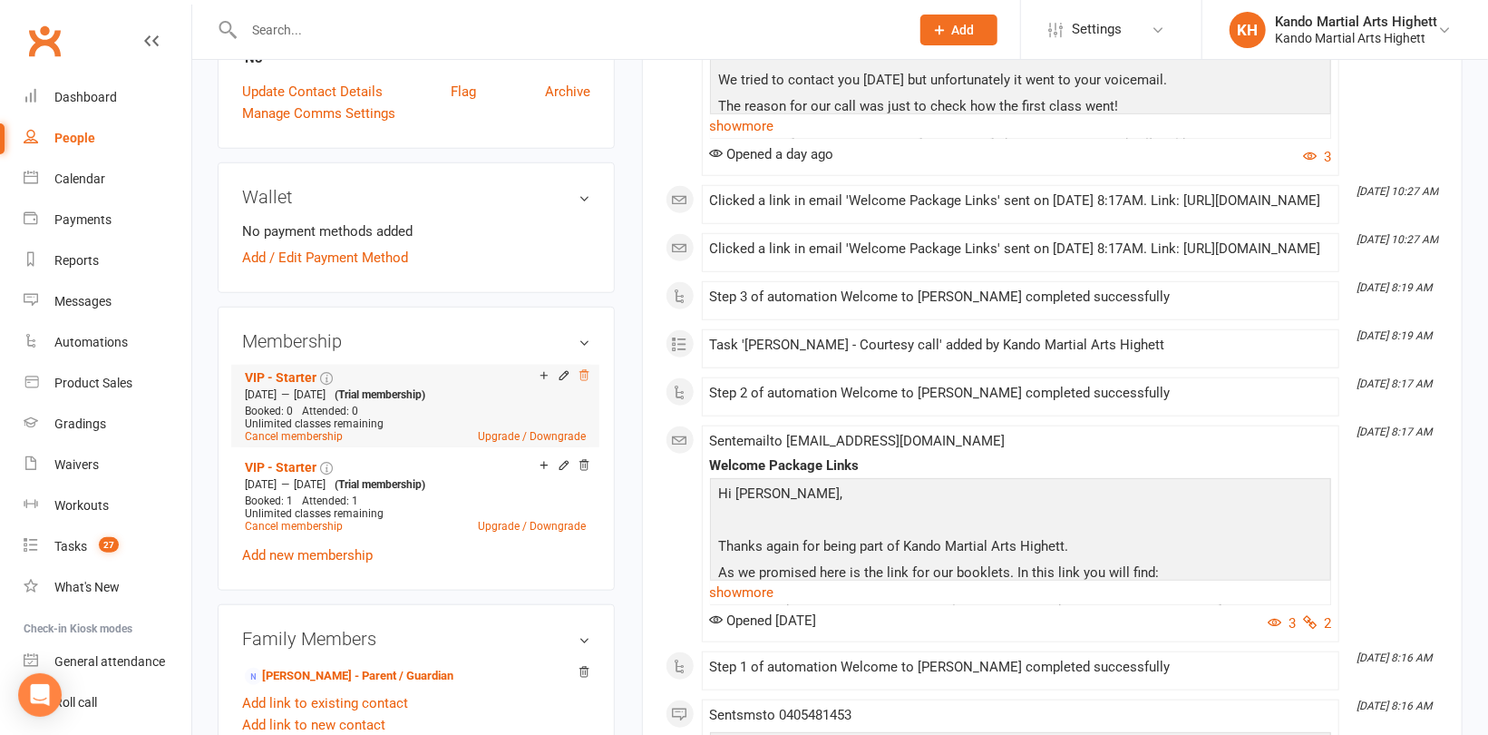
click at [585, 376] on icon at bounding box center [584, 375] width 9 height 10
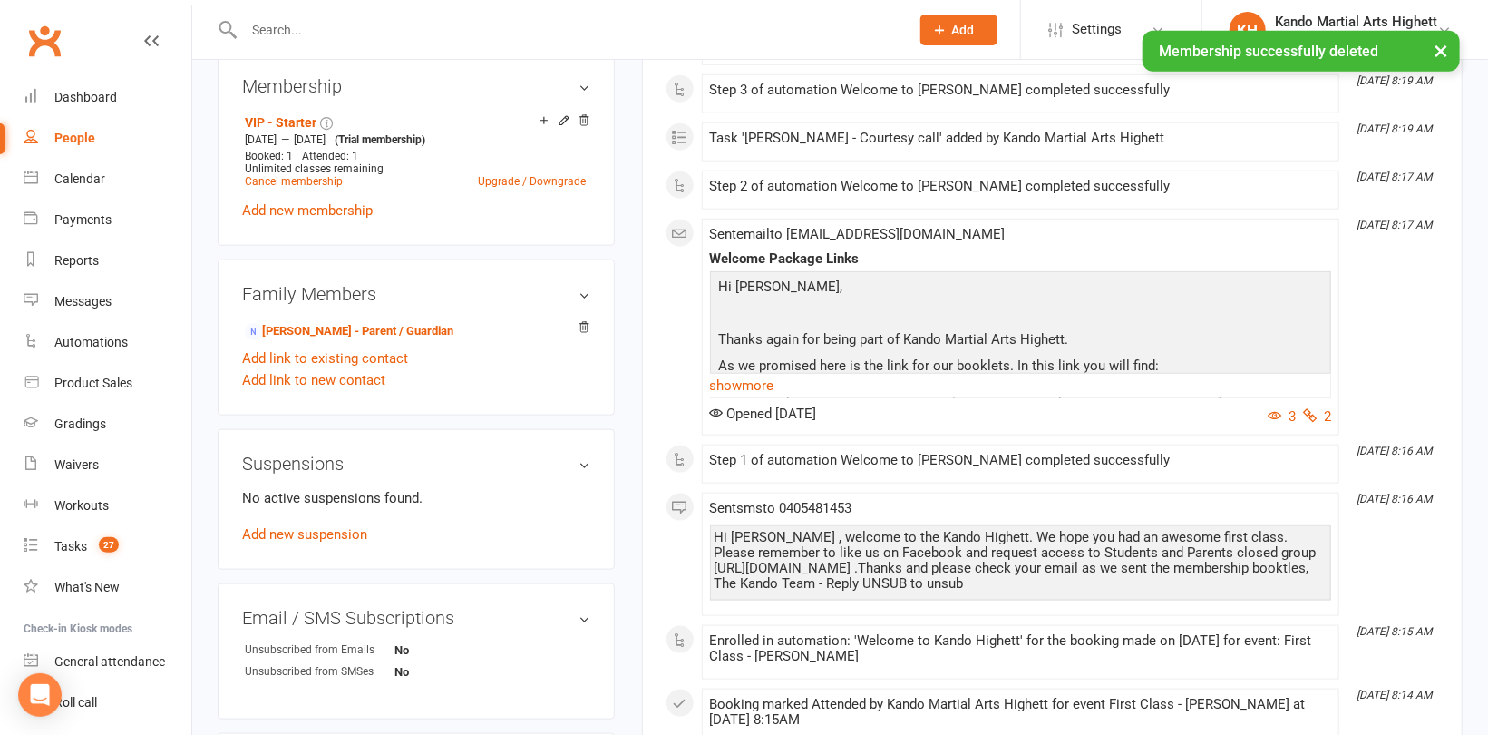
scroll to position [998, 0]
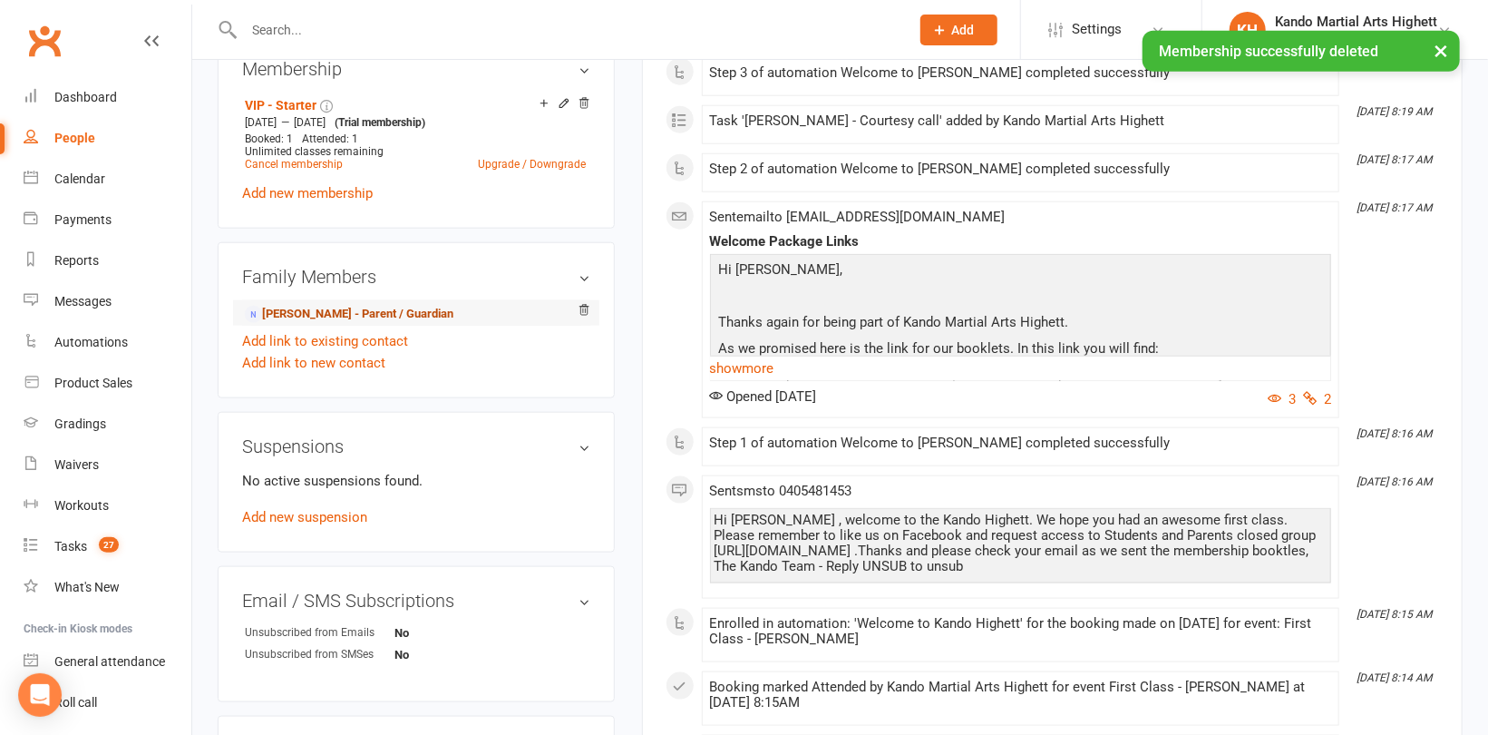
click at [368, 310] on link "Macarena Andres - Parent / Guardian" at bounding box center [349, 314] width 209 height 19
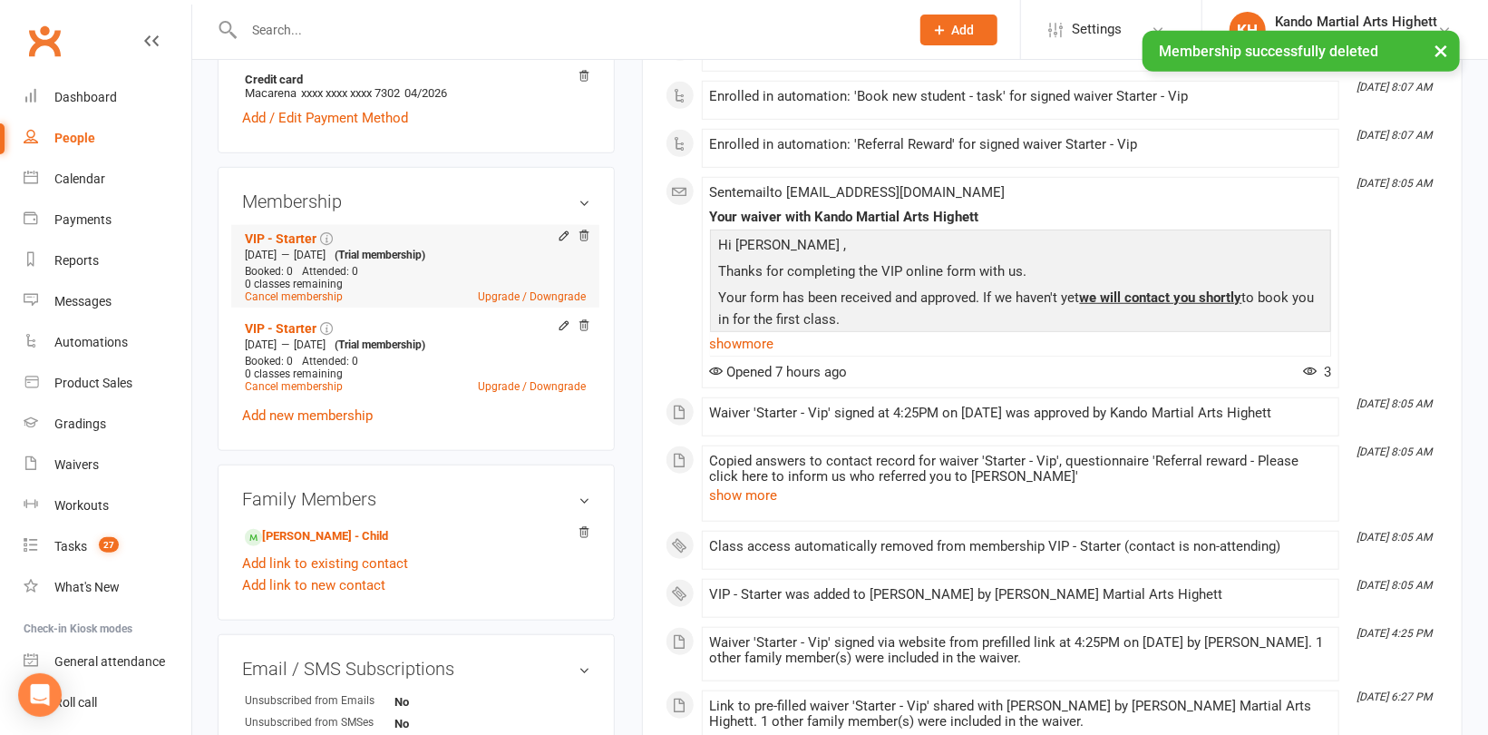
scroll to position [635, 0]
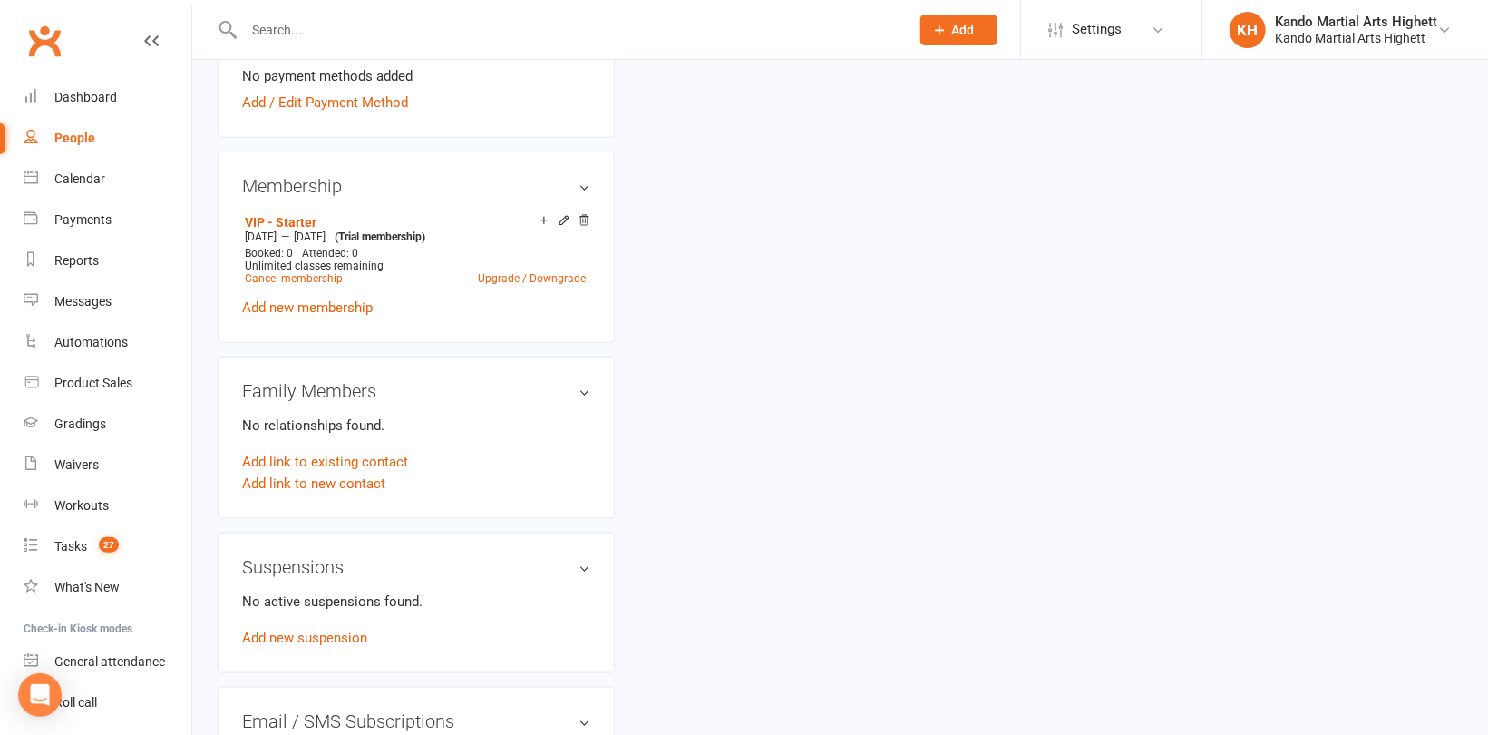
scroll to position [1088, 0]
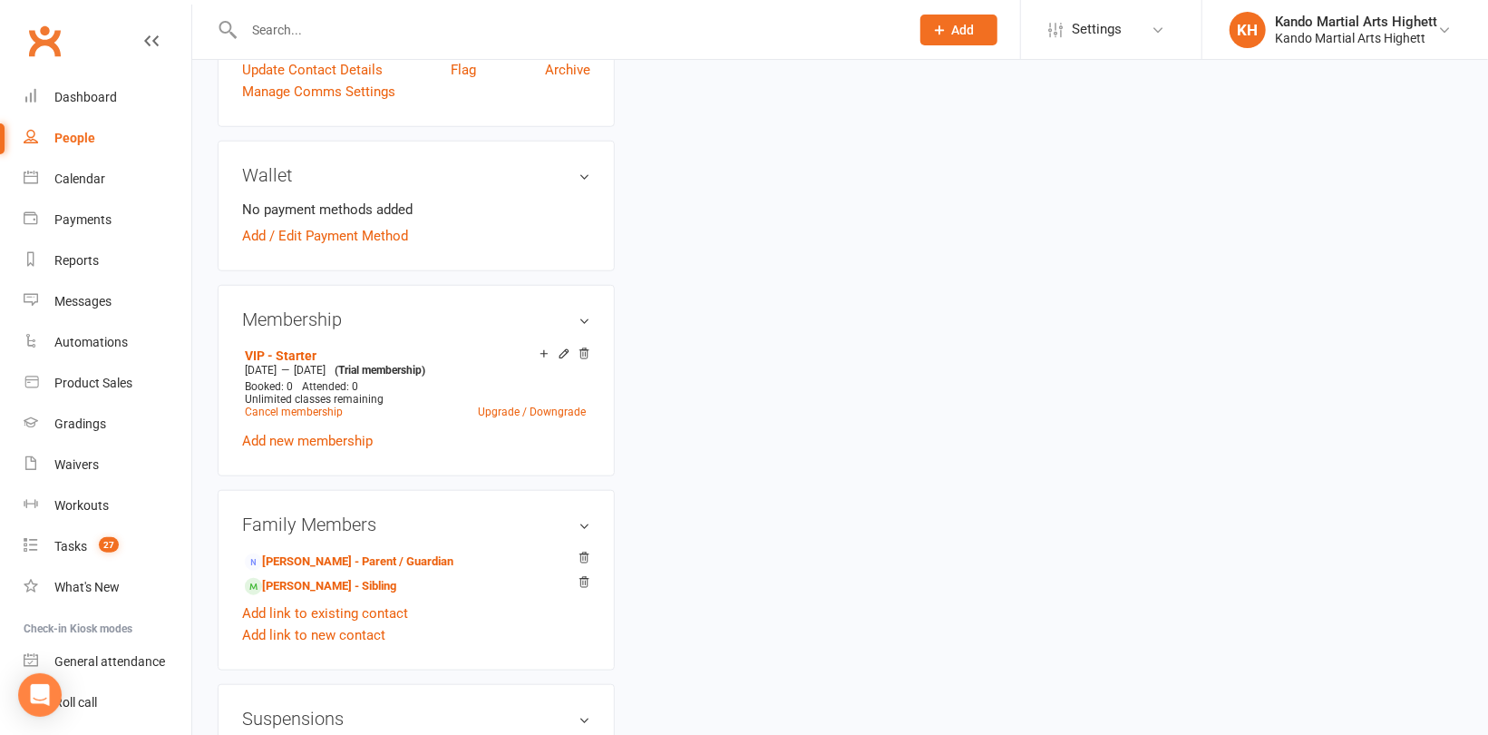
scroll to position [816, 0]
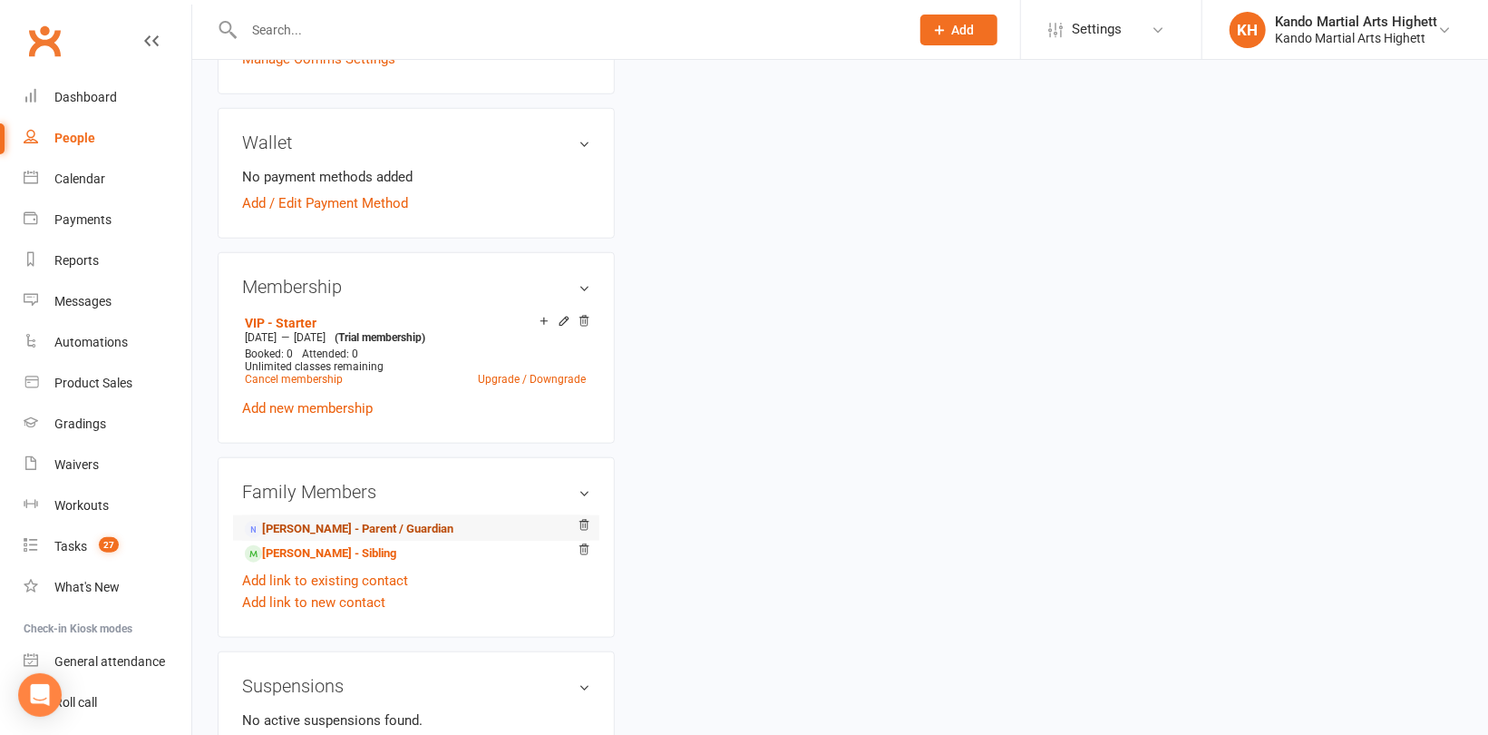
click at [327, 526] on link "[PERSON_NAME] - Parent / Guardian" at bounding box center [349, 529] width 209 height 19
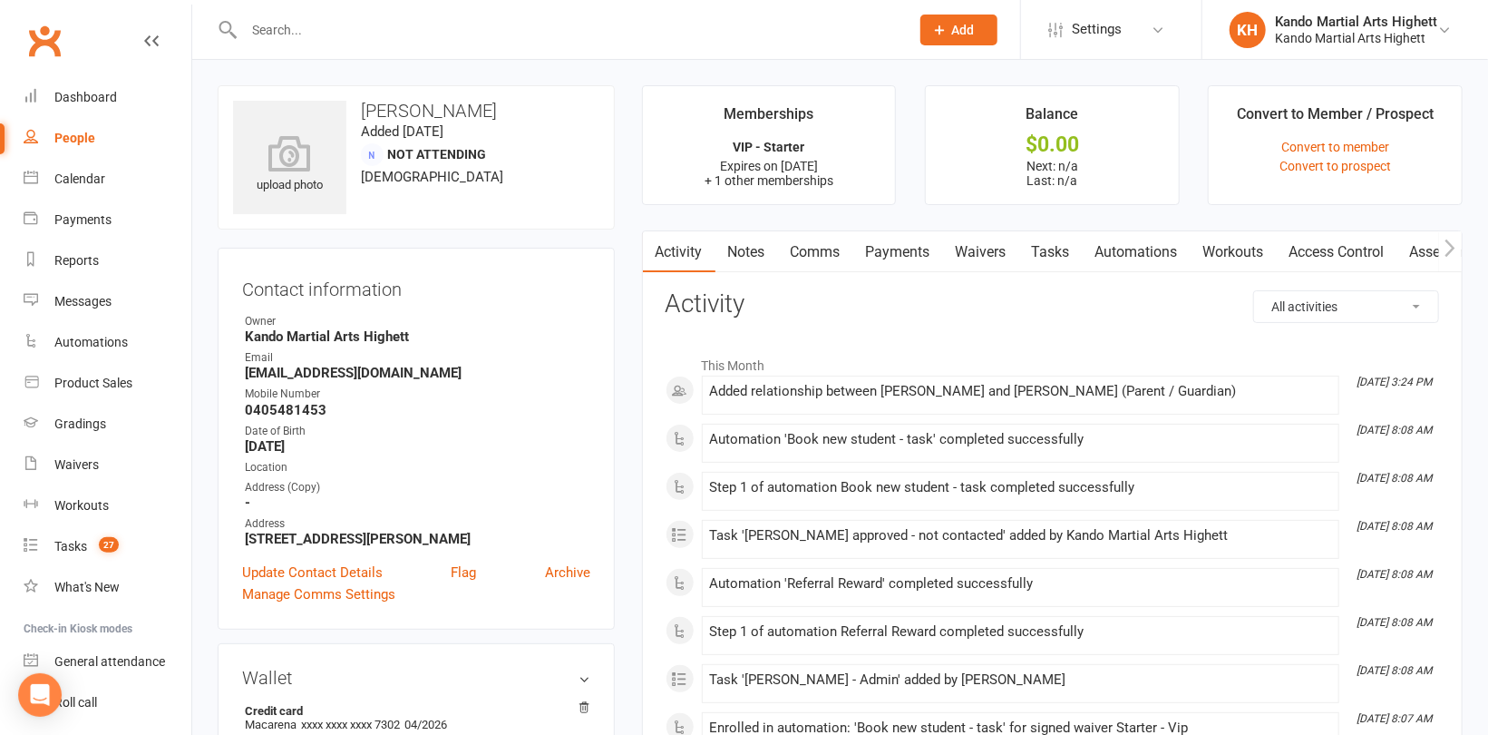
click at [351, 27] on input "text" at bounding box center [568, 29] width 659 height 25
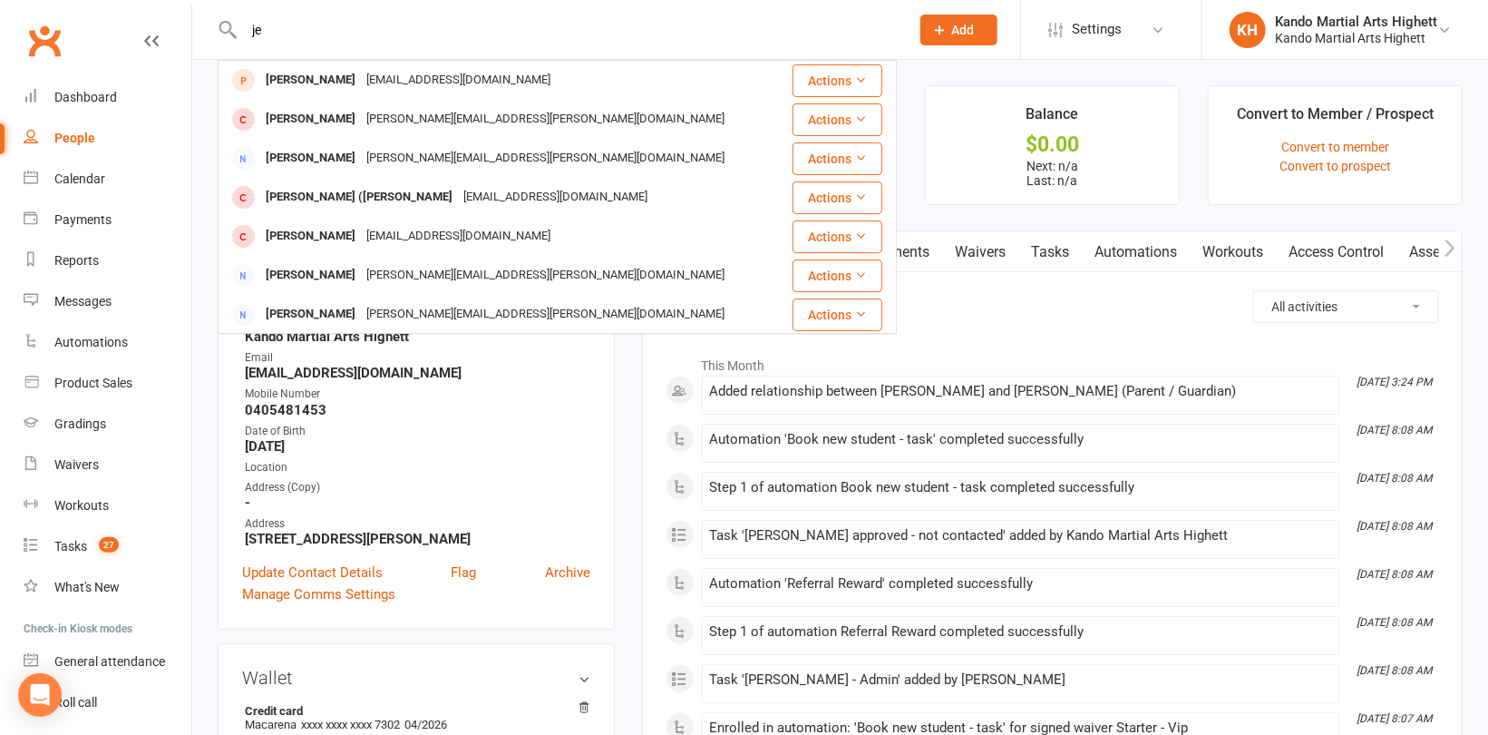
type input "j"
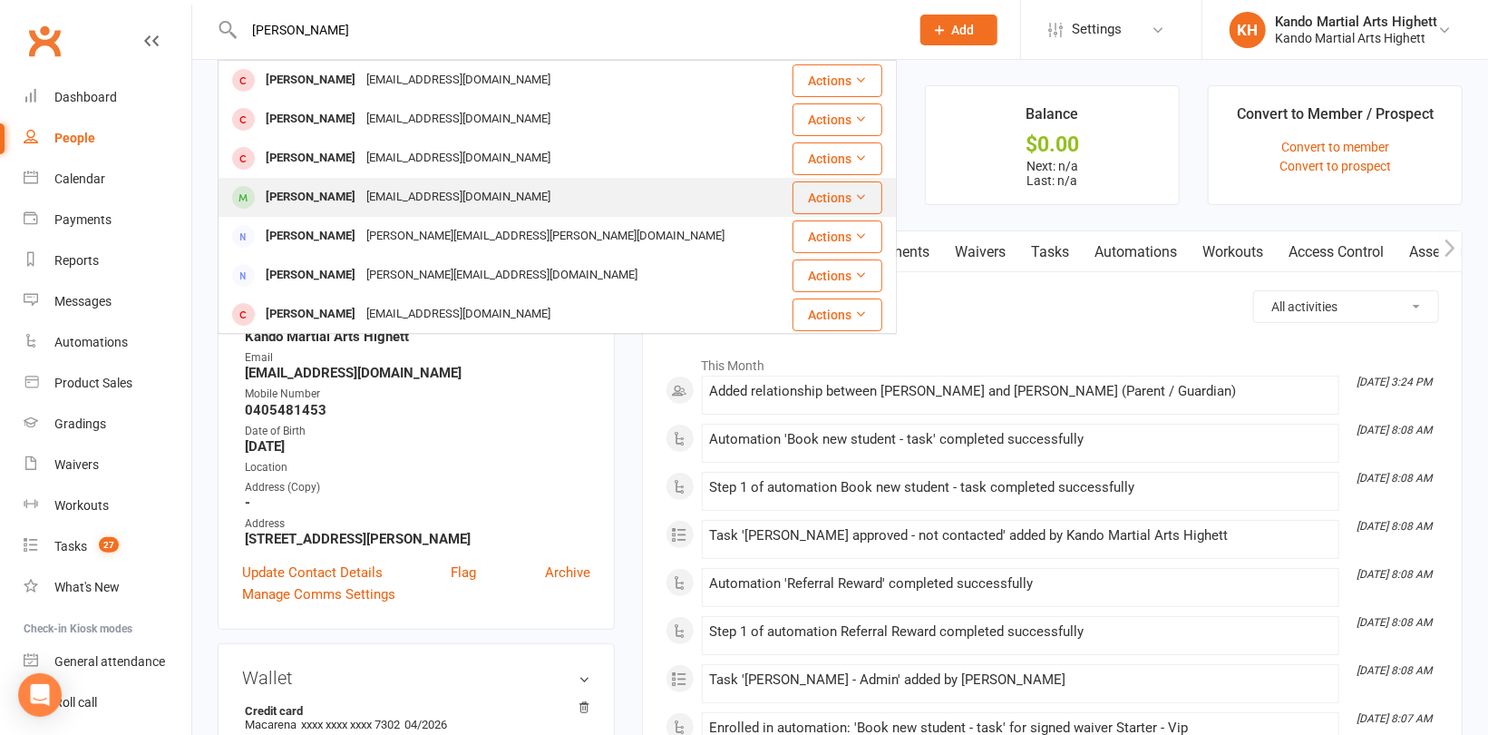
type input "[PERSON_NAME]"
click at [358, 191] on div "[PERSON_NAME]" at bounding box center [310, 197] width 101 height 26
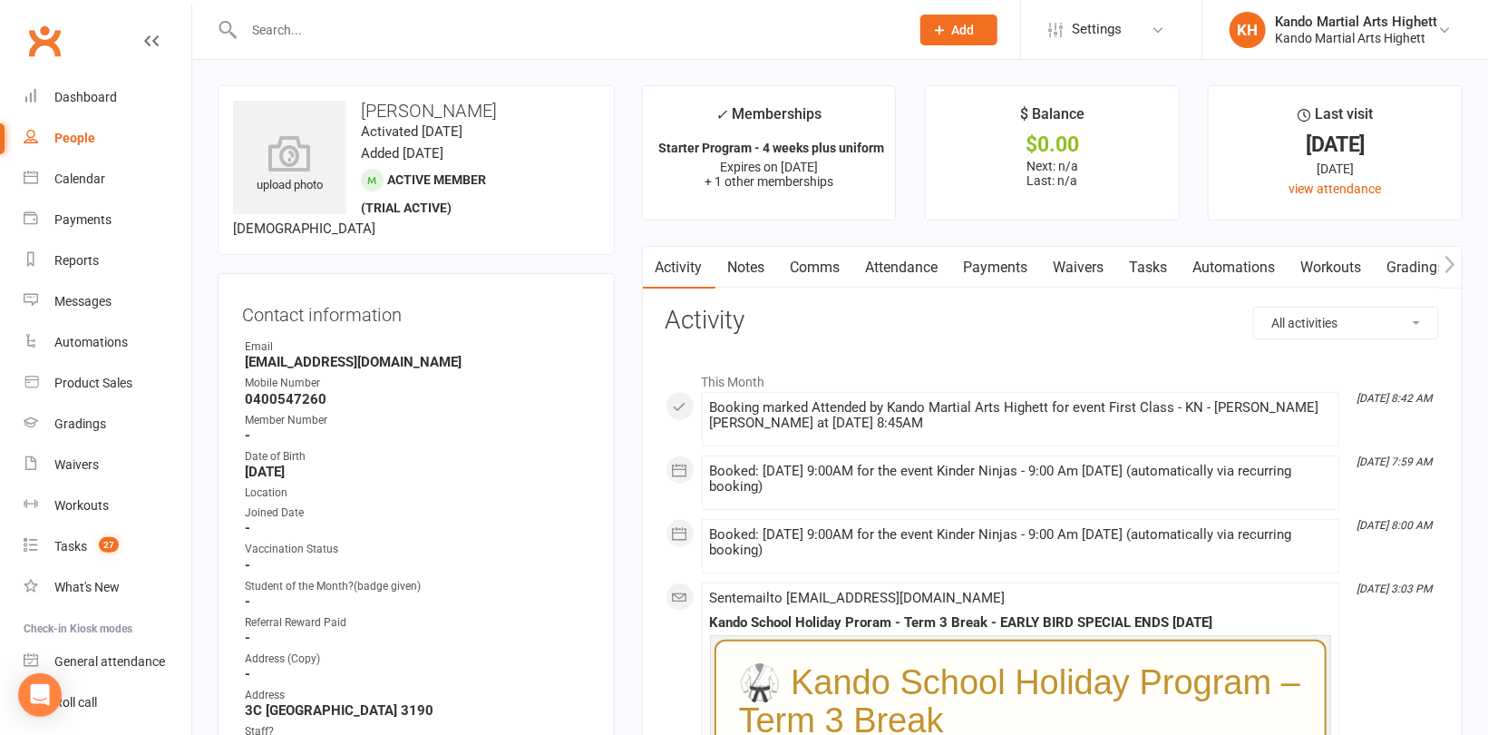
click at [911, 264] on link "Attendance" at bounding box center [903, 268] width 98 height 42
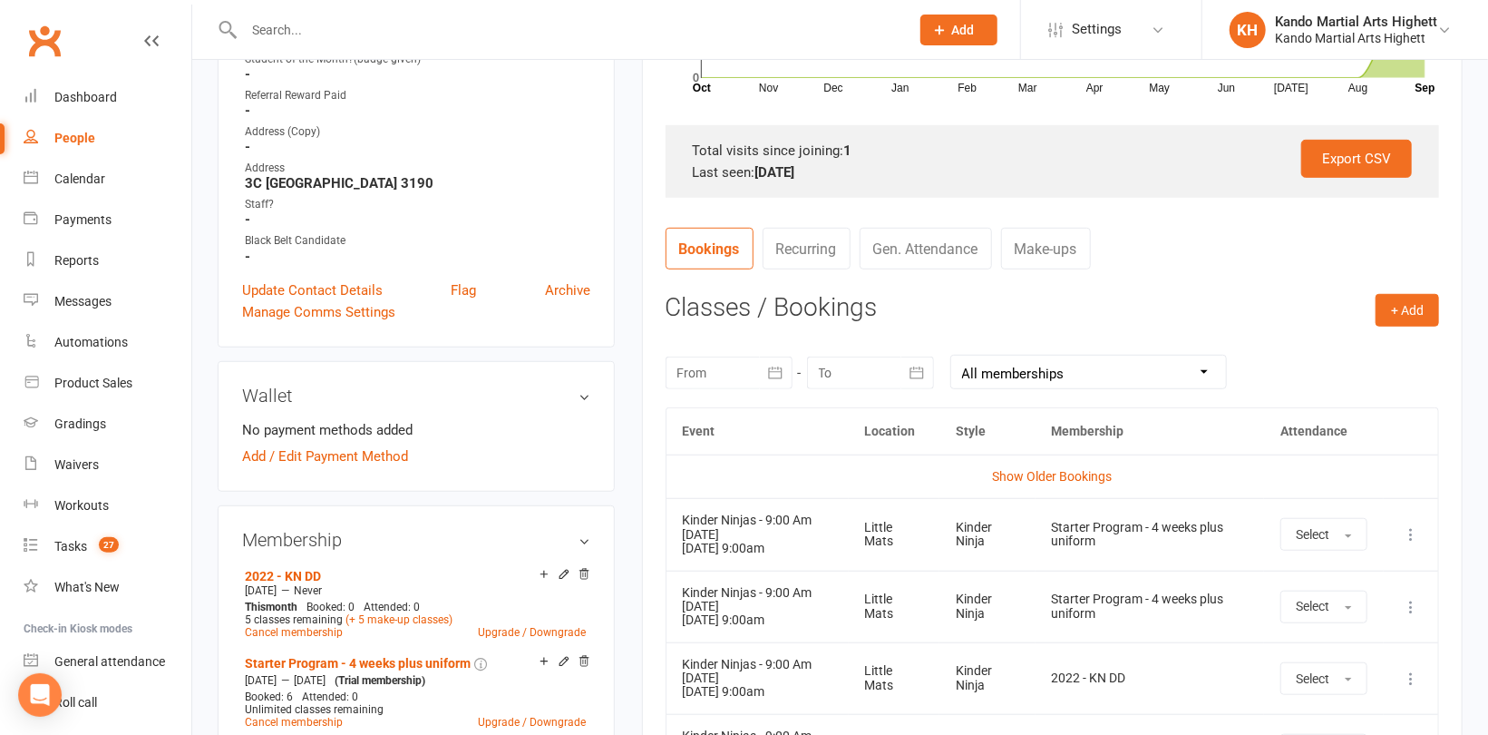
scroll to position [635, 0]
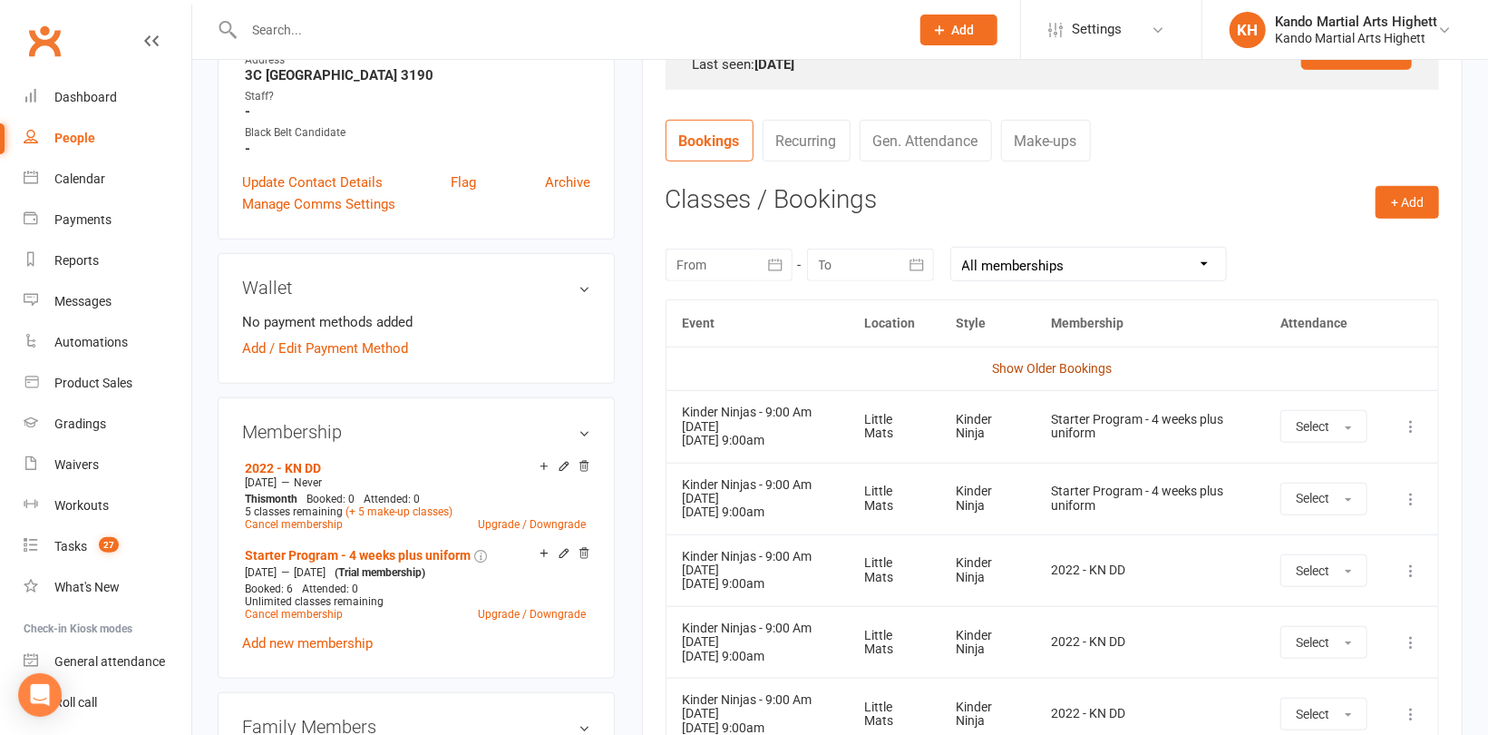
click at [1031, 365] on link "Show Older Bookings" at bounding box center [1052, 368] width 120 height 15
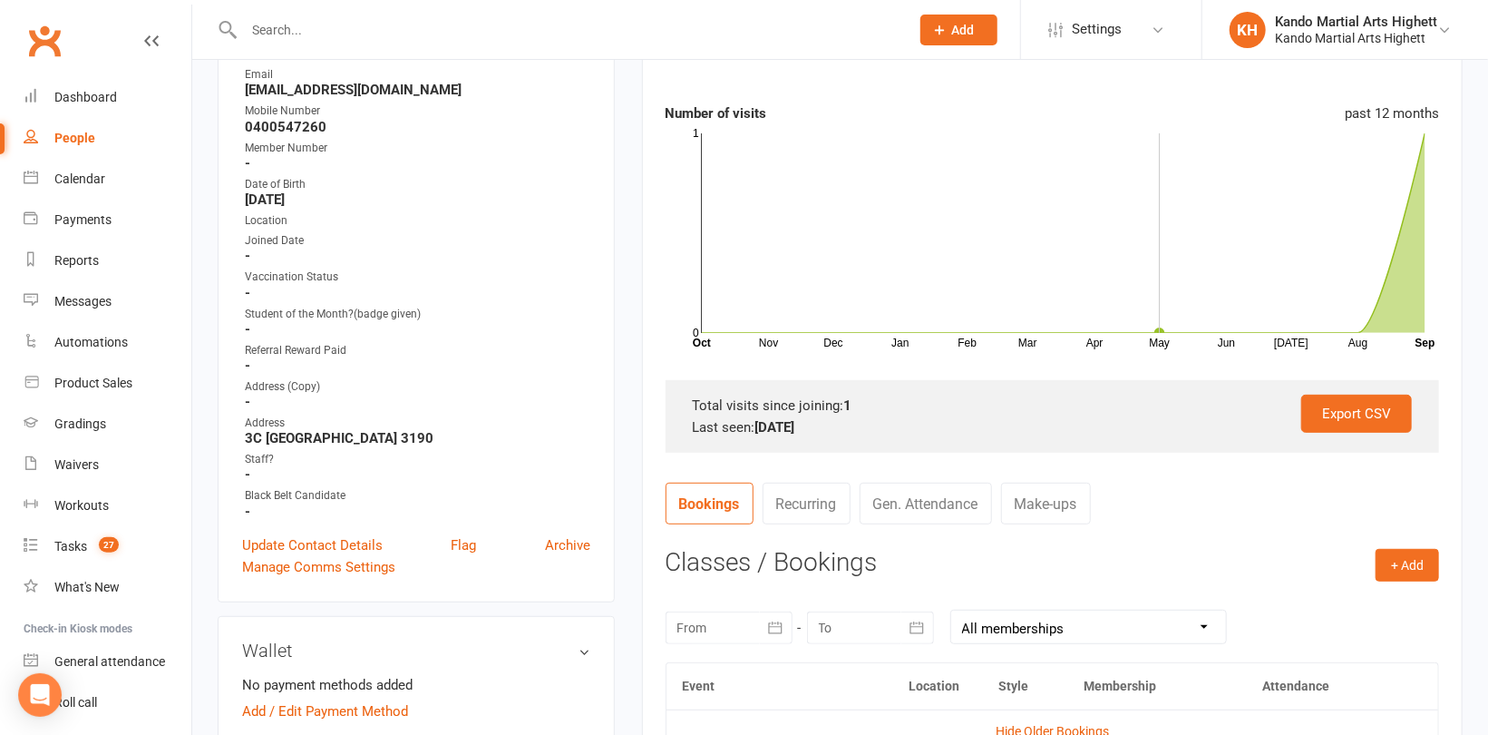
scroll to position [91, 0]
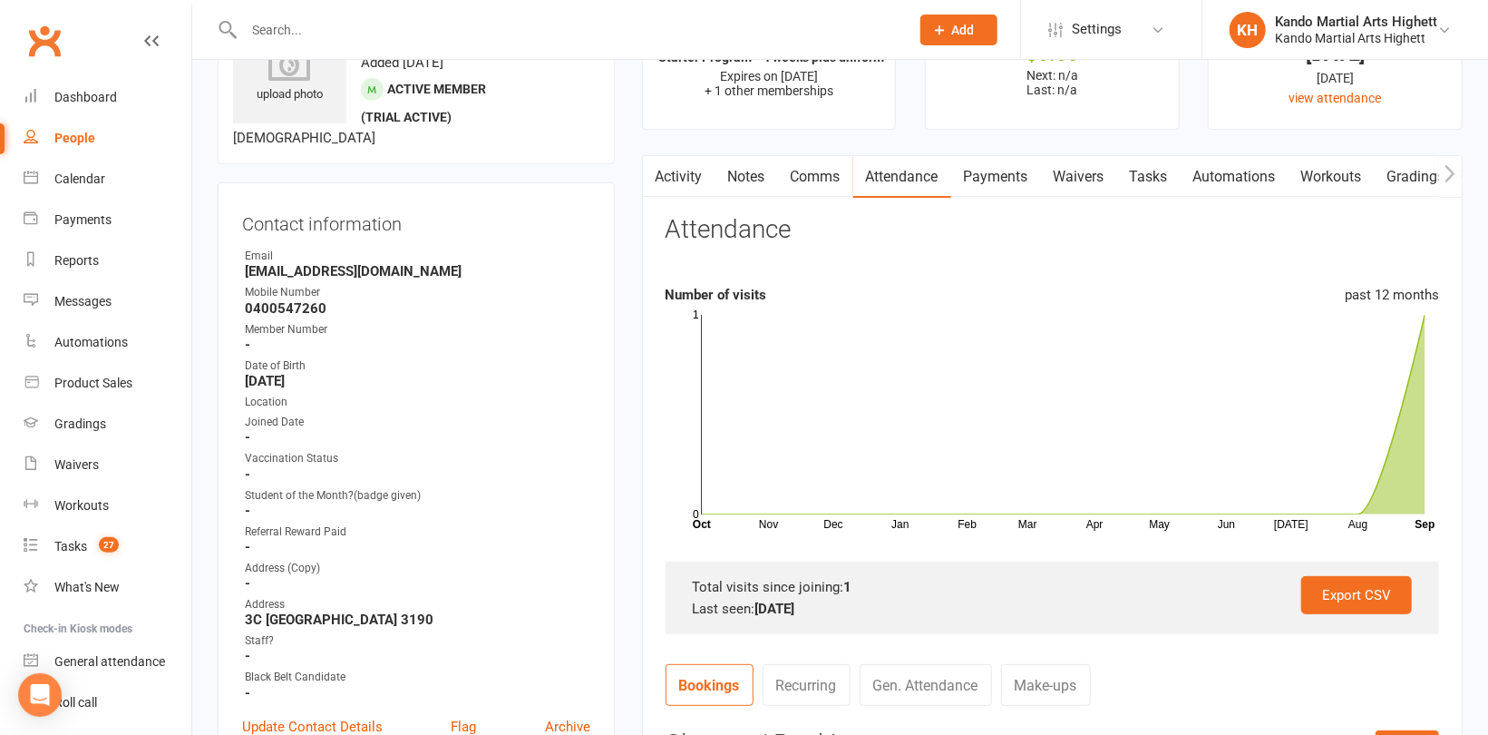
click at [1242, 170] on link "Automations" at bounding box center [1235, 177] width 108 height 42
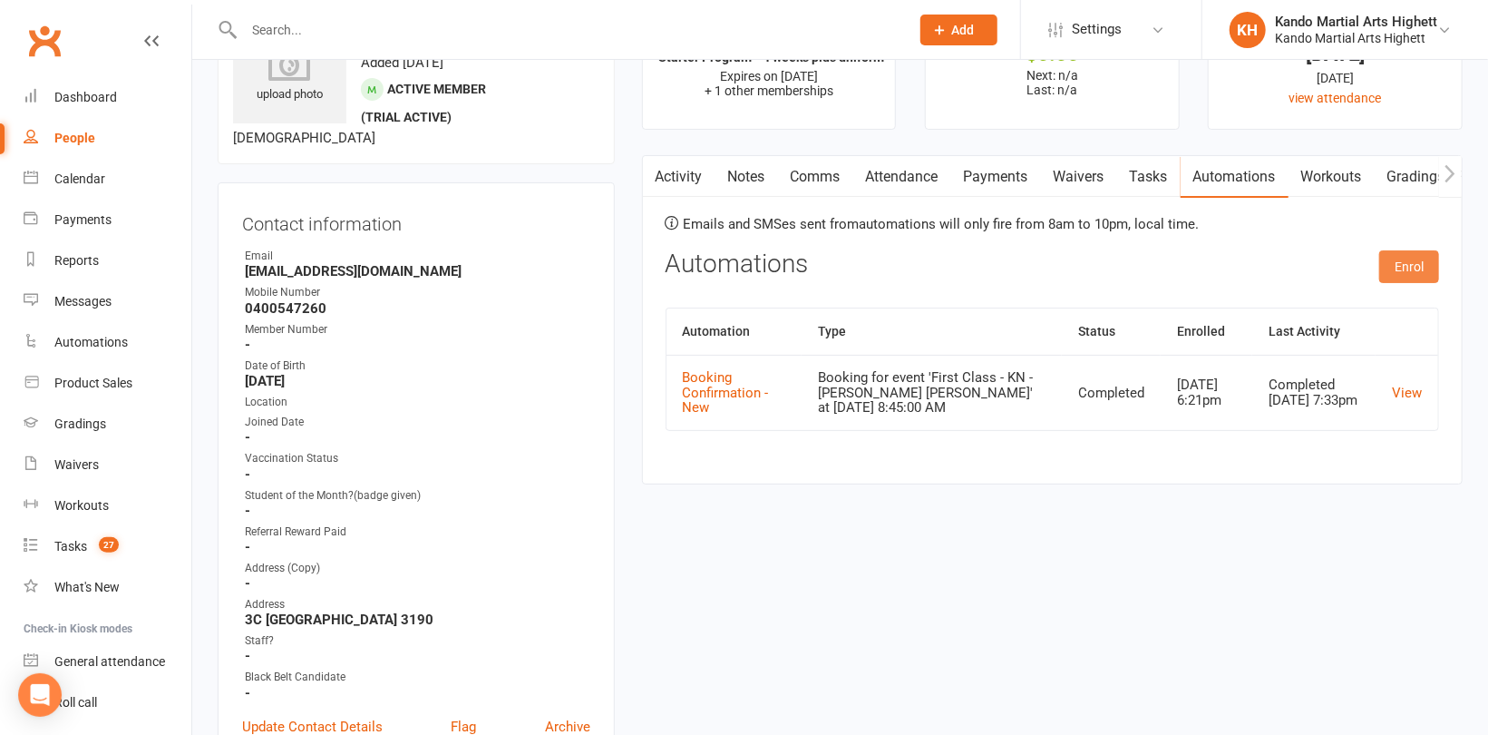
click at [1411, 262] on button "Enrol" at bounding box center [1410, 266] width 60 height 33
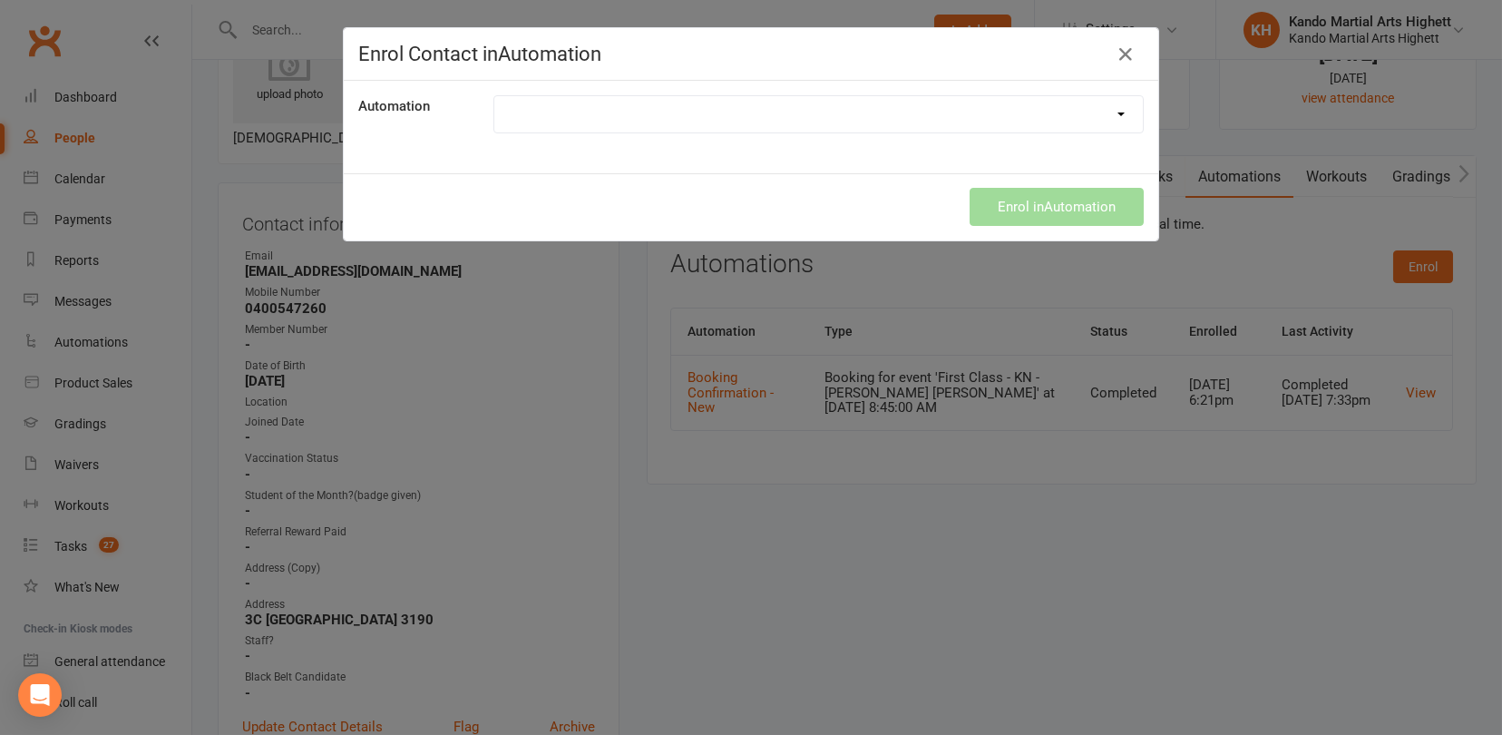
click at [1108, 119] on select "Admin Task Multiple Payment Failure Booking Confirmation - Make up classes Book…" at bounding box center [818, 114] width 649 height 36
select select "6467"
click at [494, 96] on select "Admin Task Multiple Payment Failure Booking Confirmation - Make up classes Book…" at bounding box center [818, 114] width 649 height 36
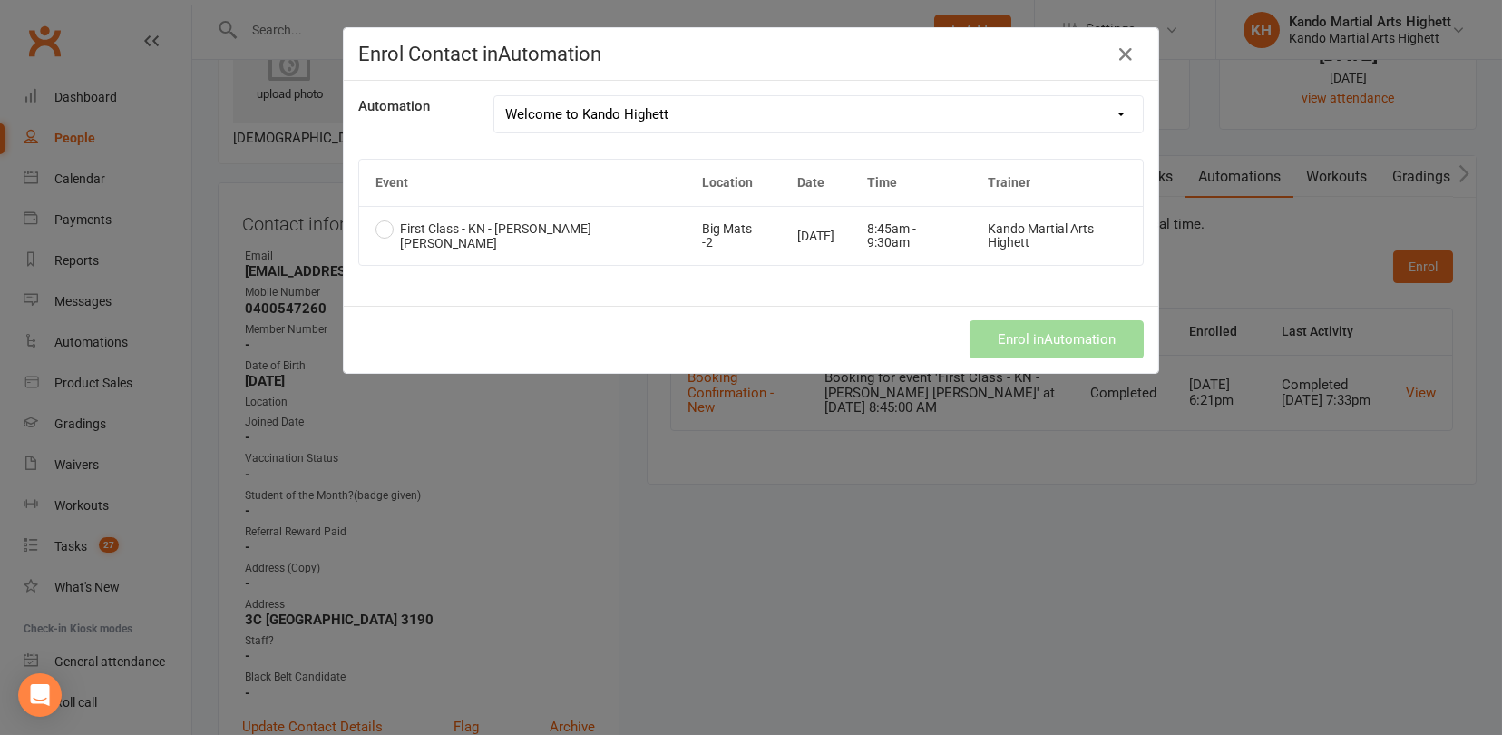
click at [551, 220] on td "First Class - KN - [PERSON_NAME] [PERSON_NAME]" at bounding box center [522, 235] width 327 height 59
click at [1031, 329] on button "Enrol in Automation" at bounding box center [1057, 339] width 174 height 38
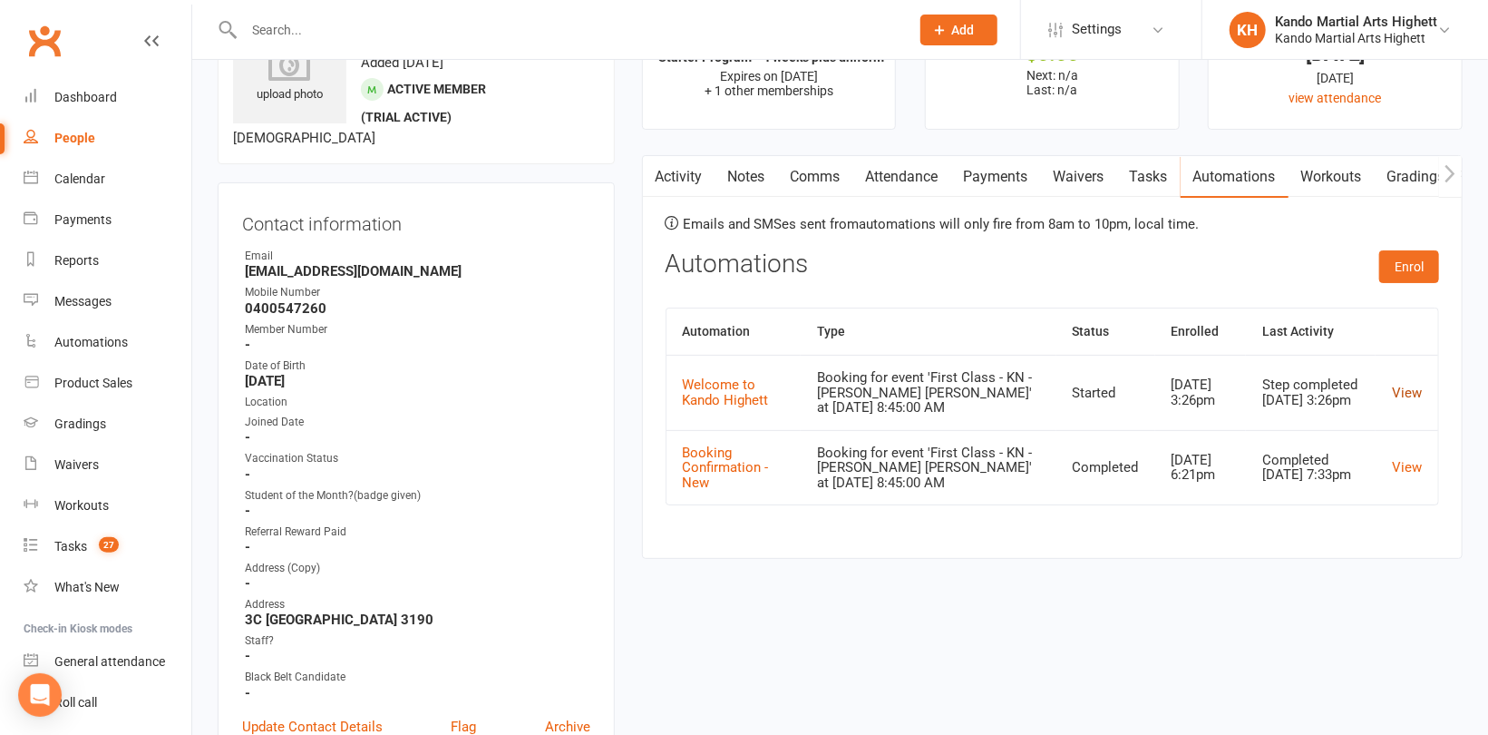
click at [1407, 389] on link "View" at bounding box center [1407, 393] width 30 height 16
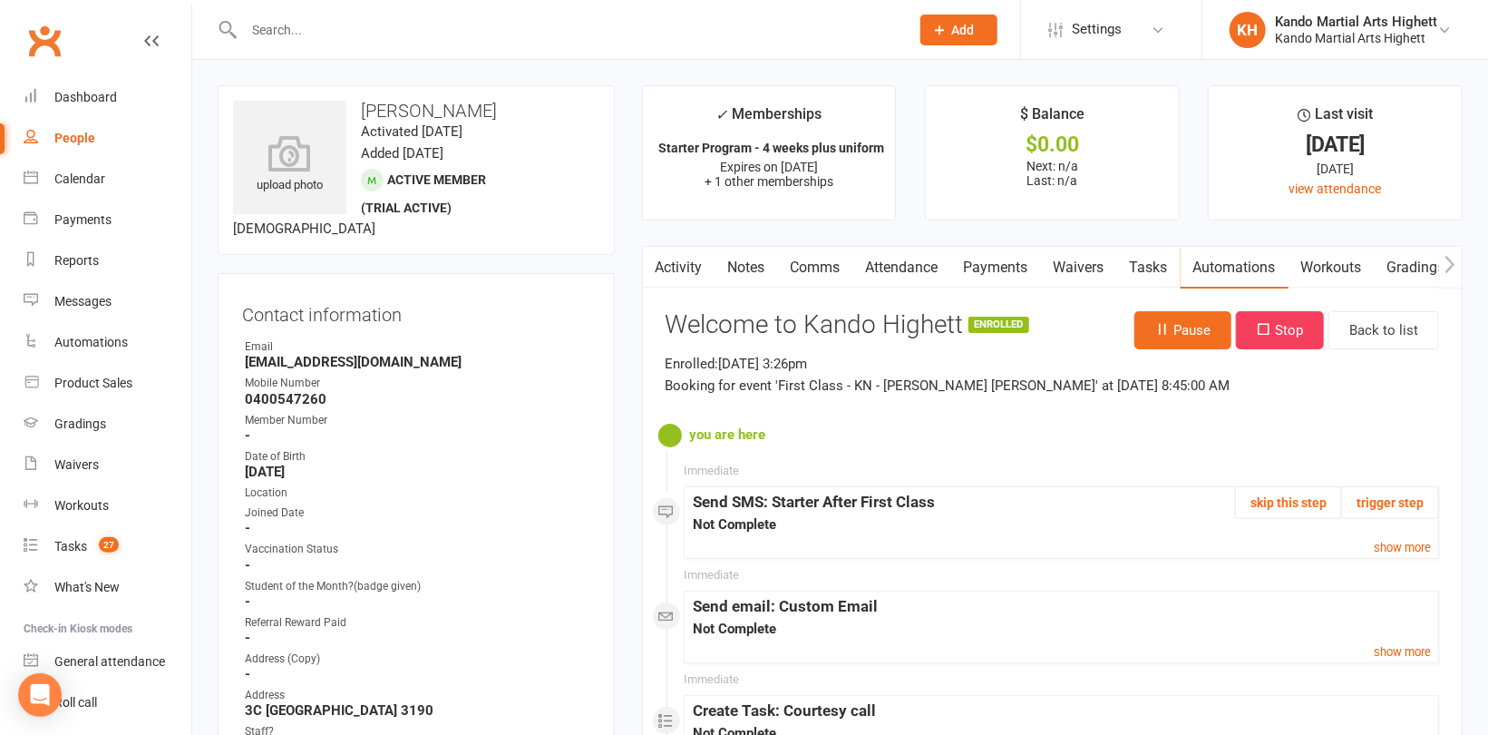
scroll to position [181, 0]
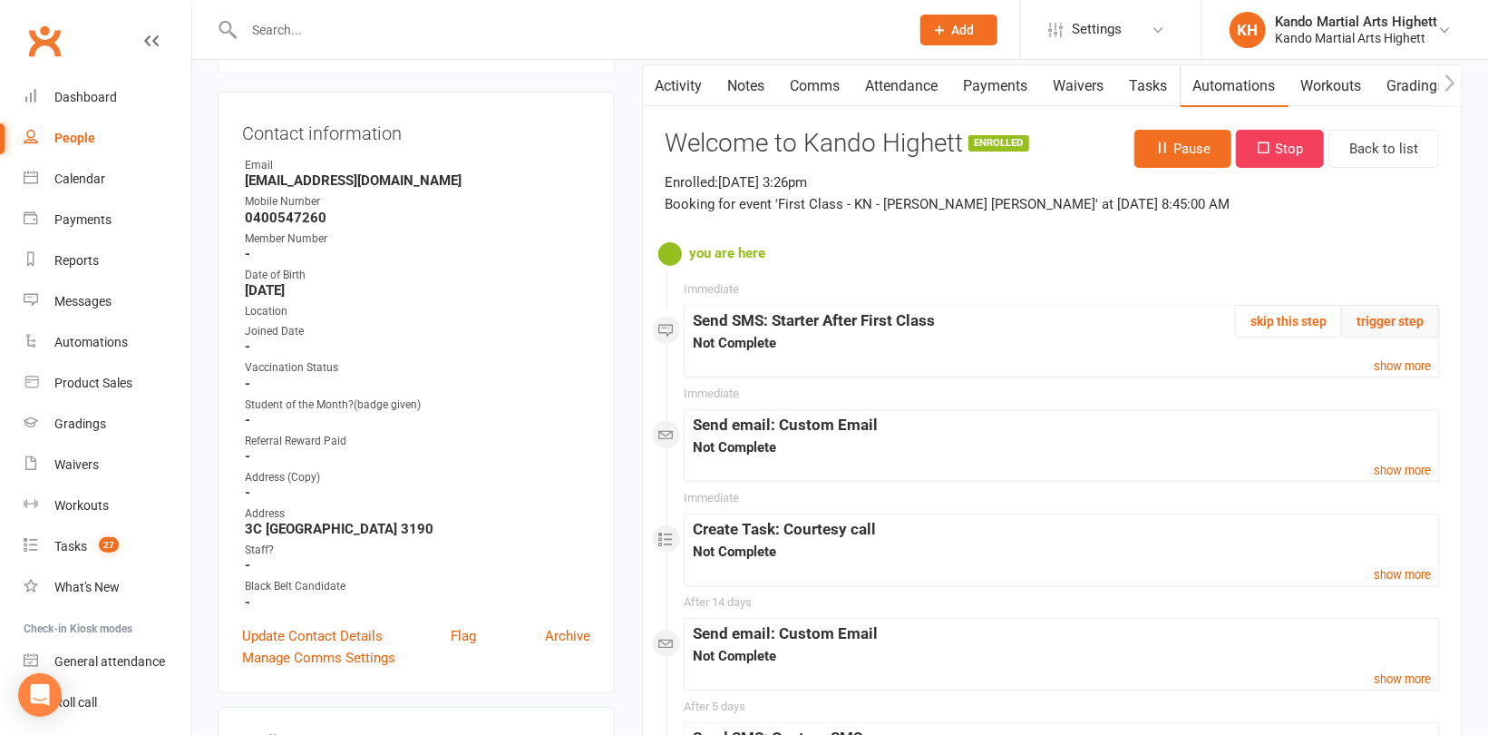
click at [1394, 326] on button "trigger step" at bounding box center [1391, 321] width 98 height 33
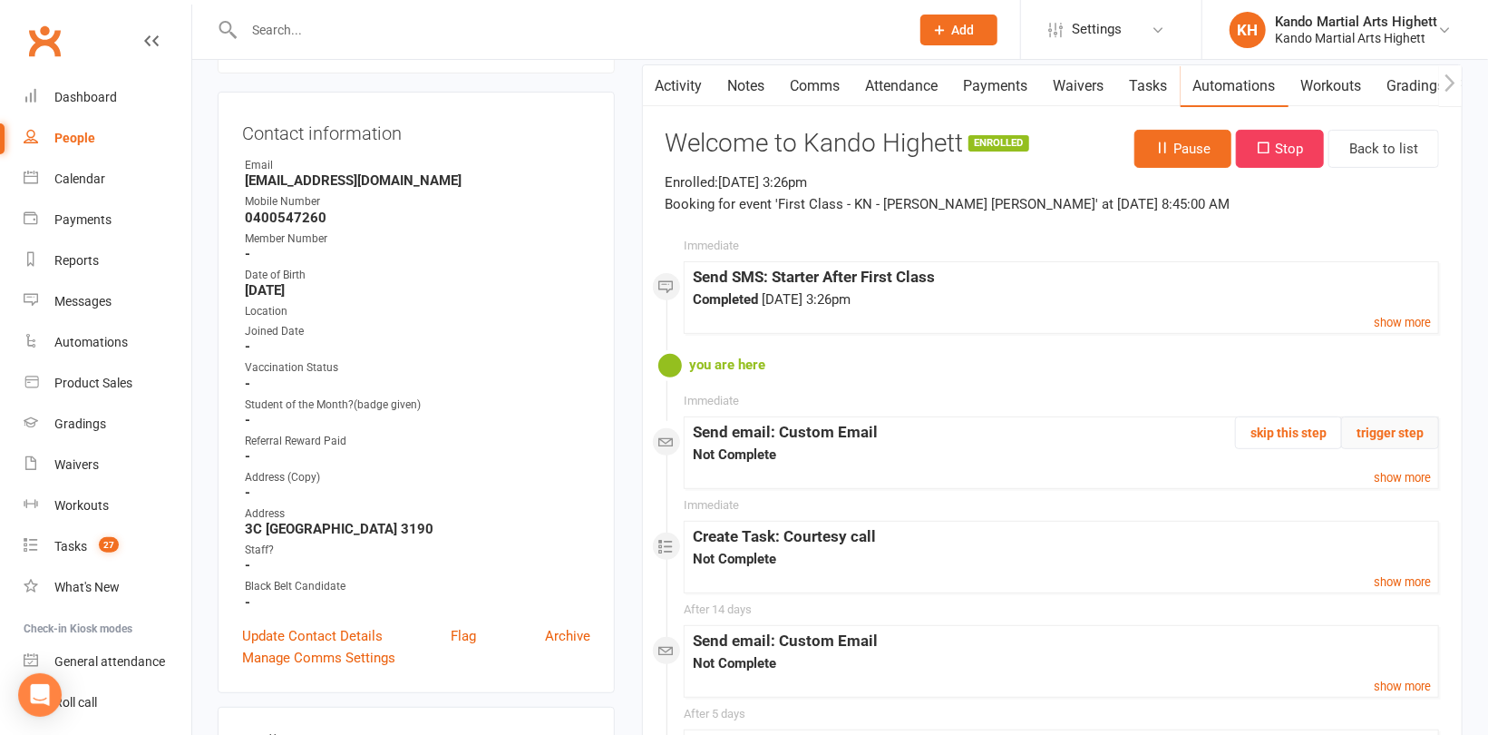
click at [1427, 431] on button "trigger step" at bounding box center [1391, 432] width 98 height 33
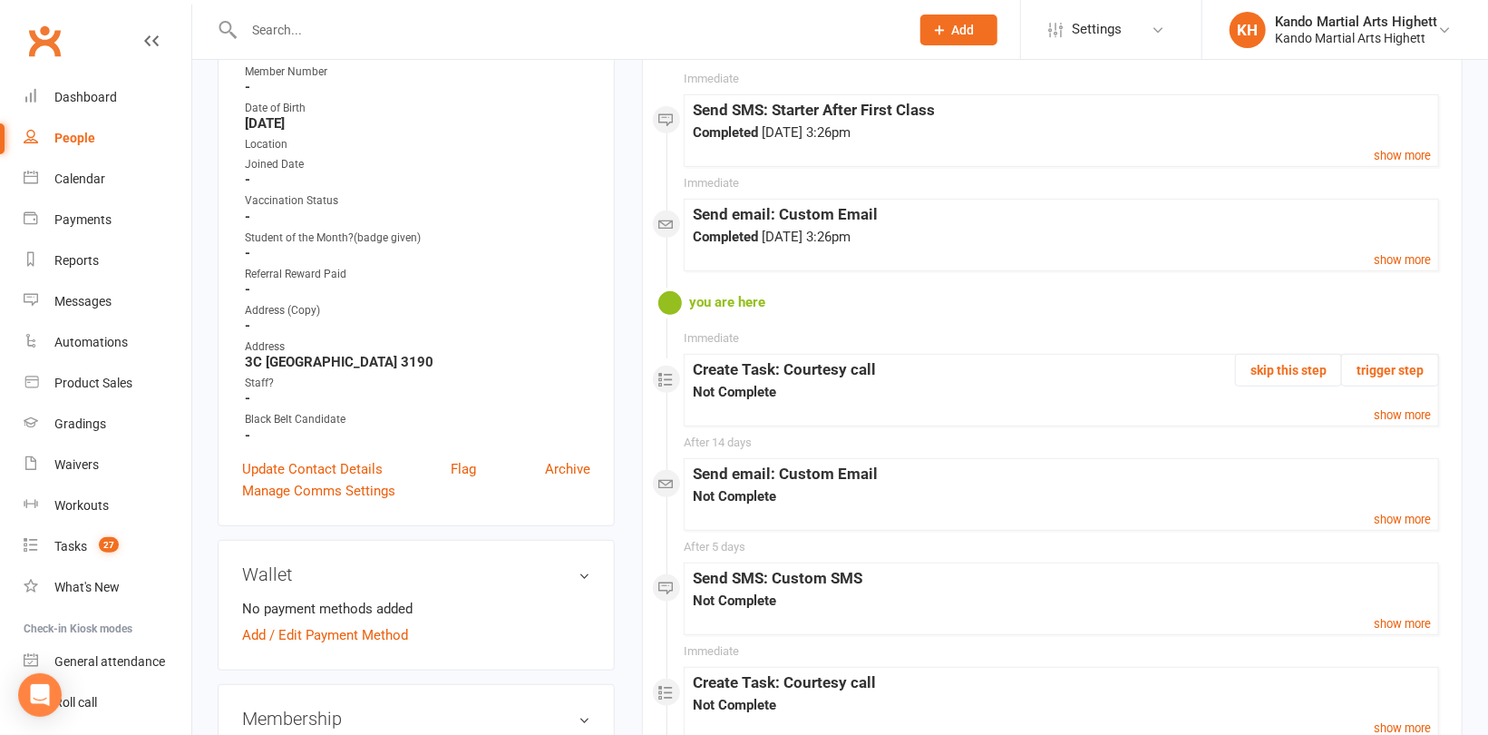
scroll to position [363, 0]
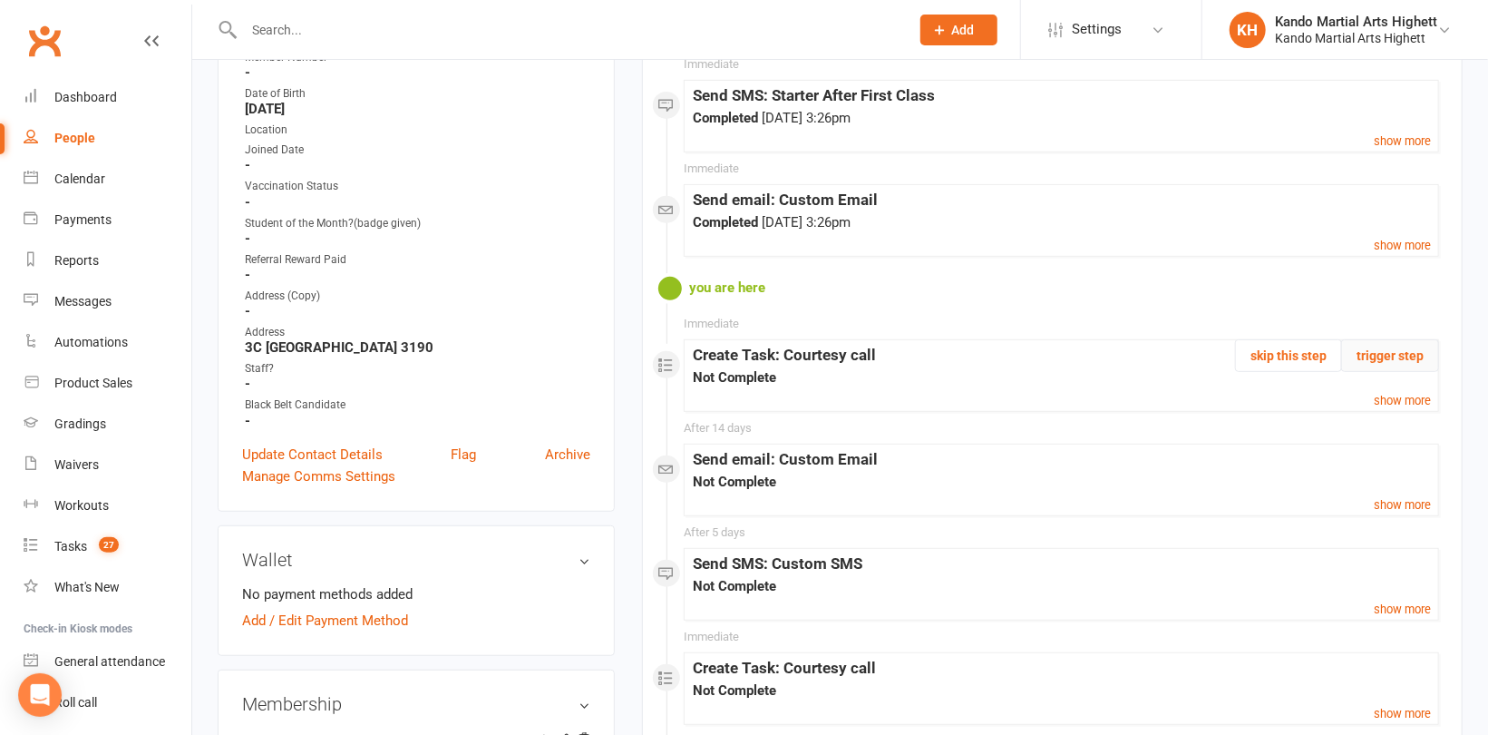
click at [1413, 361] on button "trigger step" at bounding box center [1391, 355] width 98 height 33
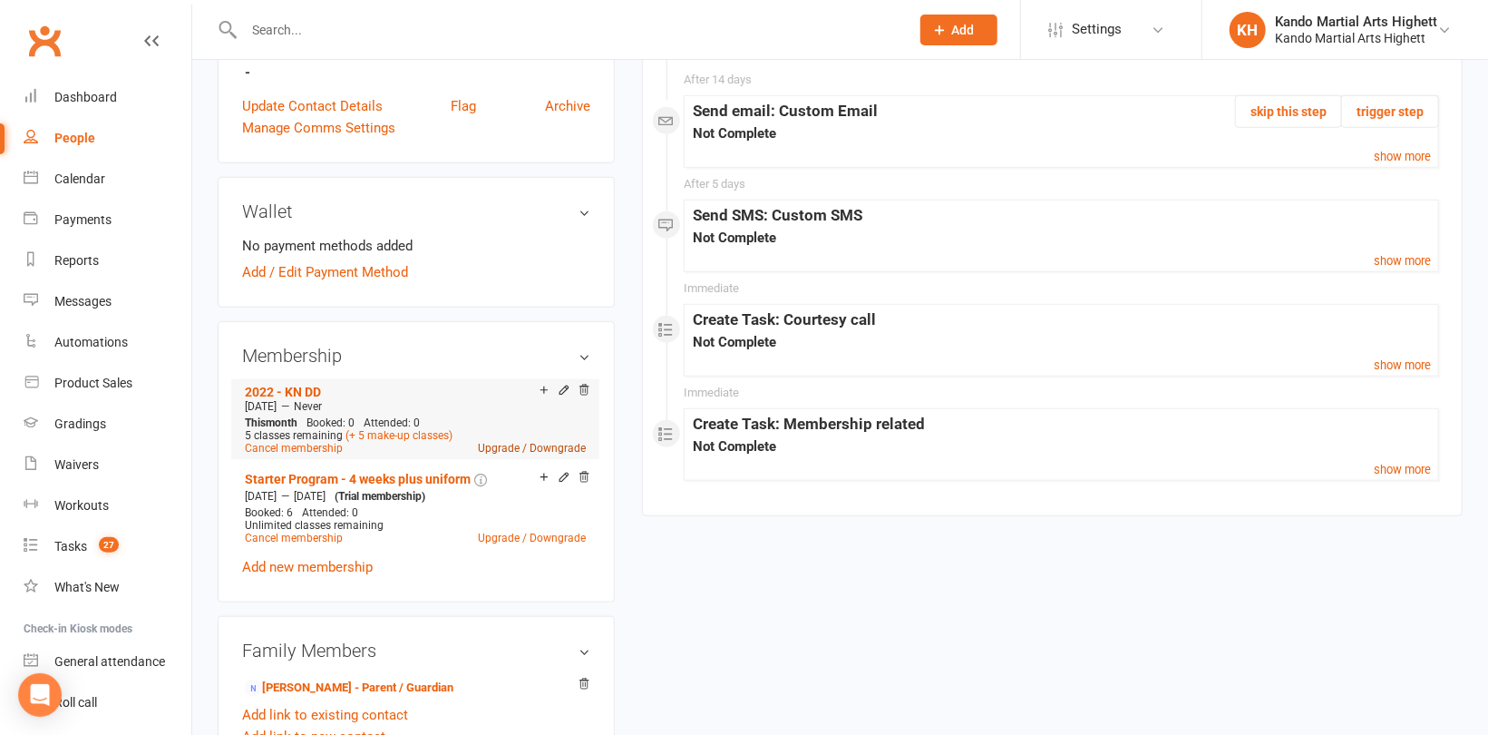
scroll to position [816, 0]
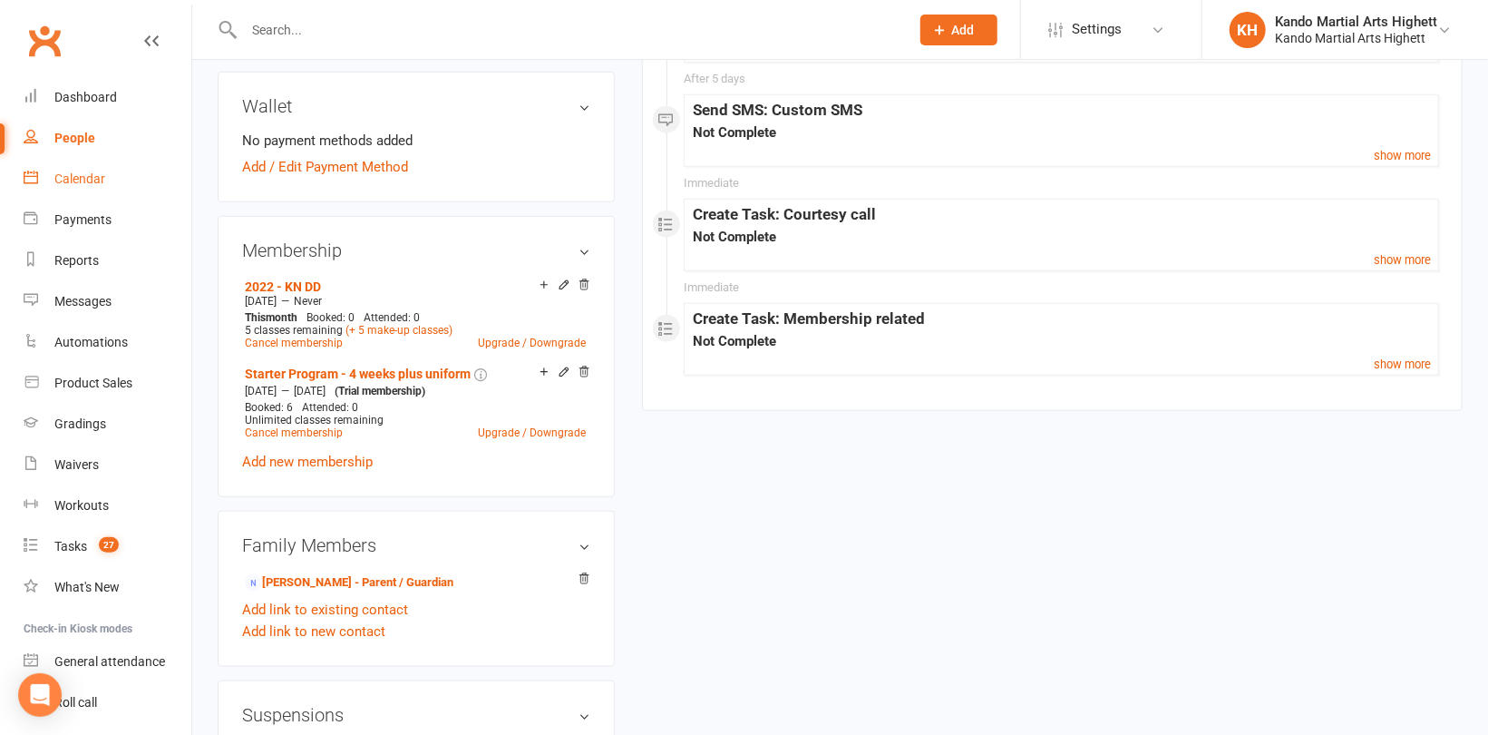
click at [77, 180] on div "Calendar" at bounding box center [79, 178] width 51 height 15
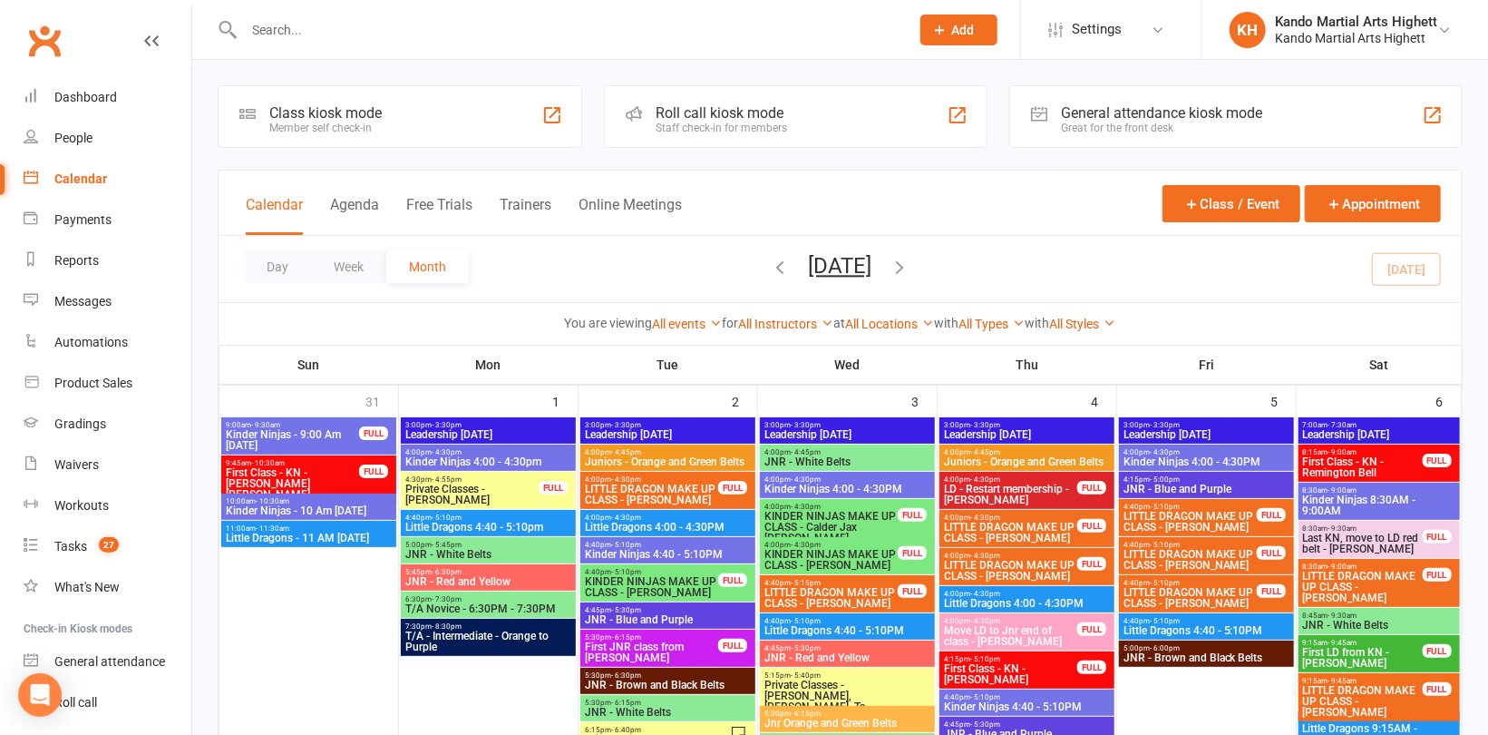
click at [771, 267] on icon "button" at bounding box center [781, 267] width 20 height 20
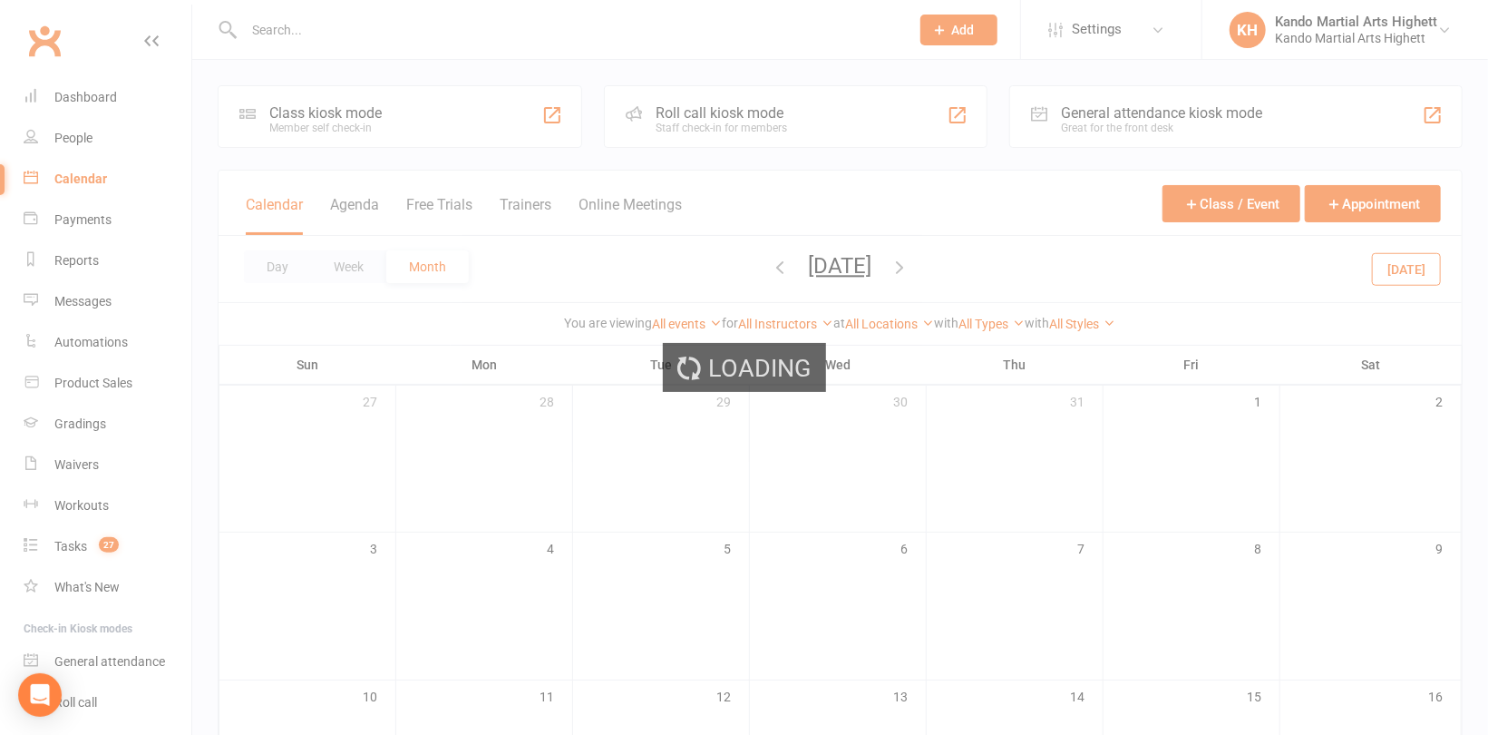
click at [731, 267] on div "Loading" at bounding box center [744, 367] width 1488 height 735
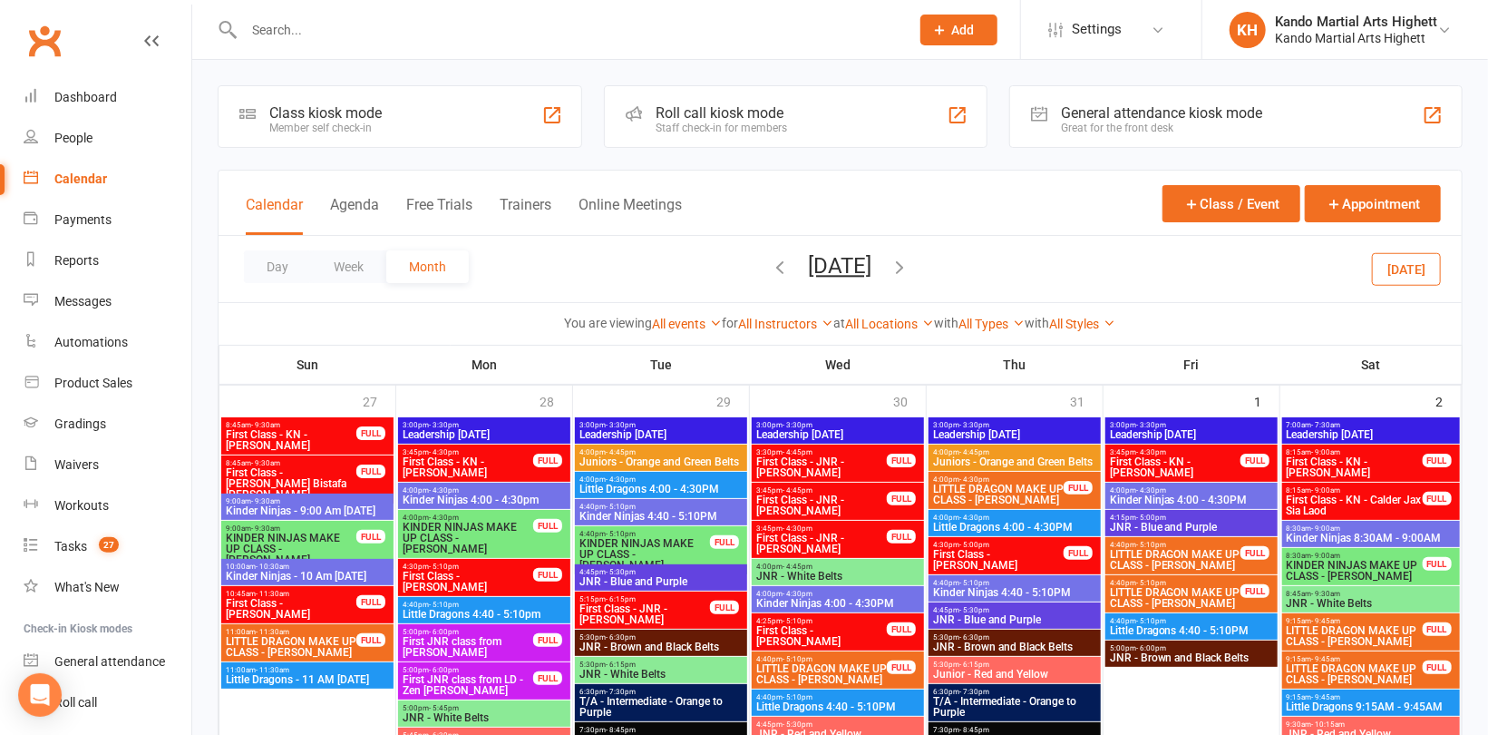
click at [771, 267] on icon "button" at bounding box center [781, 267] width 20 height 20
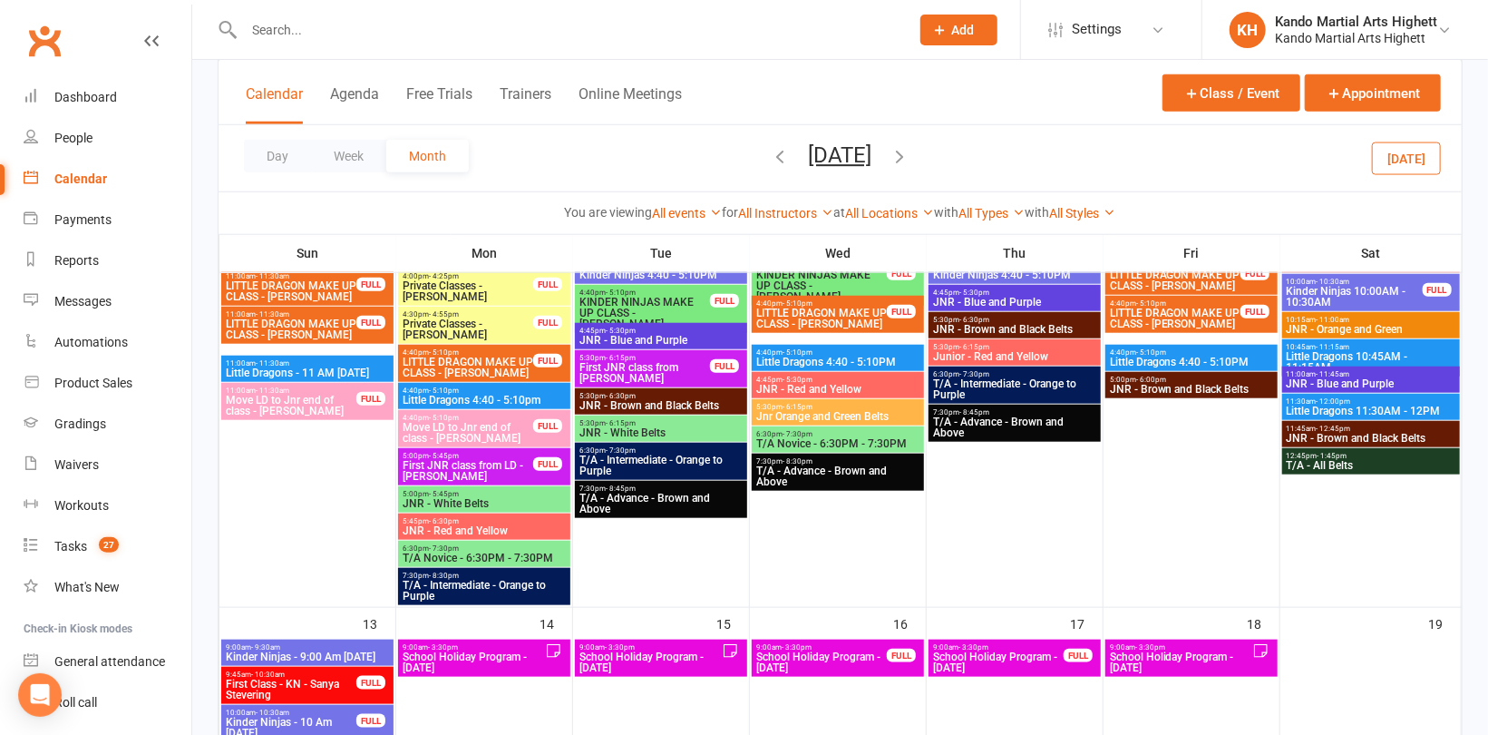
scroll to position [816, 0]
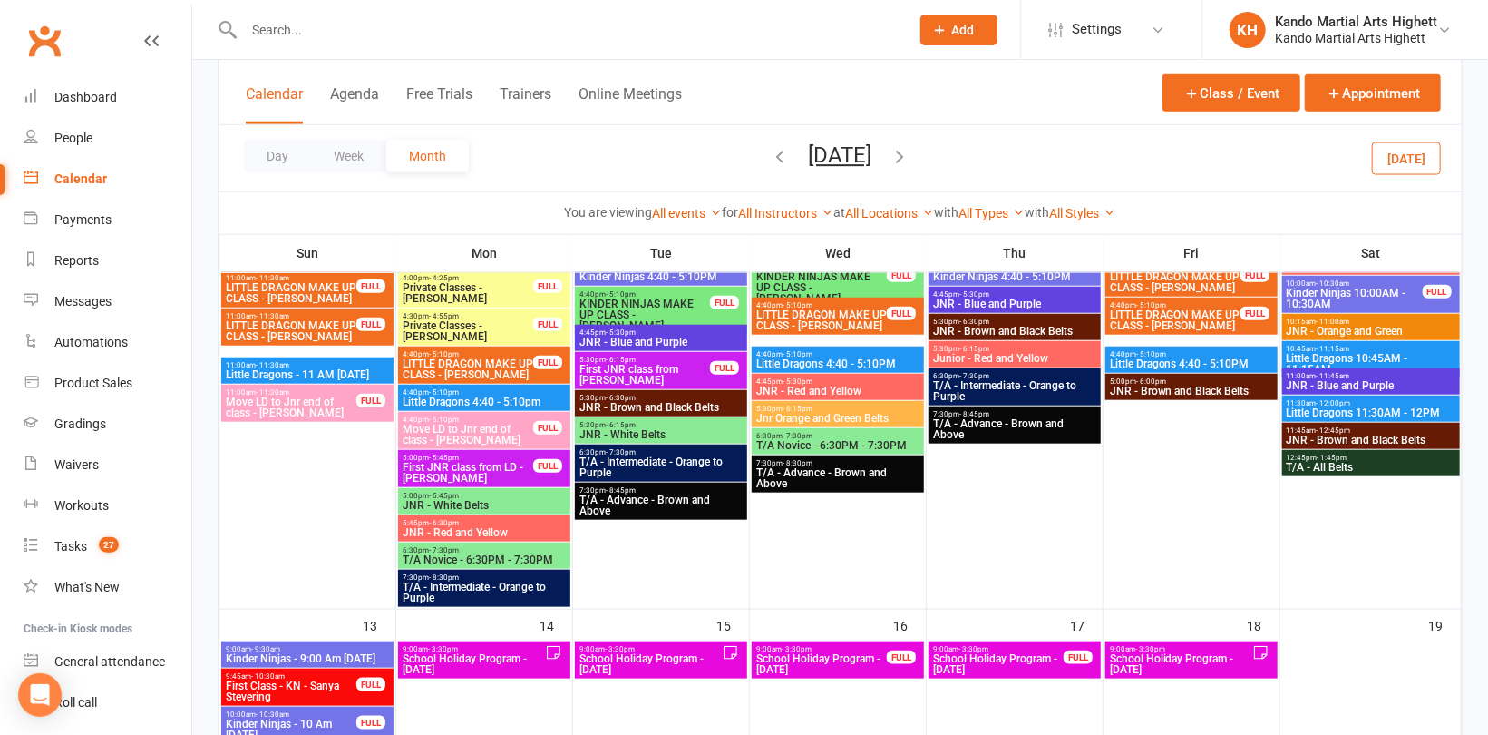
click at [1413, 165] on button "[DATE]" at bounding box center [1406, 158] width 69 height 33
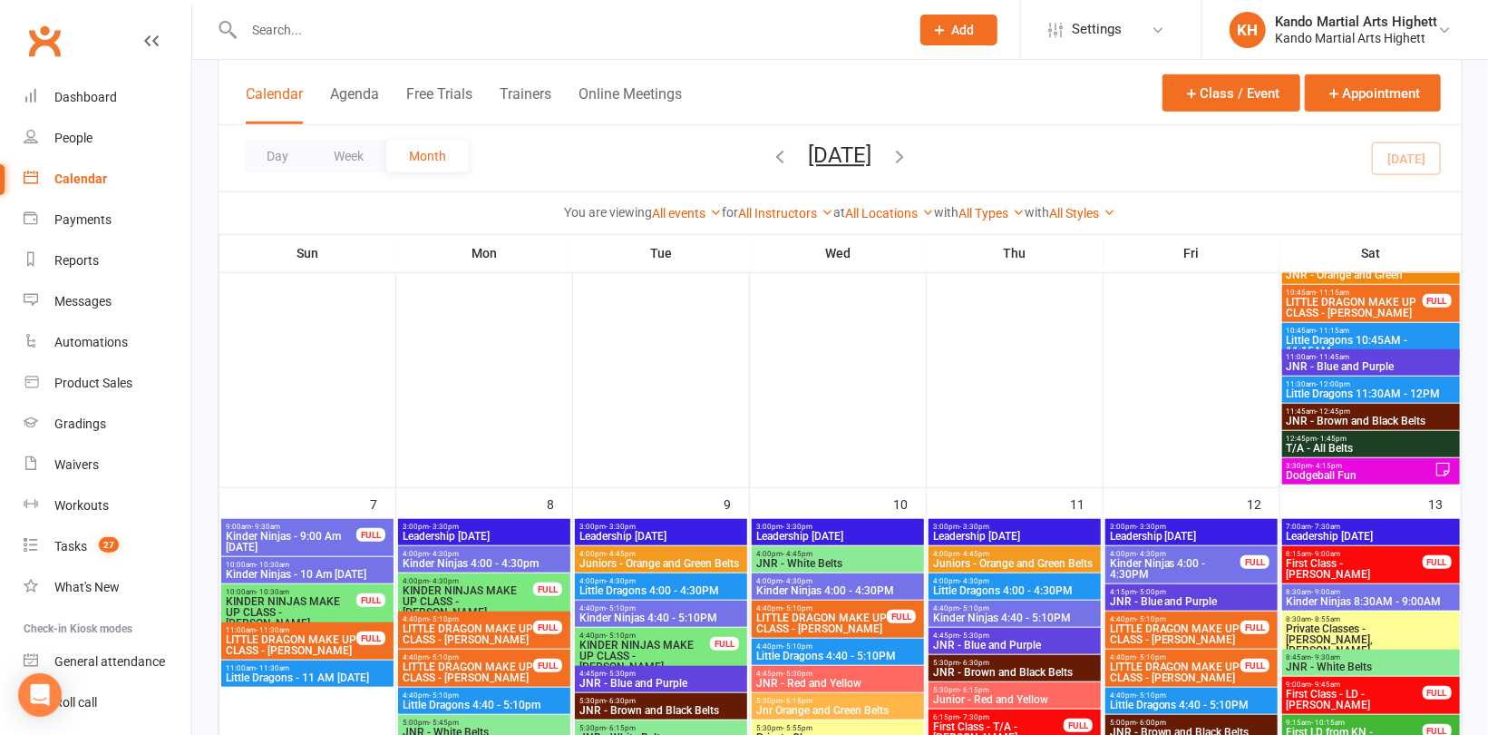
scroll to position [665, 0]
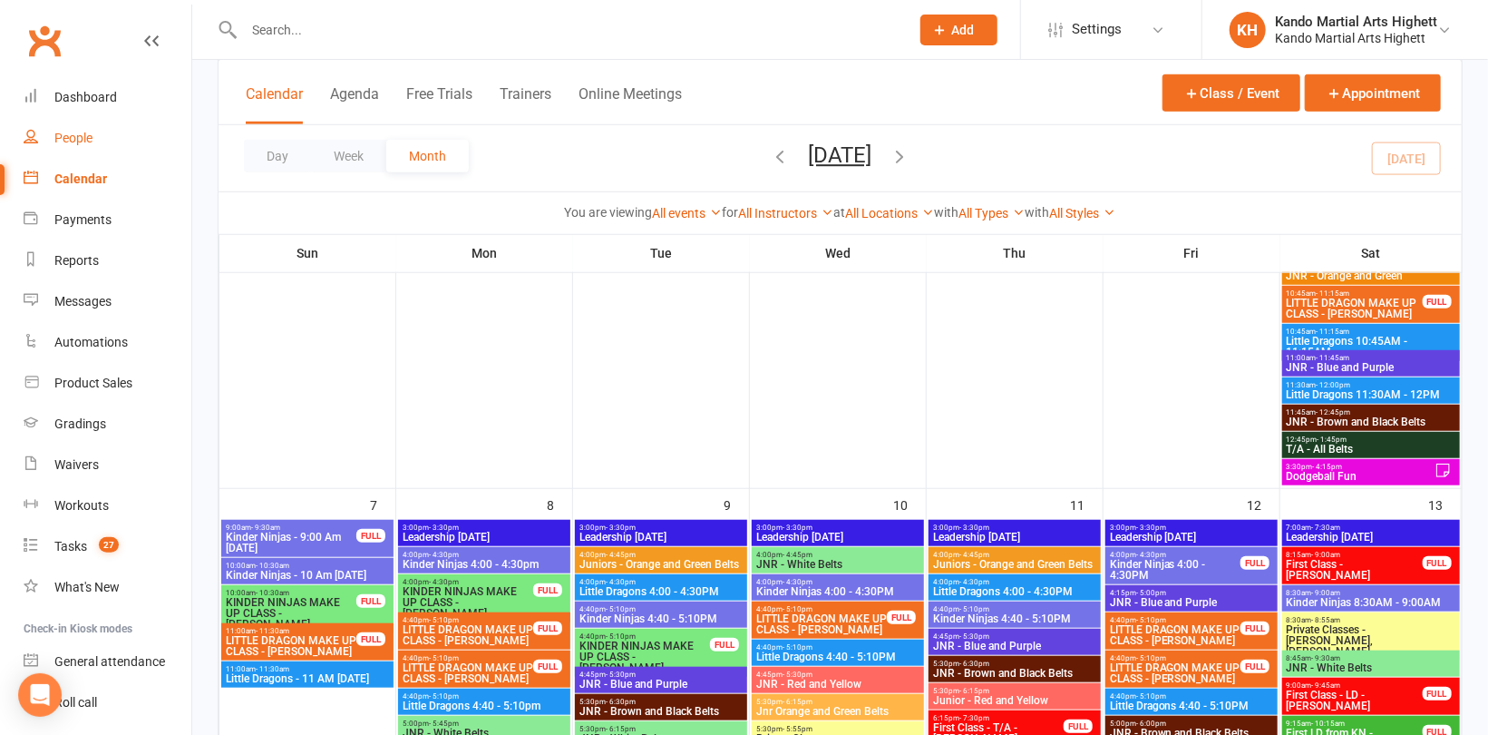
click at [77, 136] on div "People" at bounding box center [73, 138] width 38 height 15
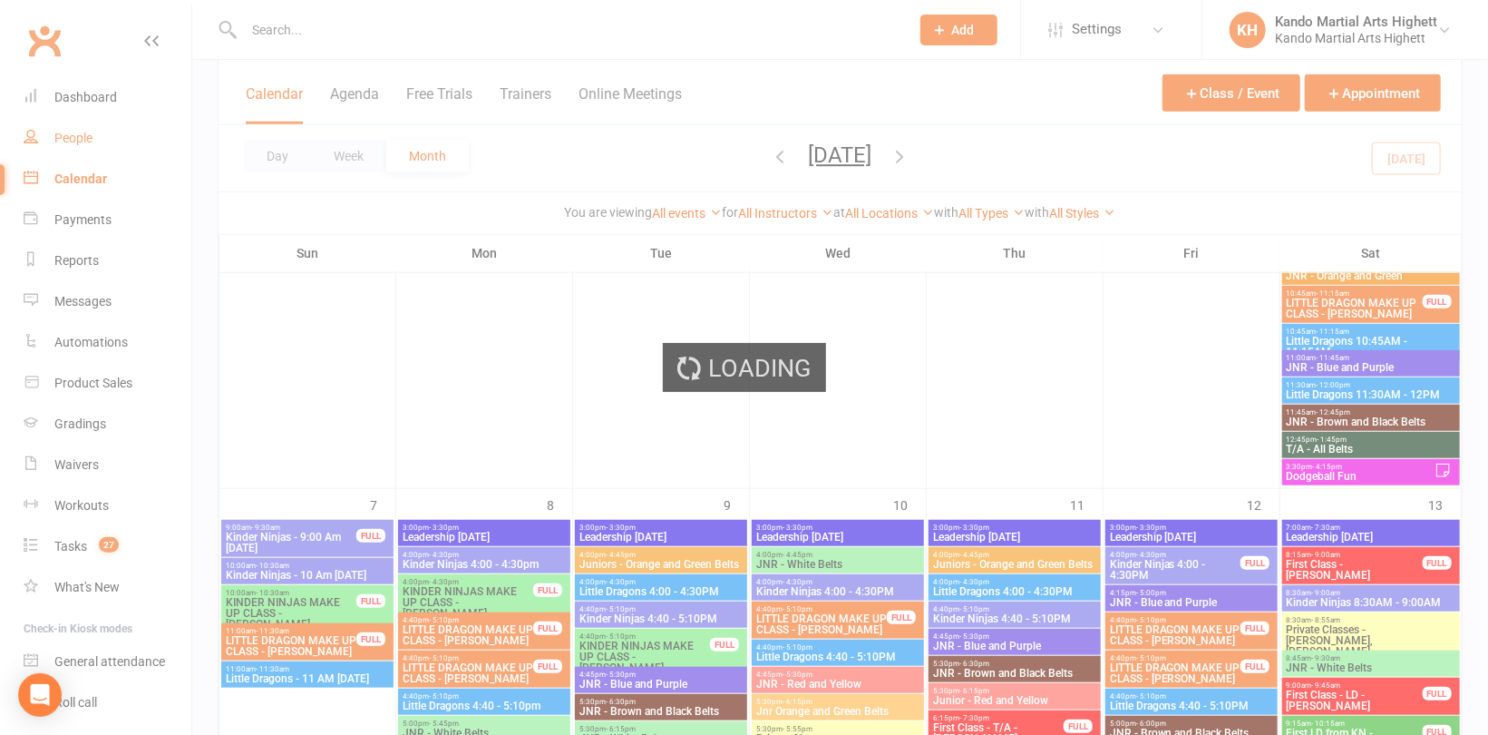
select select "100"
